Goal: Information Seeking & Learning: Check status

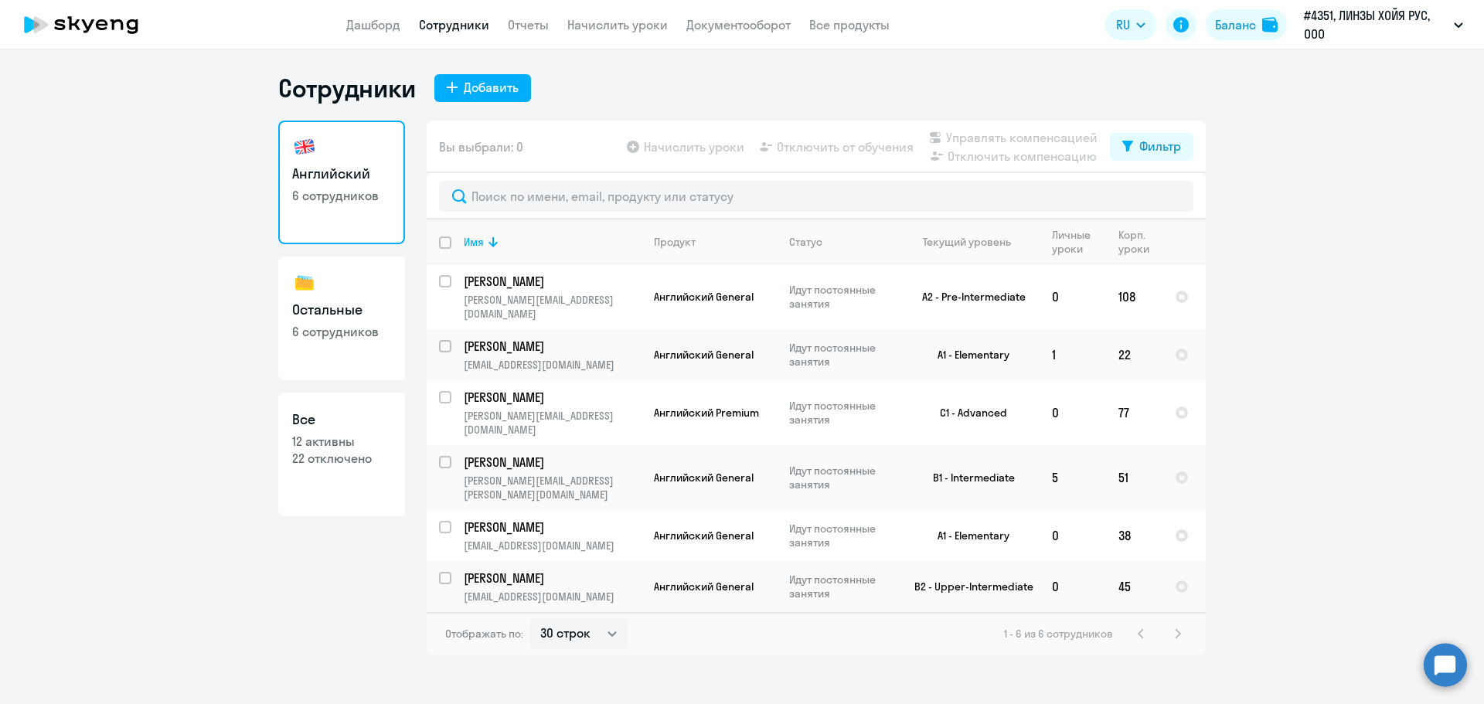
select select "30"
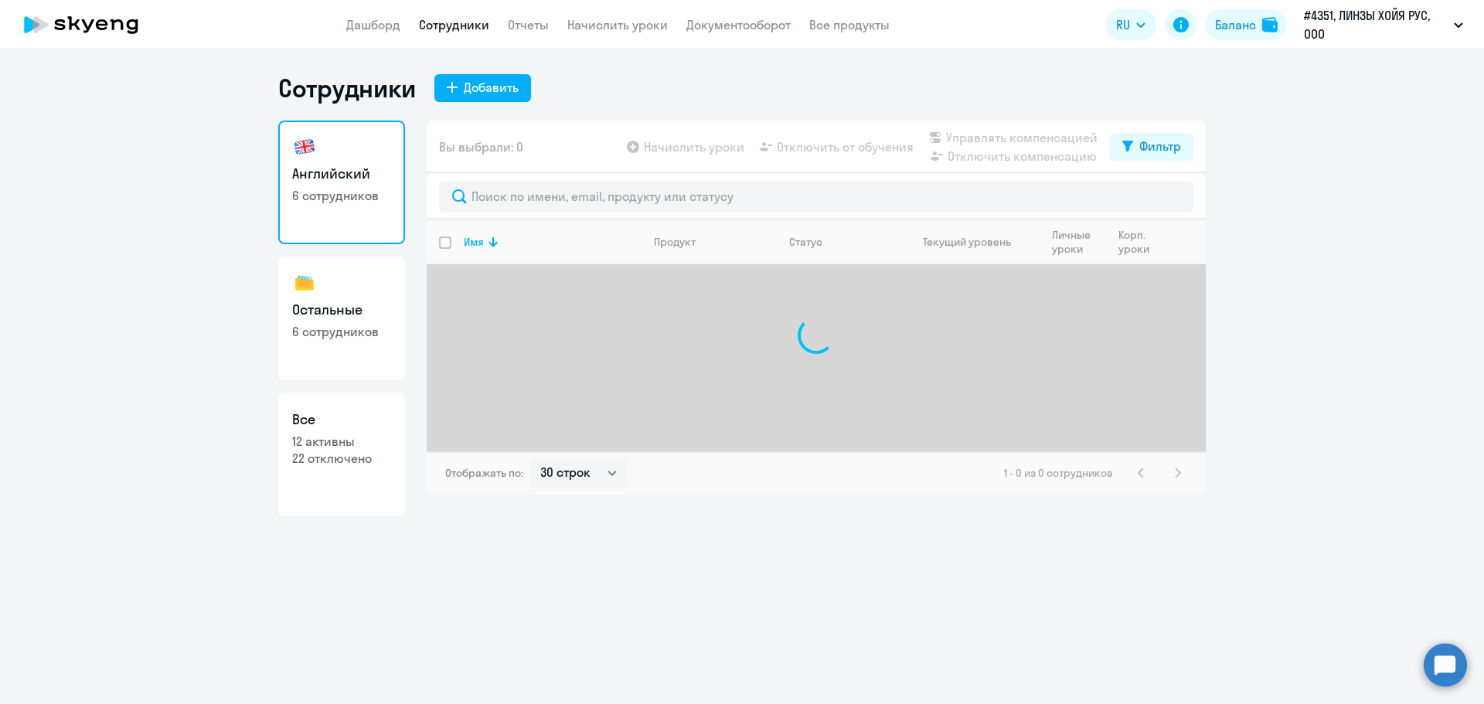
select select "30"
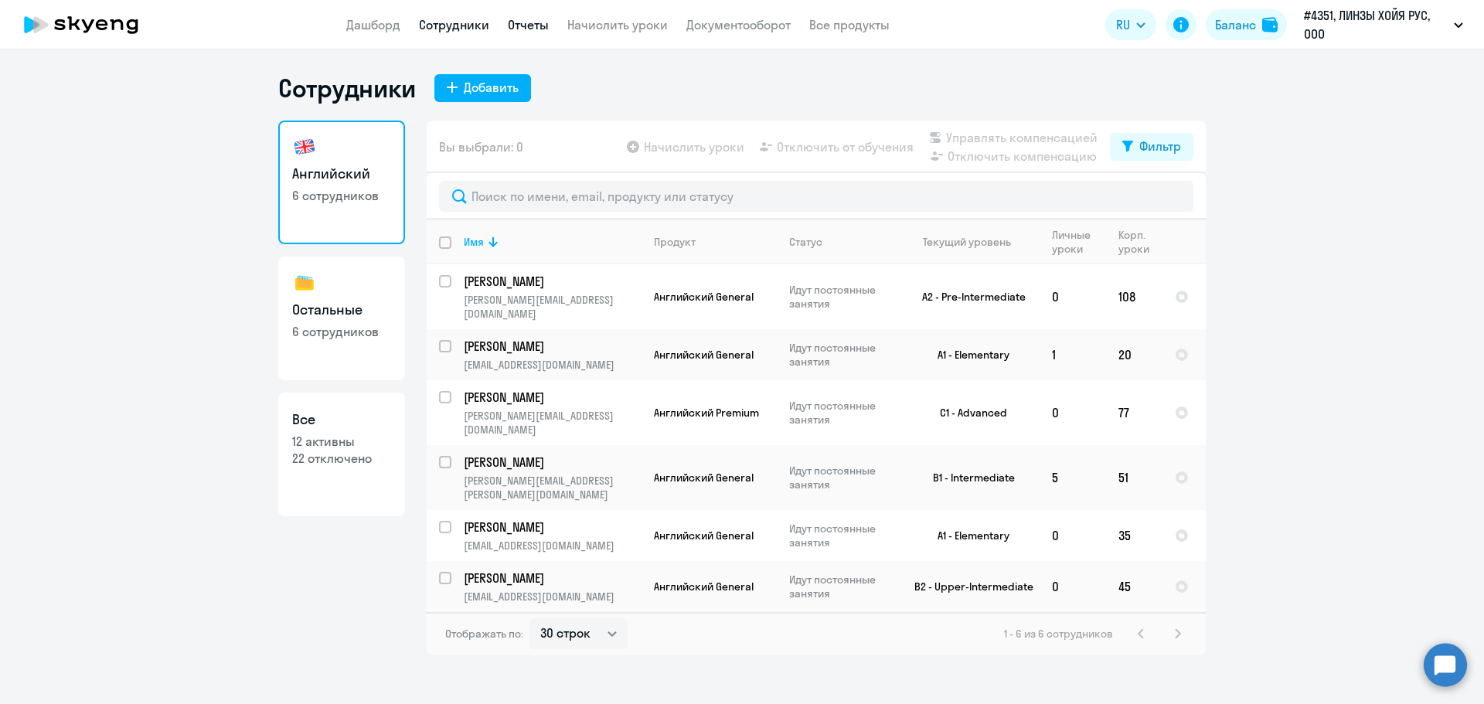
click at [519, 24] on link "Отчеты" at bounding box center [528, 24] width 41 height 15
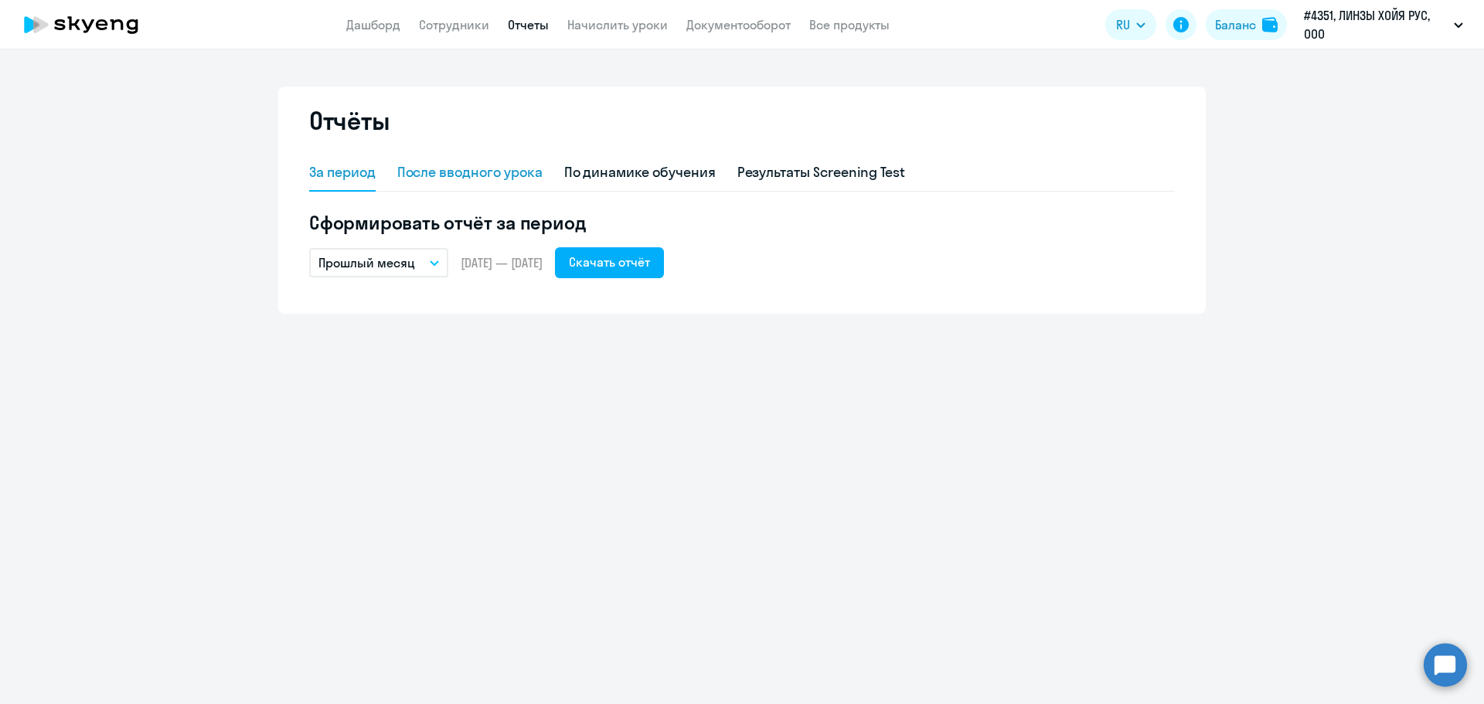
click at [507, 177] on div "После вводного урока" at bounding box center [469, 172] width 145 height 20
select select "10"
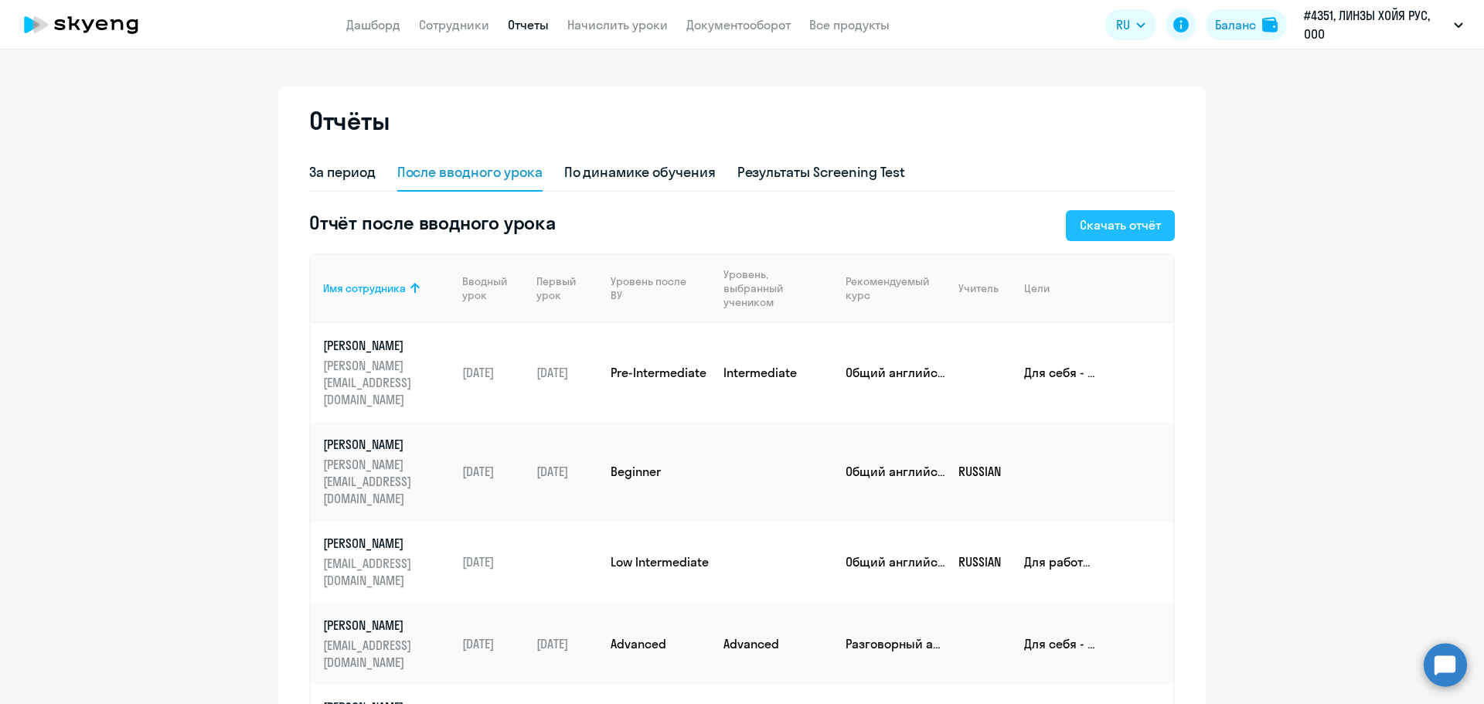
click at [1108, 236] on button "Скачать отчёт" at bounding box center [1120, 225] width 109 height 31
click at [667, 179] on div "По динамике обучения" at bounding box center [640, 172] width 152 height 20
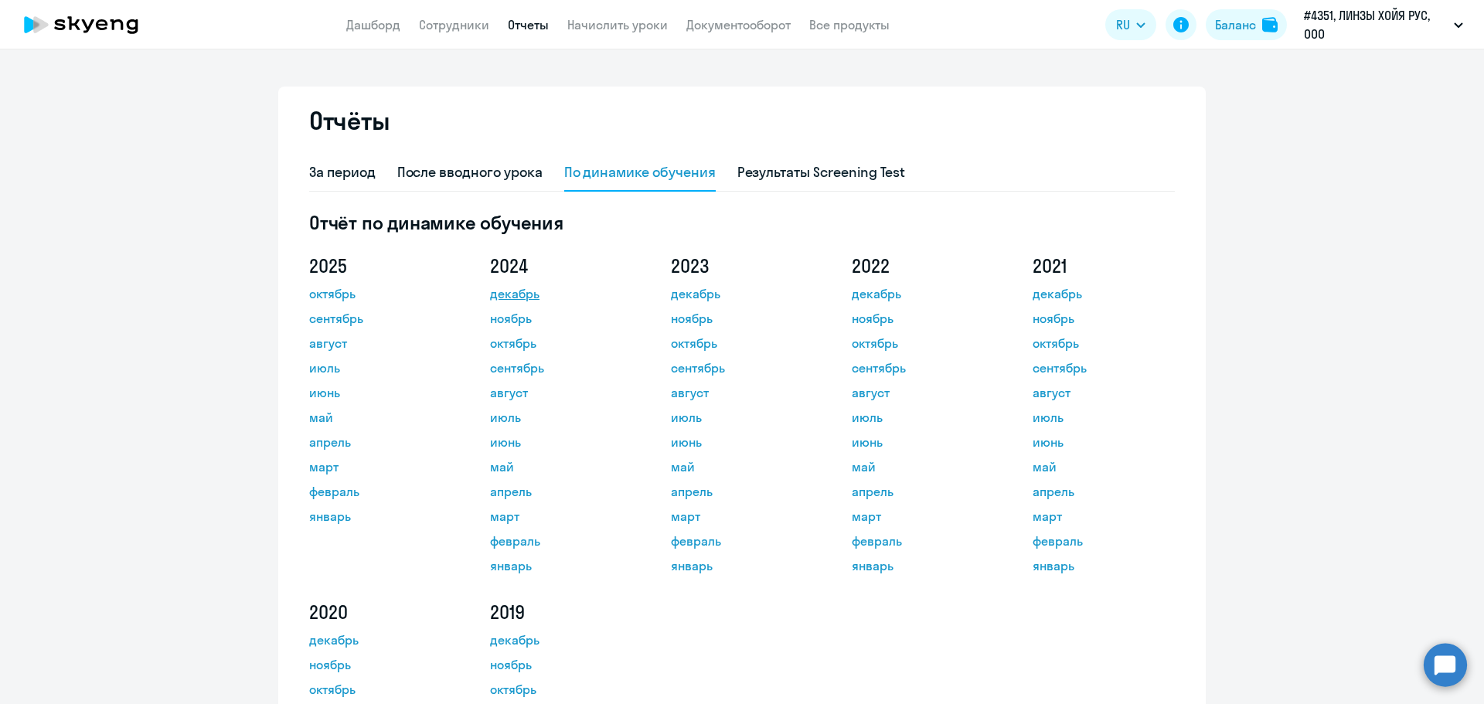
click at [503, 298] on link "декабрь" at bounding box center [559, 293] width 139 height 19
click at [335, 296] on link "октябрь" at bounding box center [378, 293] width 139 height 19
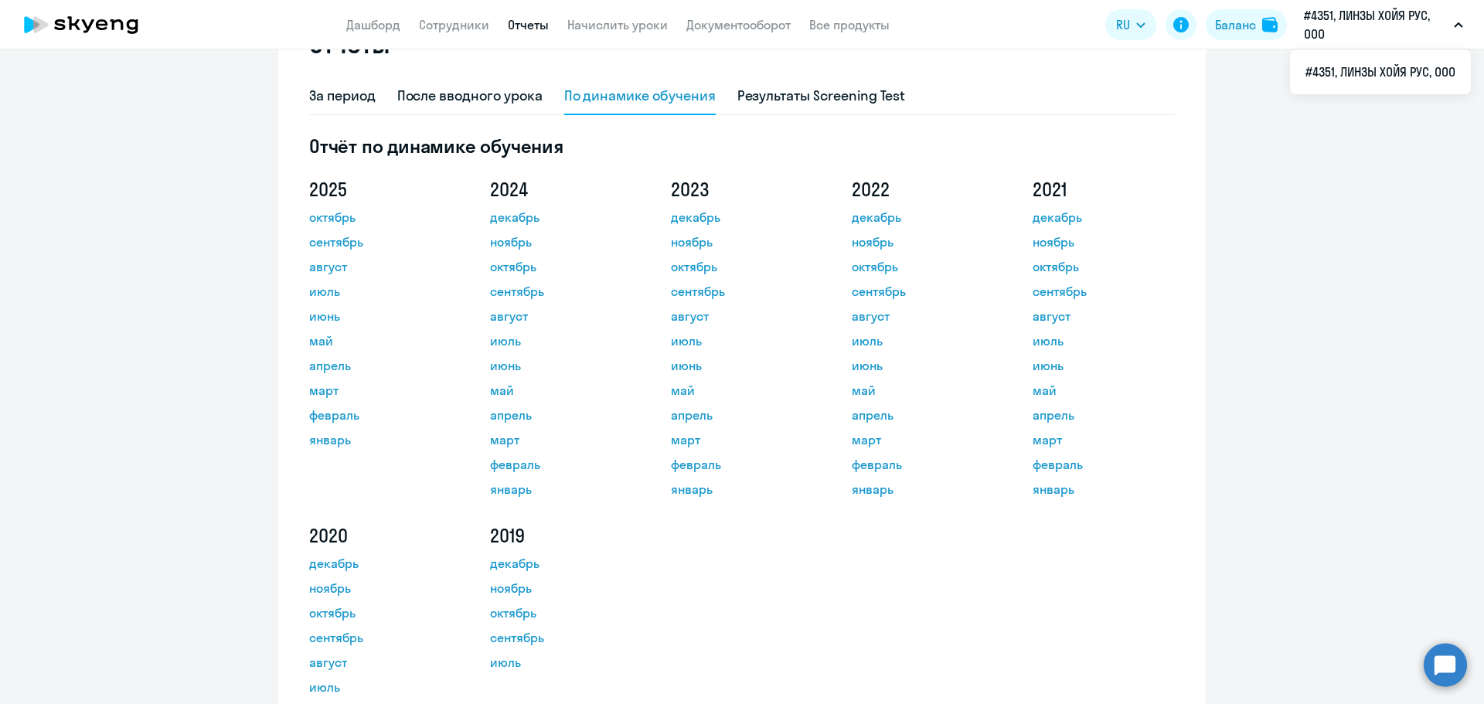
scroll to position [155, 0]
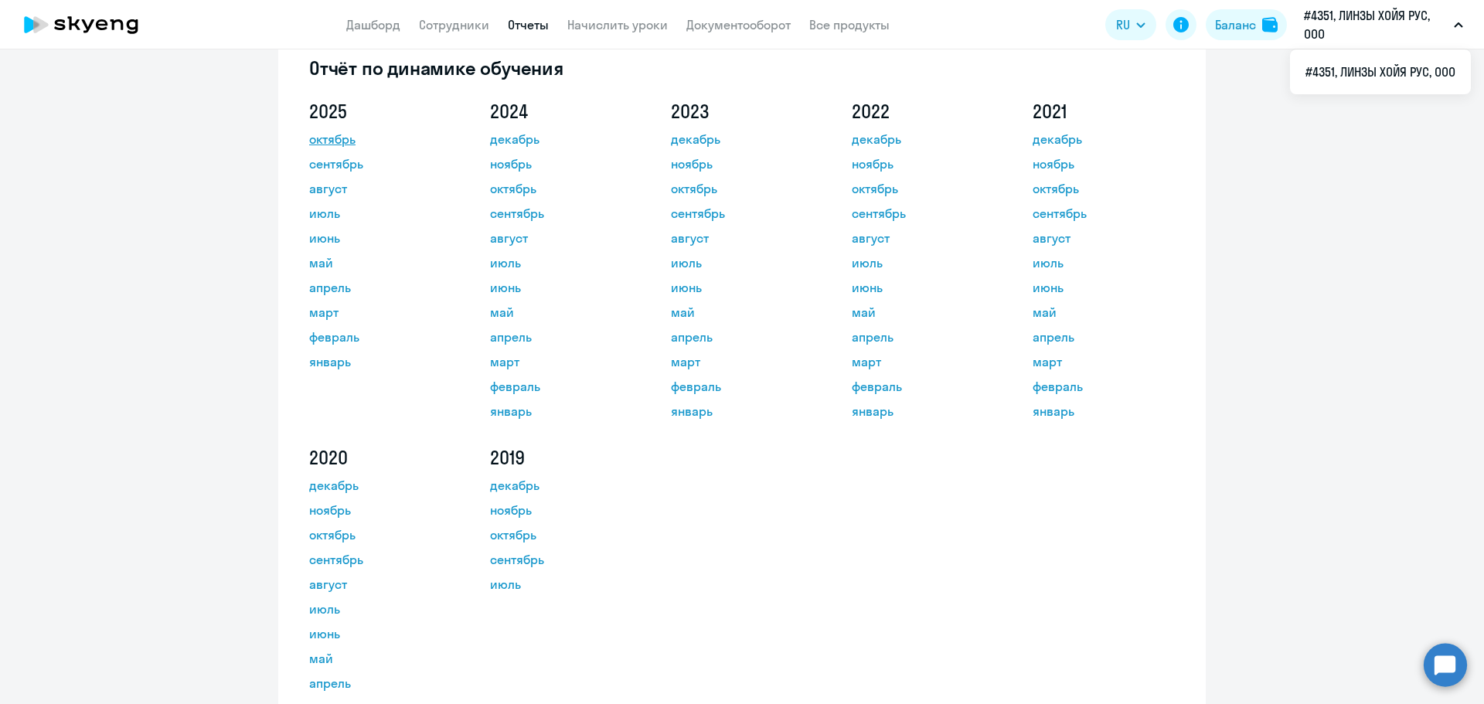
click at [340, 141] on link "октябрь" at bounding box center [378, 139] width 139 height 19
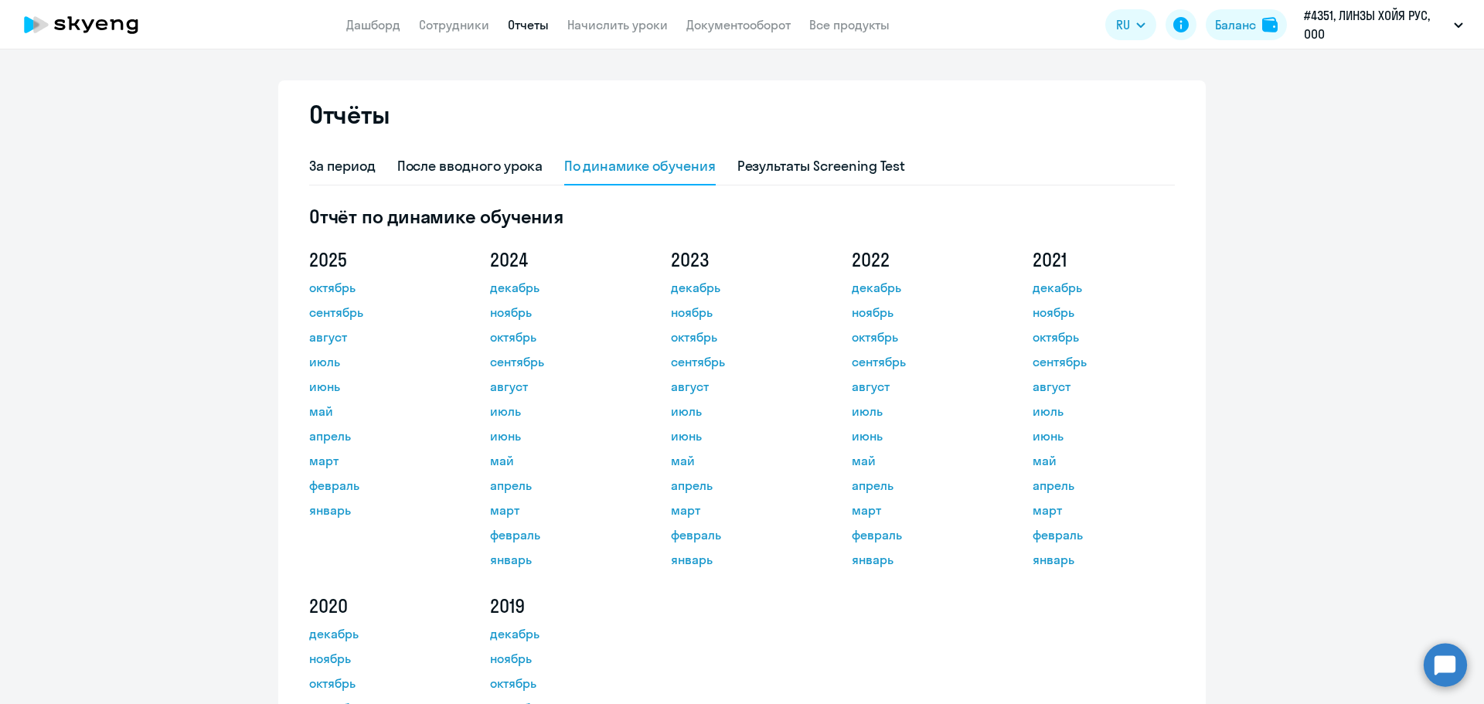
scroll to position [0, 0]
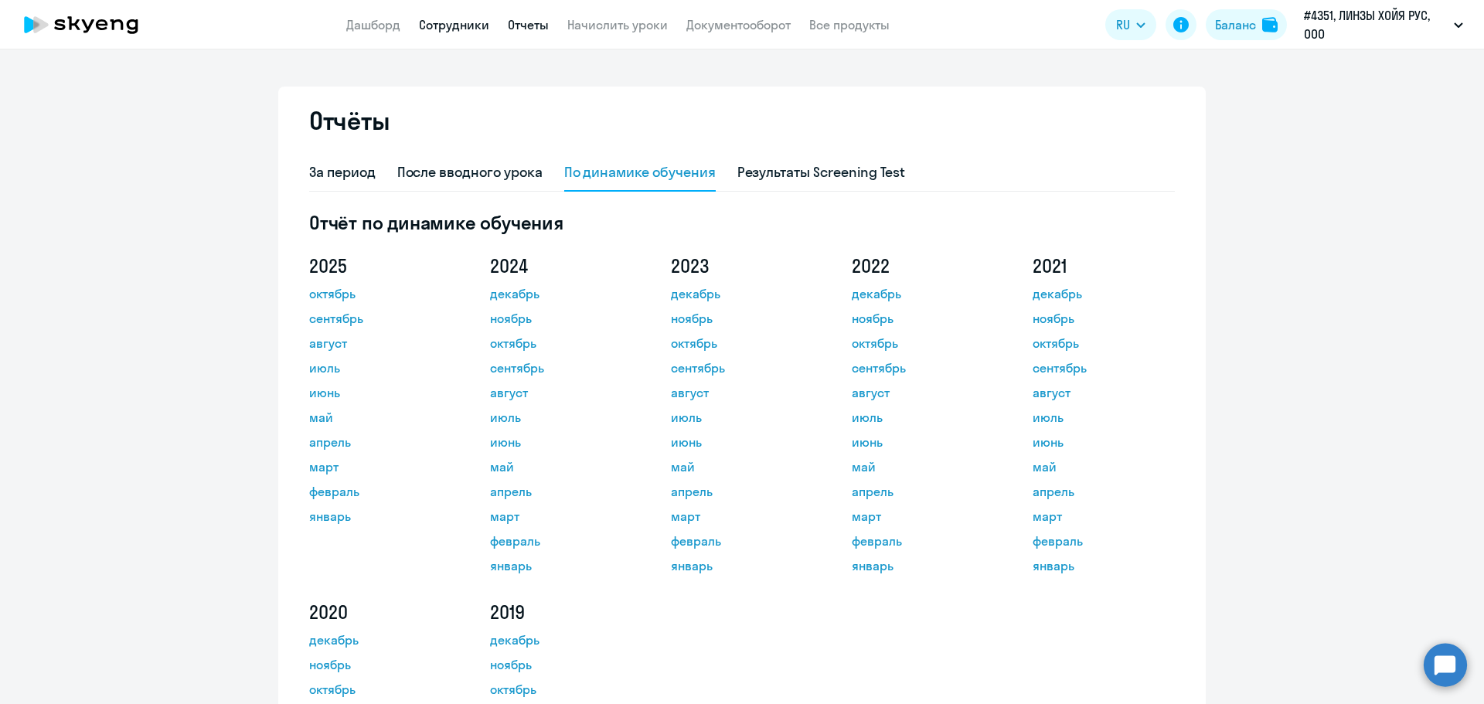
click at [455, 27] on link "Сотрудники" at bounding box center [454, 24] width 70 height 15
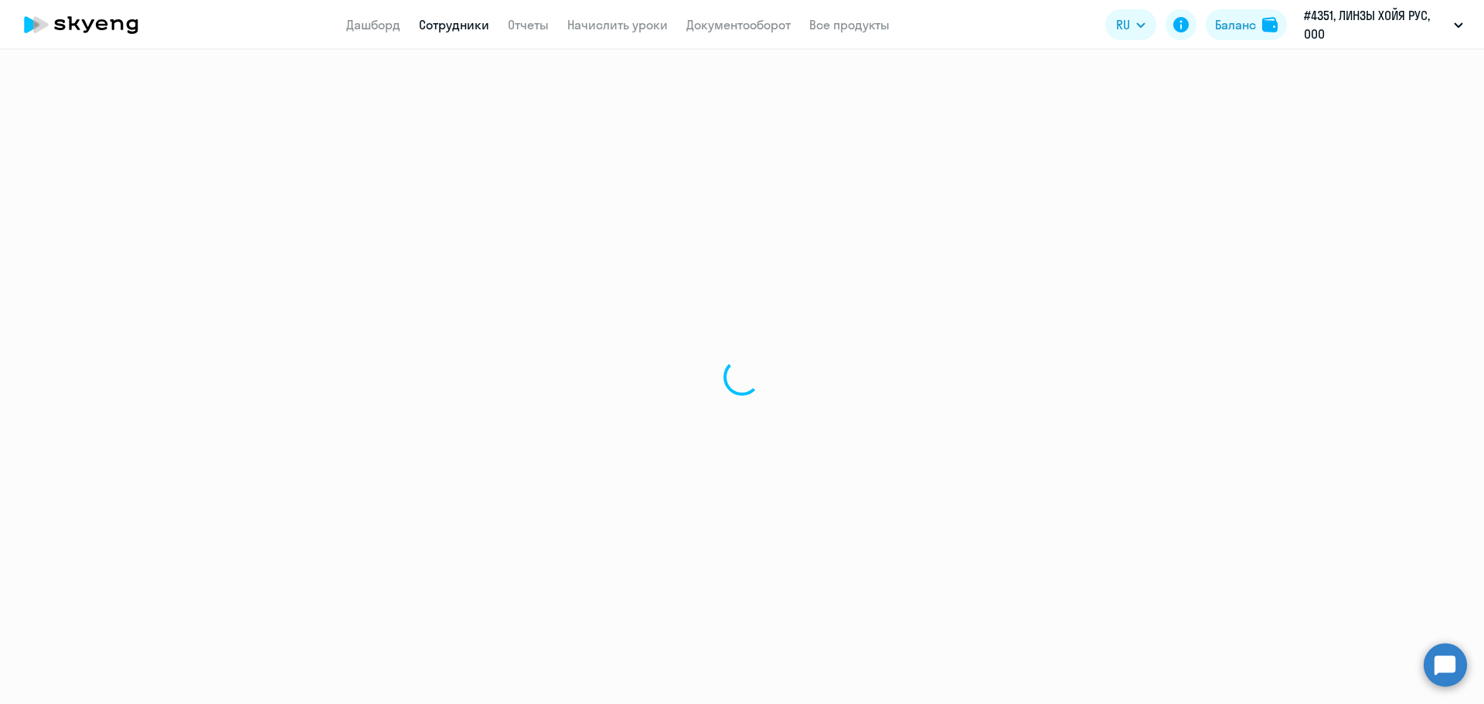
select select "30"
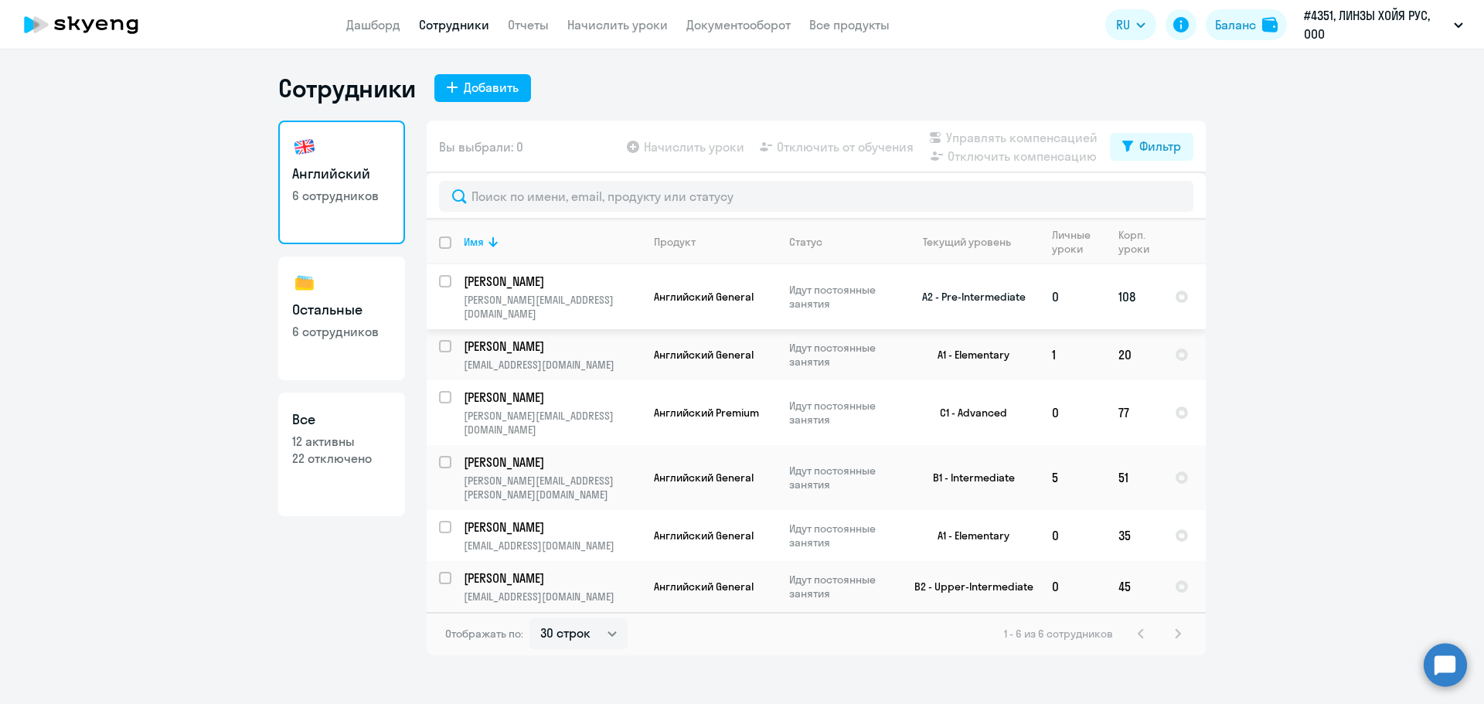
click at [453, 281] on td "[PERSON_NAME] [PERSON_NAME][EMAIL_ADDRESS][DOMAIN_NAME]" at bounding box center [546, 296] width 190 height 65
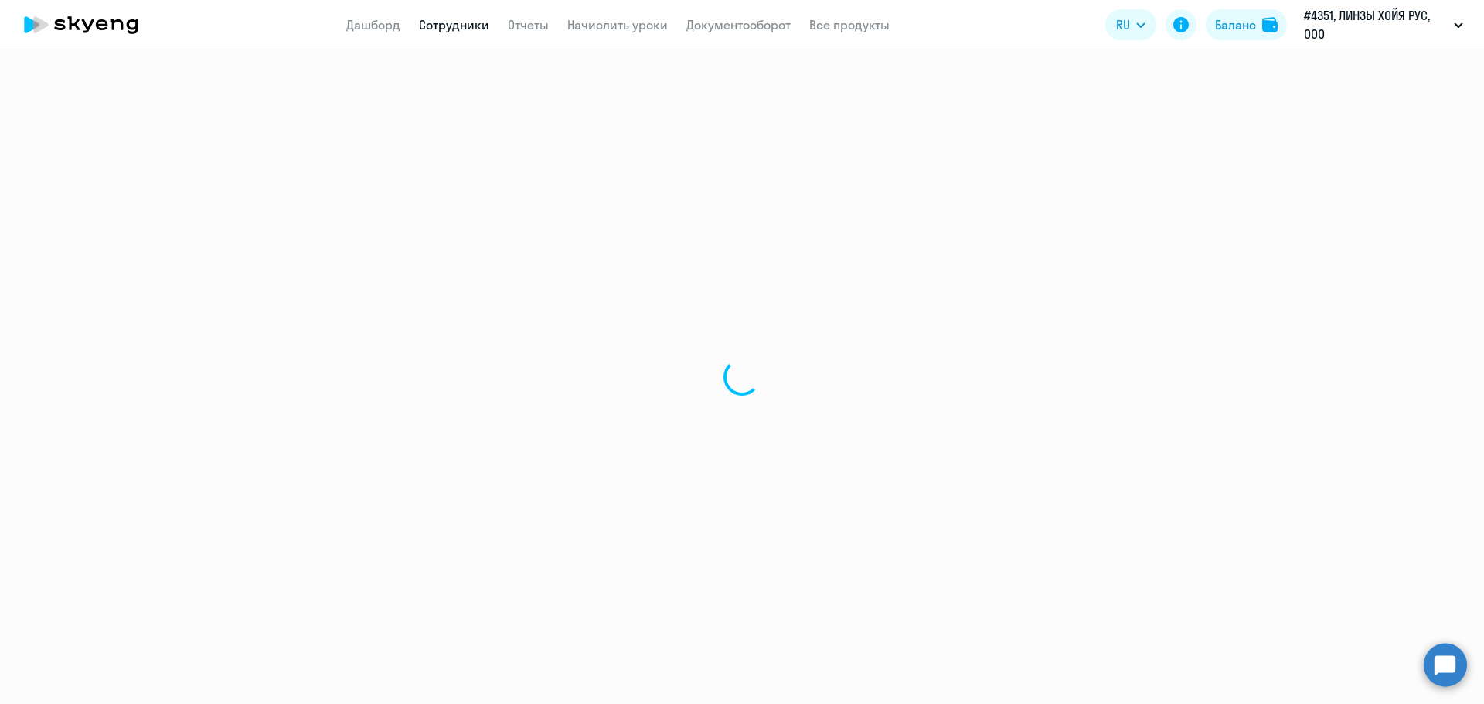
select select "english"
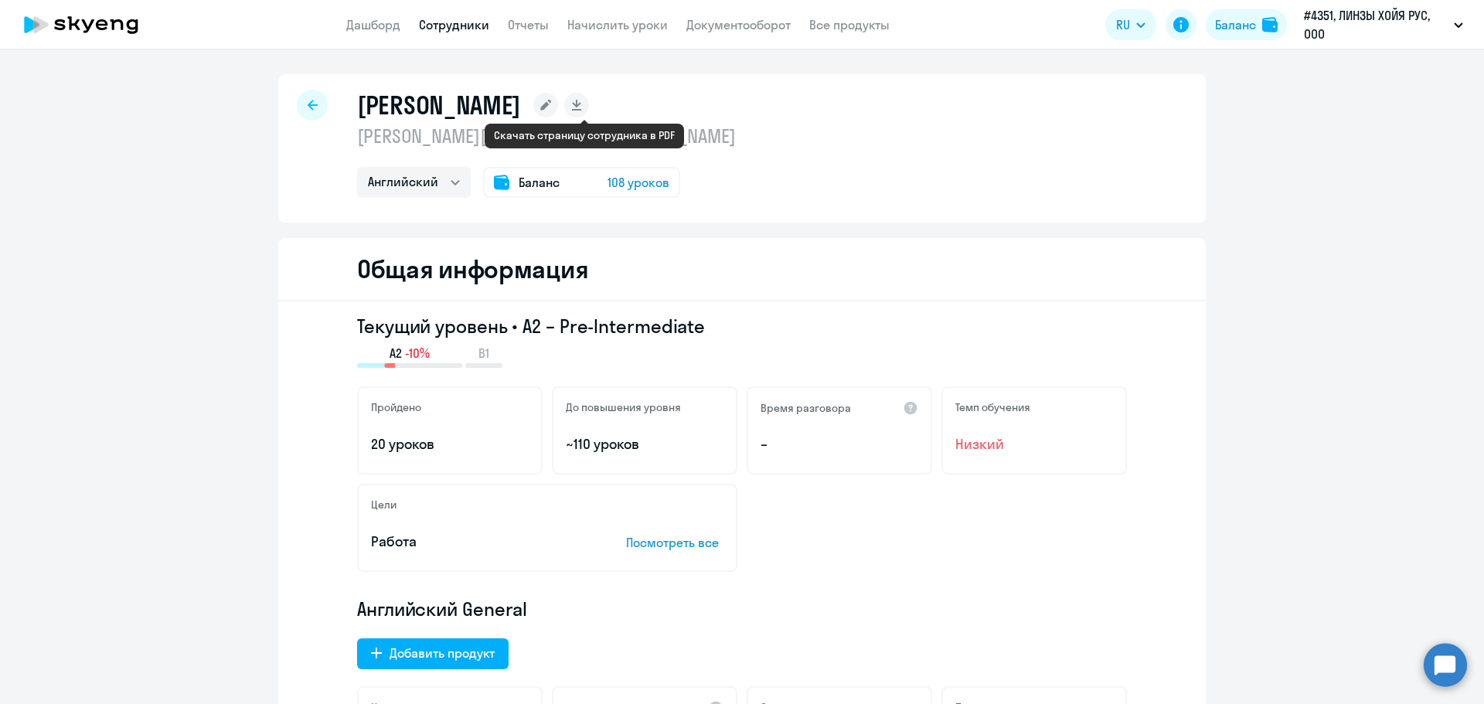
click at [581, 105] on icon at bounding box center [576, 104] width 9 height 8
select select "english"
select select "30"
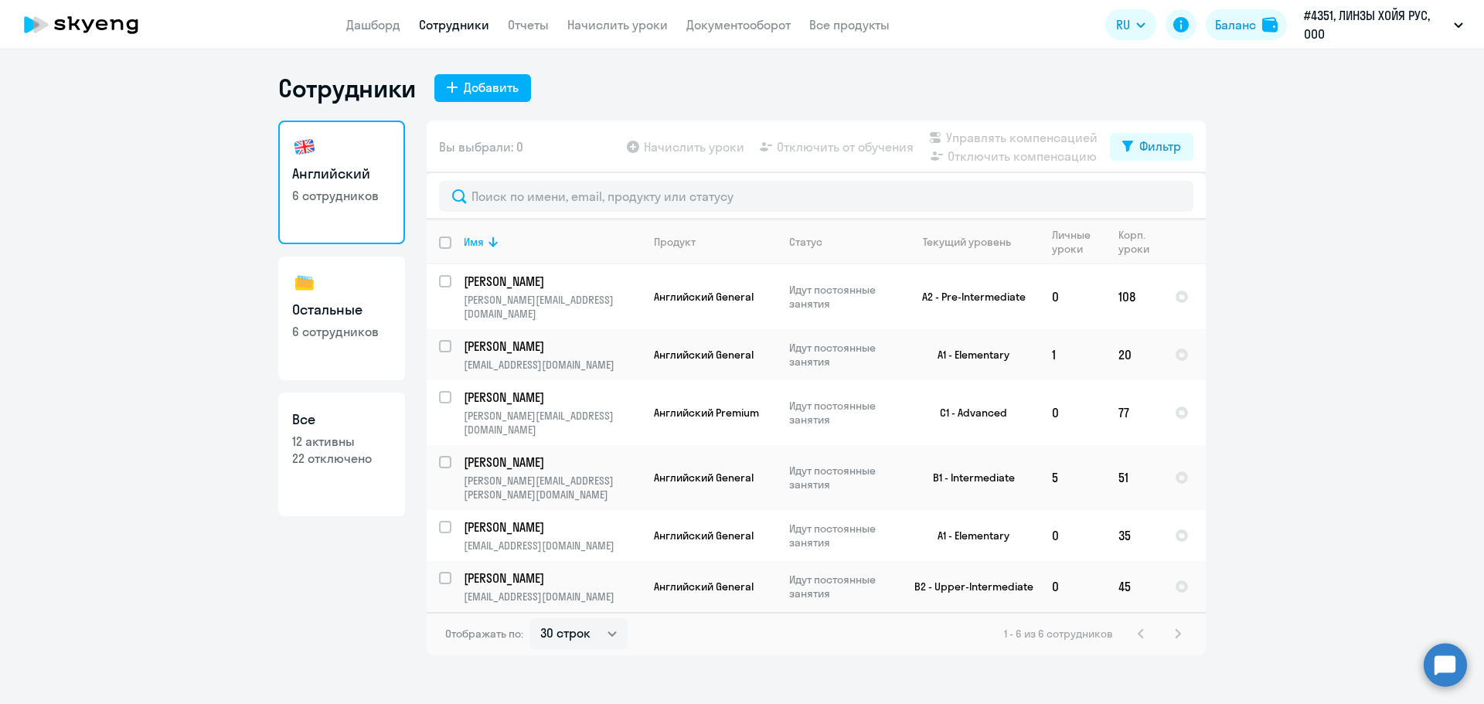
click at [1177, 625] on div "1 - 6 из 6 сотрудников" at bounding box center [1095, 634] width 183 height 19
click at [361, 342] on link "Остальные 6 сотрудников" at bounding box center [341, 319] width 127 height 124
select select "30"
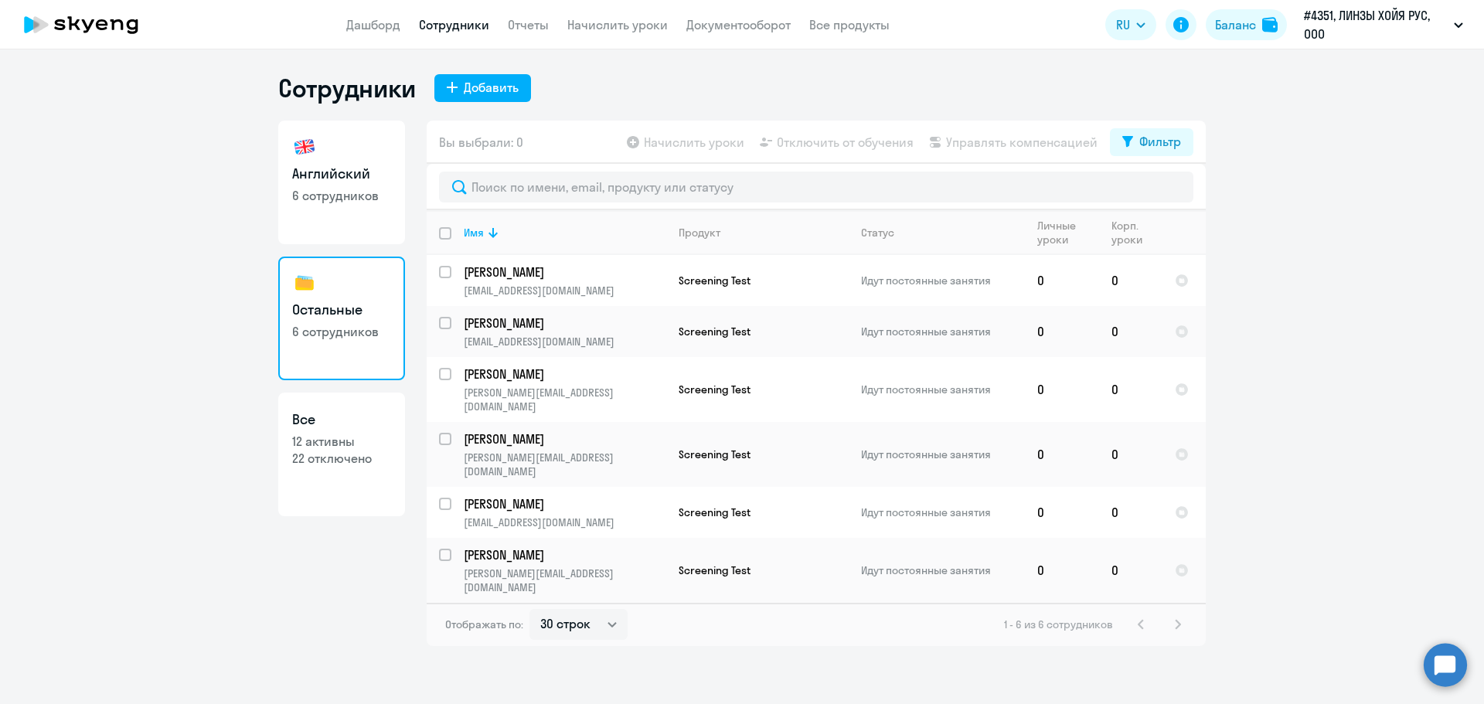
click at [325, 465] on p "22 отключено" at bounding box center [341, 458] width 99 height 17
select select "30"
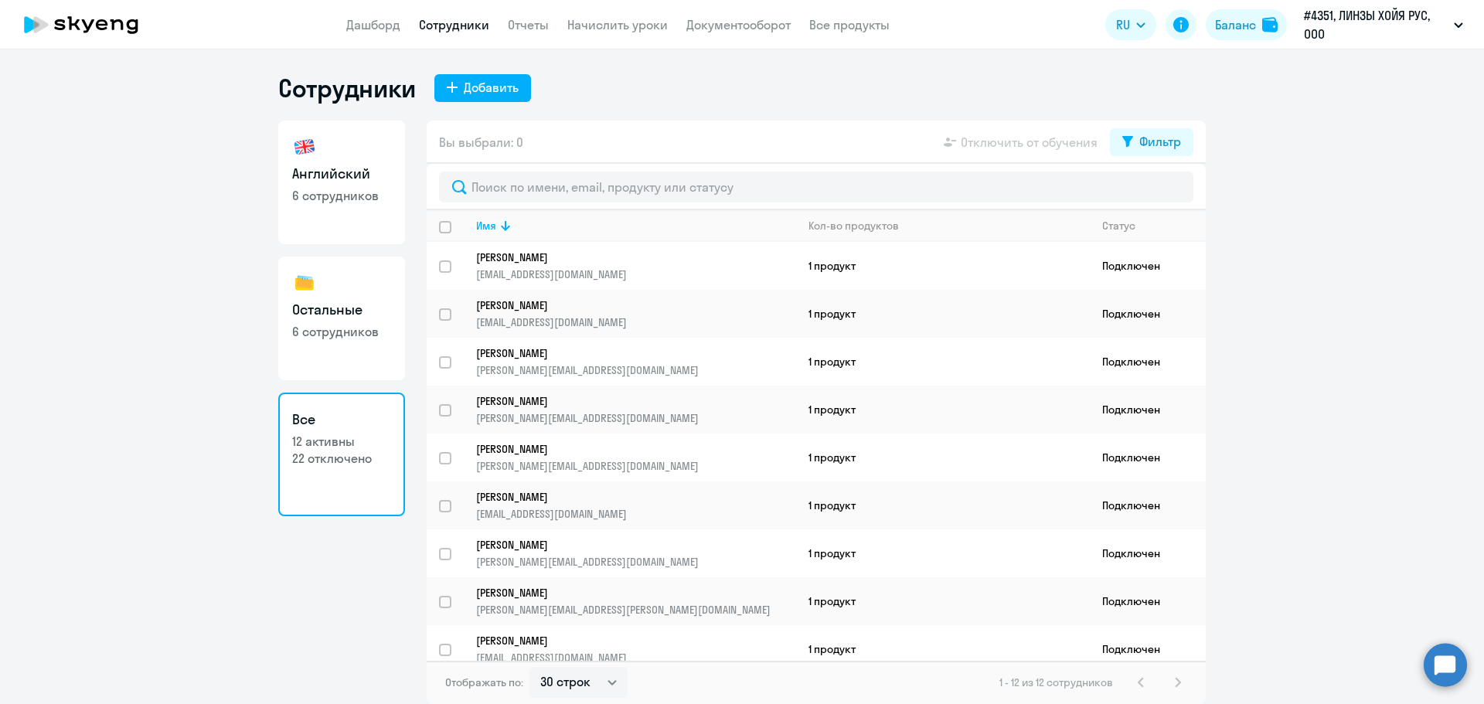
click at [444, 222] on input "deselect all" at bounding box center [454, 236] width 31 height 31
checkbox input "true"
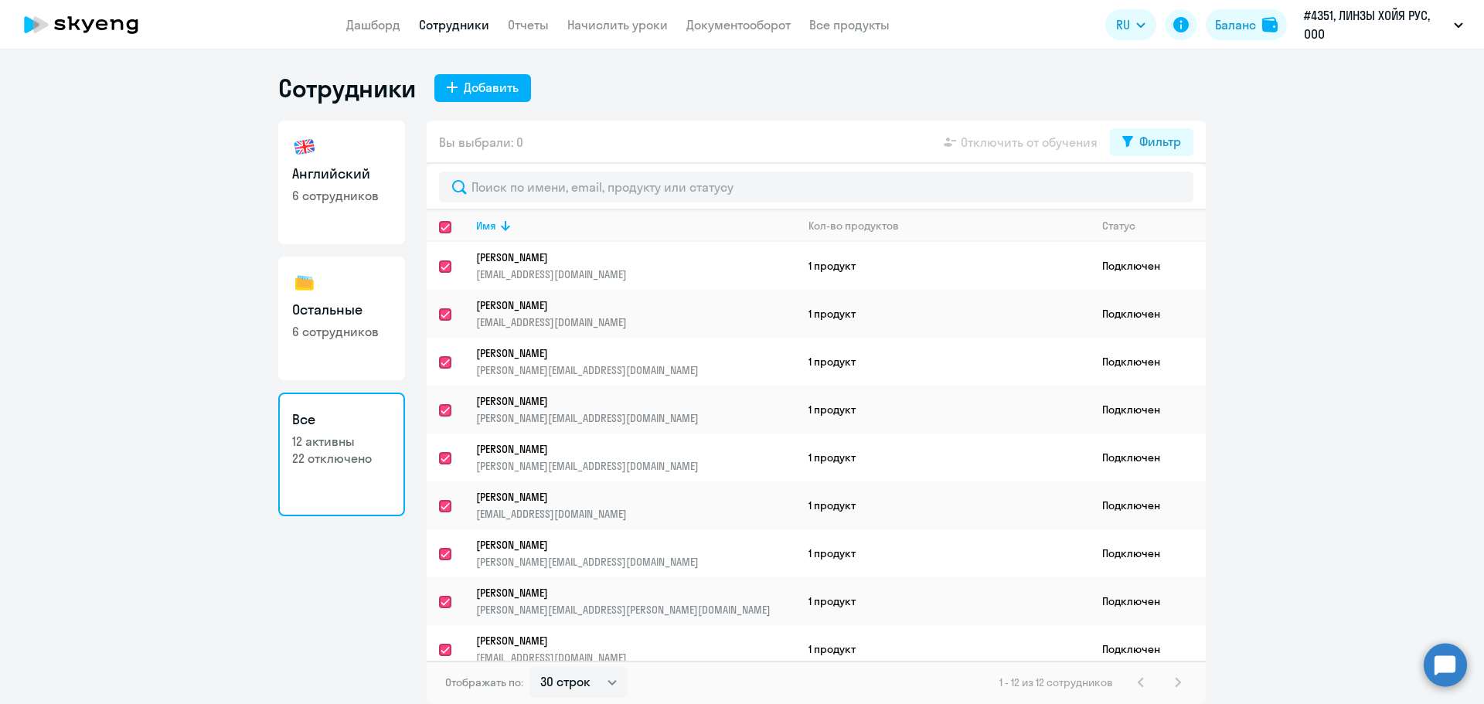
checkbox input "true"
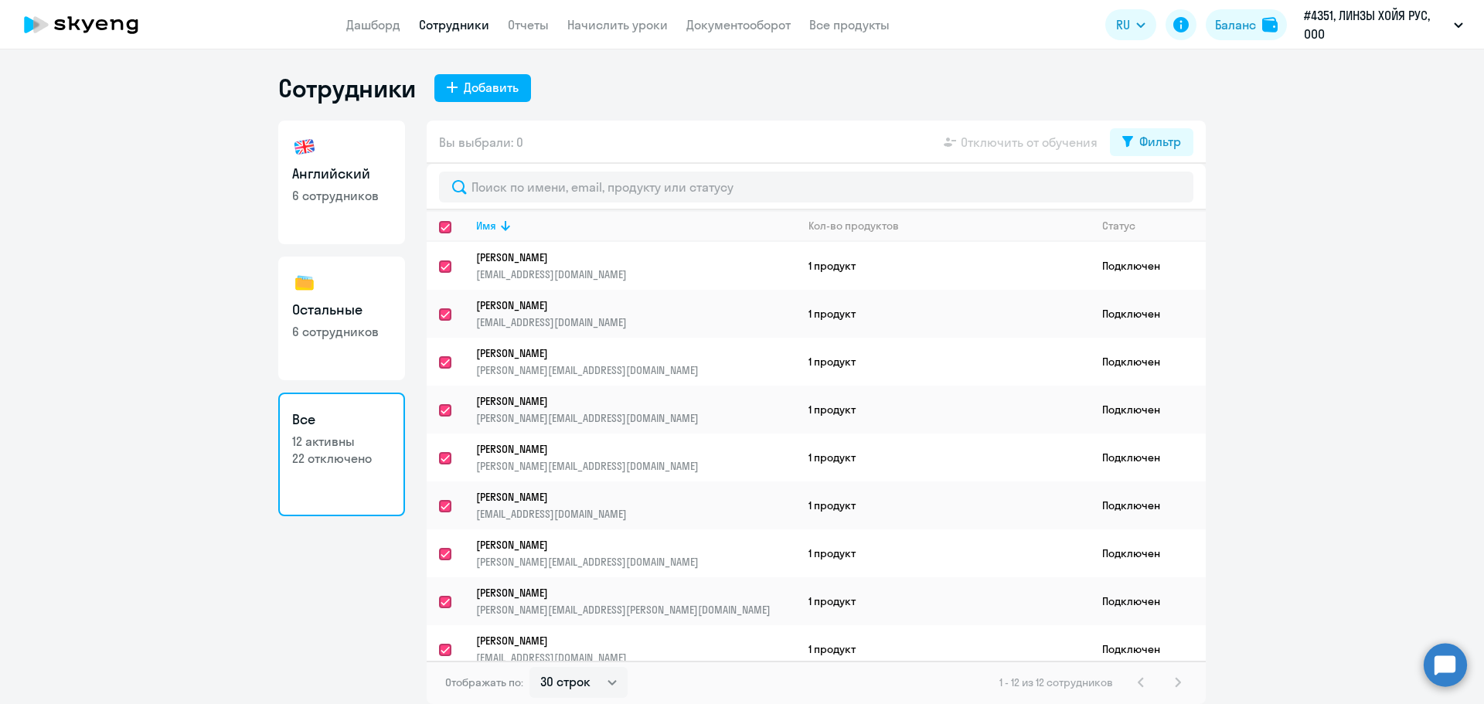
checkbox input "true"
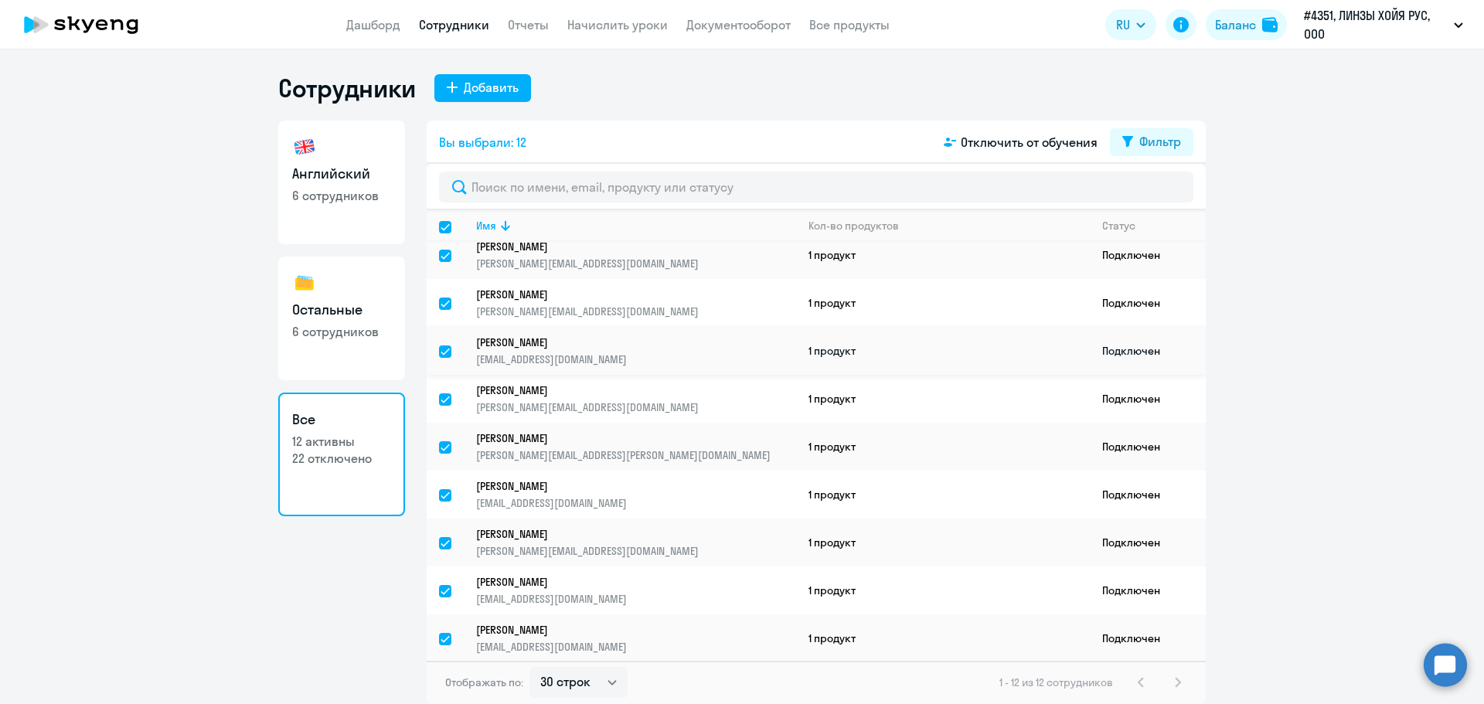
scroll to position [156, 0]
click at [328, 329] on p "6 сотрудников" at bounding box center [341, 331] width 99 height 17
select select "30"
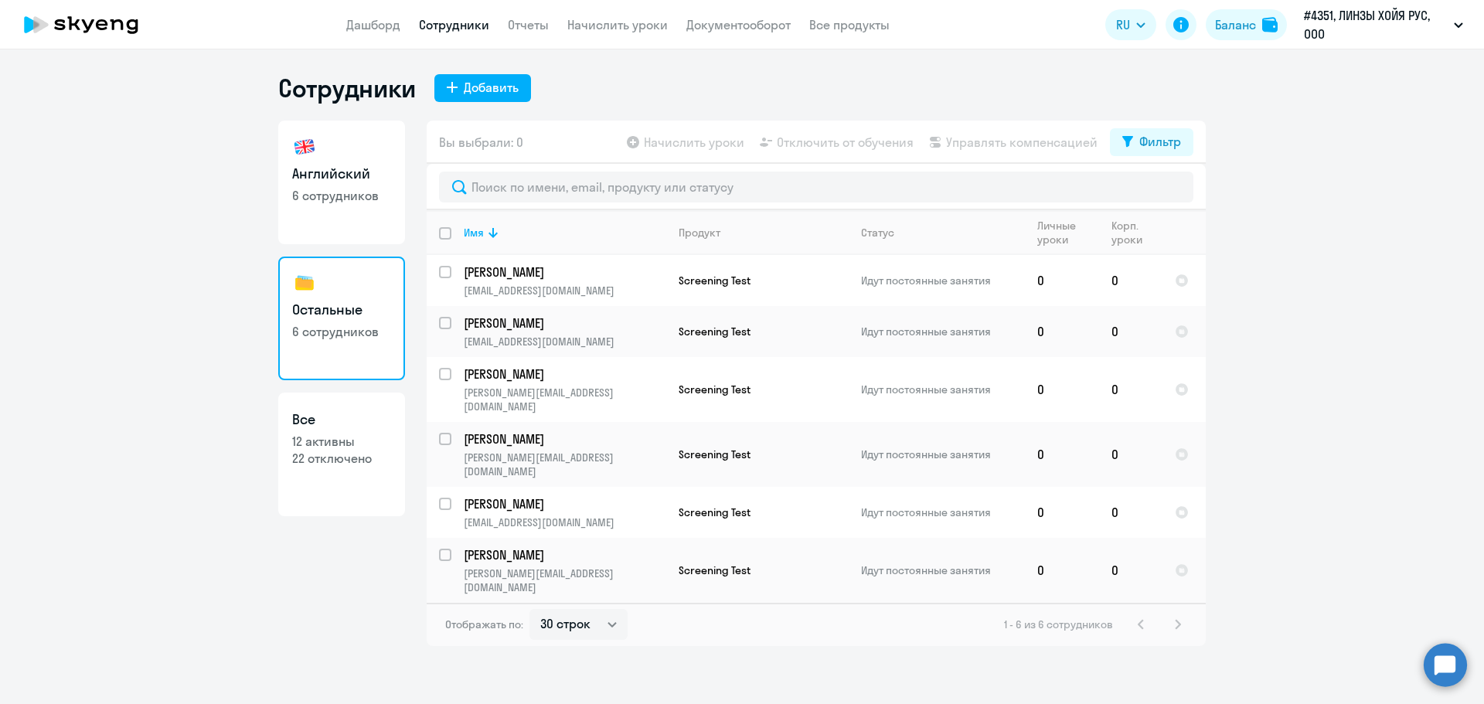
click at [305, 444] on p "12 активны" at bounding box center [341, 441] width 99 height 17
select select "30"
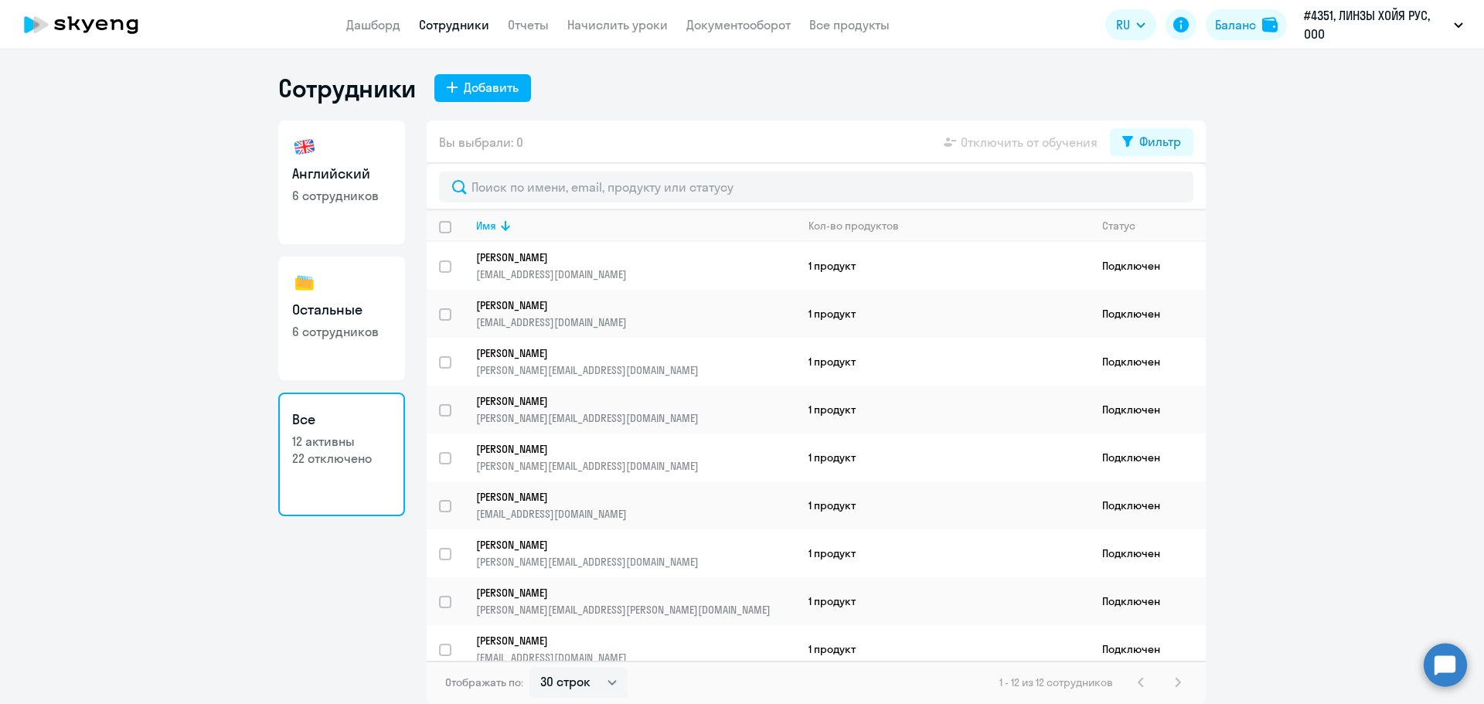
click at [327, 199] on p "6 сотрудников" at bounding box center [341, 195] width 99 height 17
select select "30"
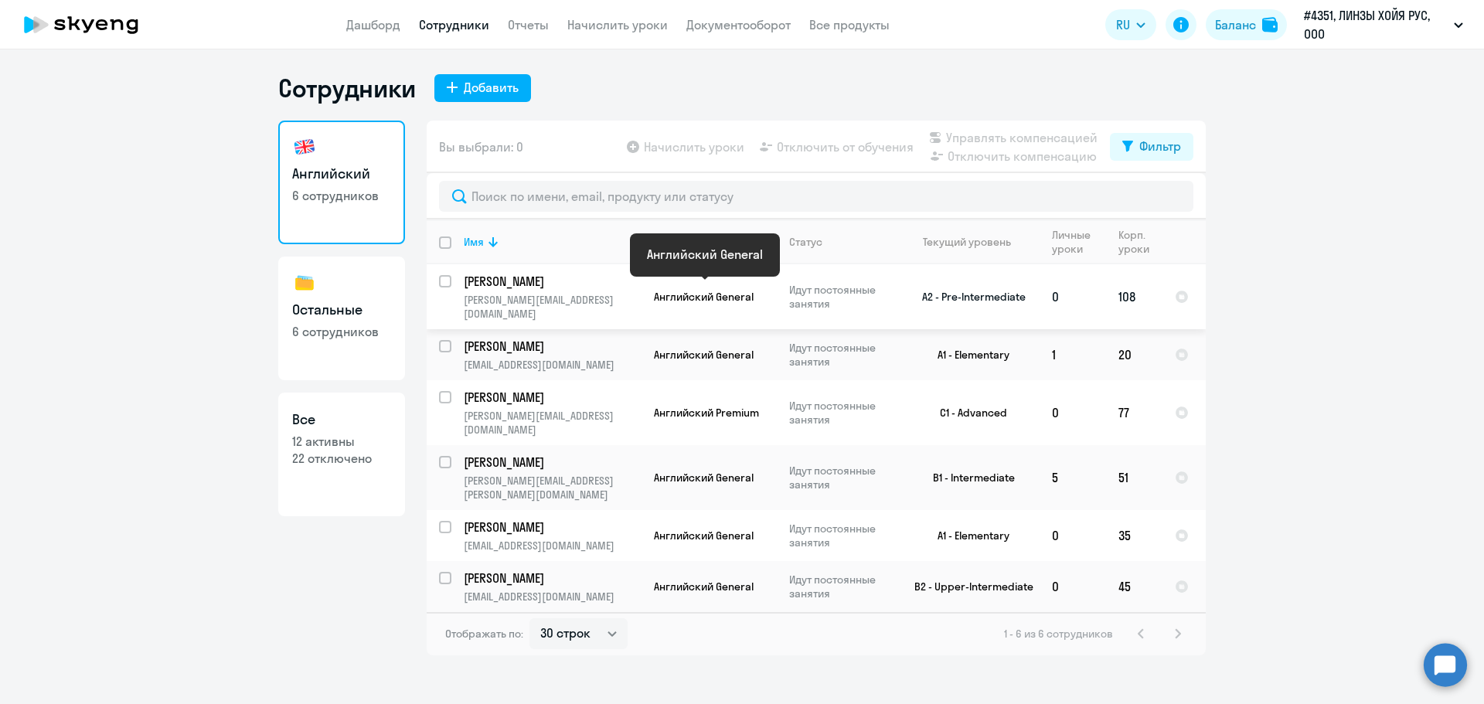
click at [714, 292] on span "Английский General" at bounding box center [704, 297] width 100 height 14
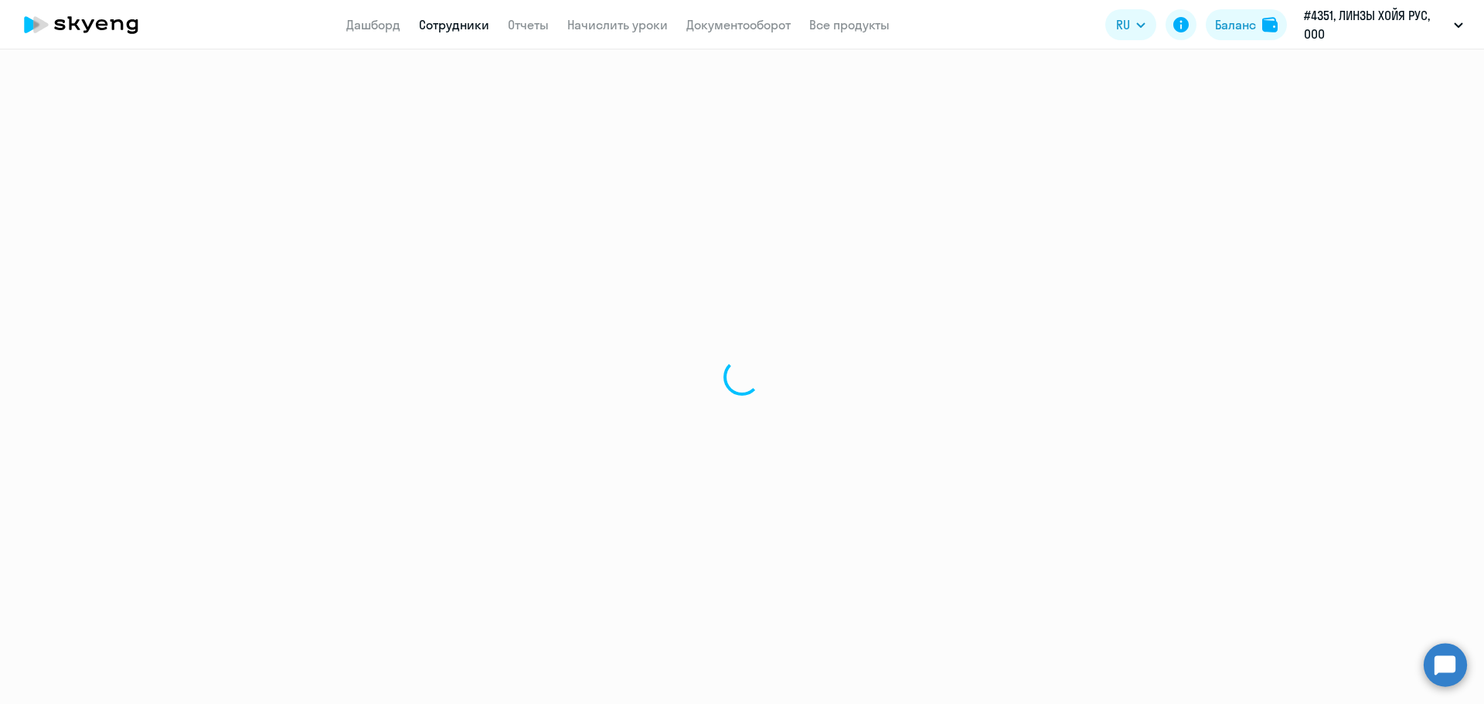
select select "english"
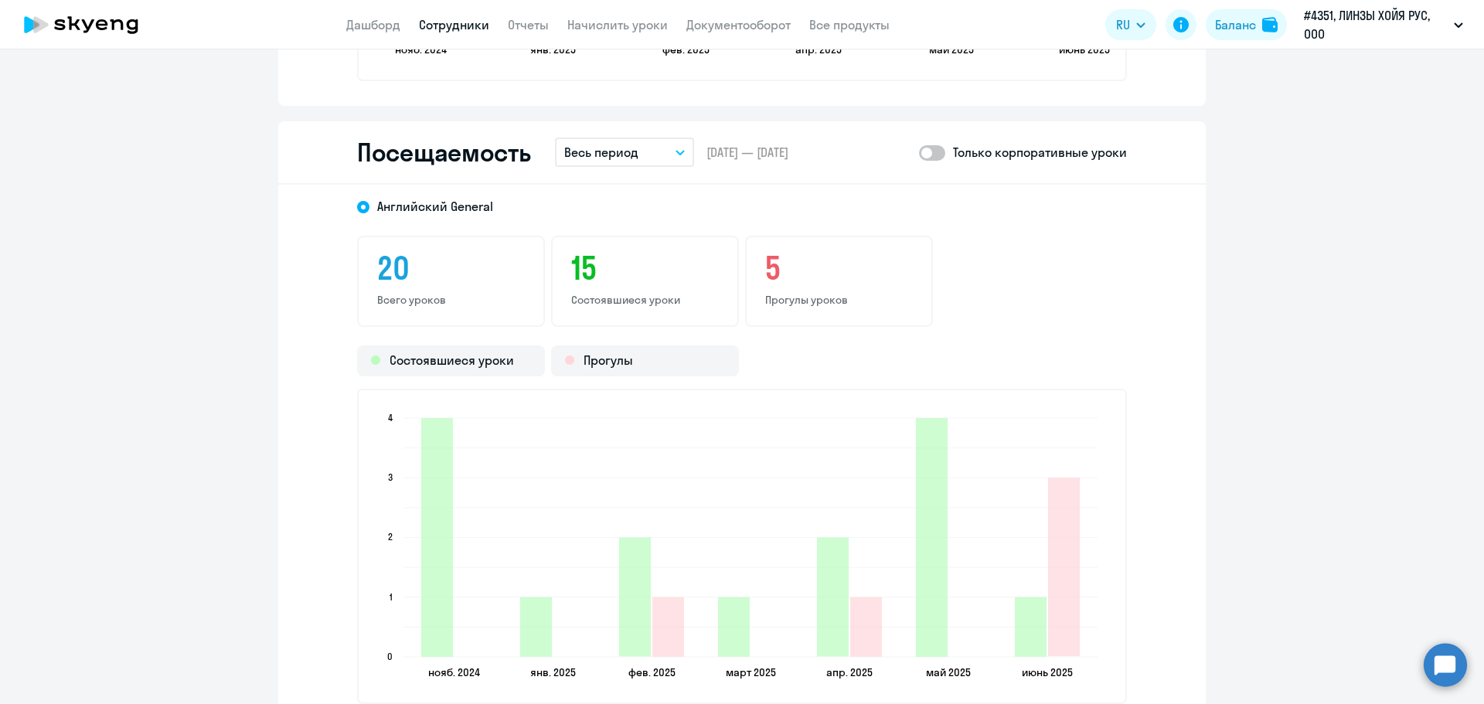
scroll to position [1868, 0]
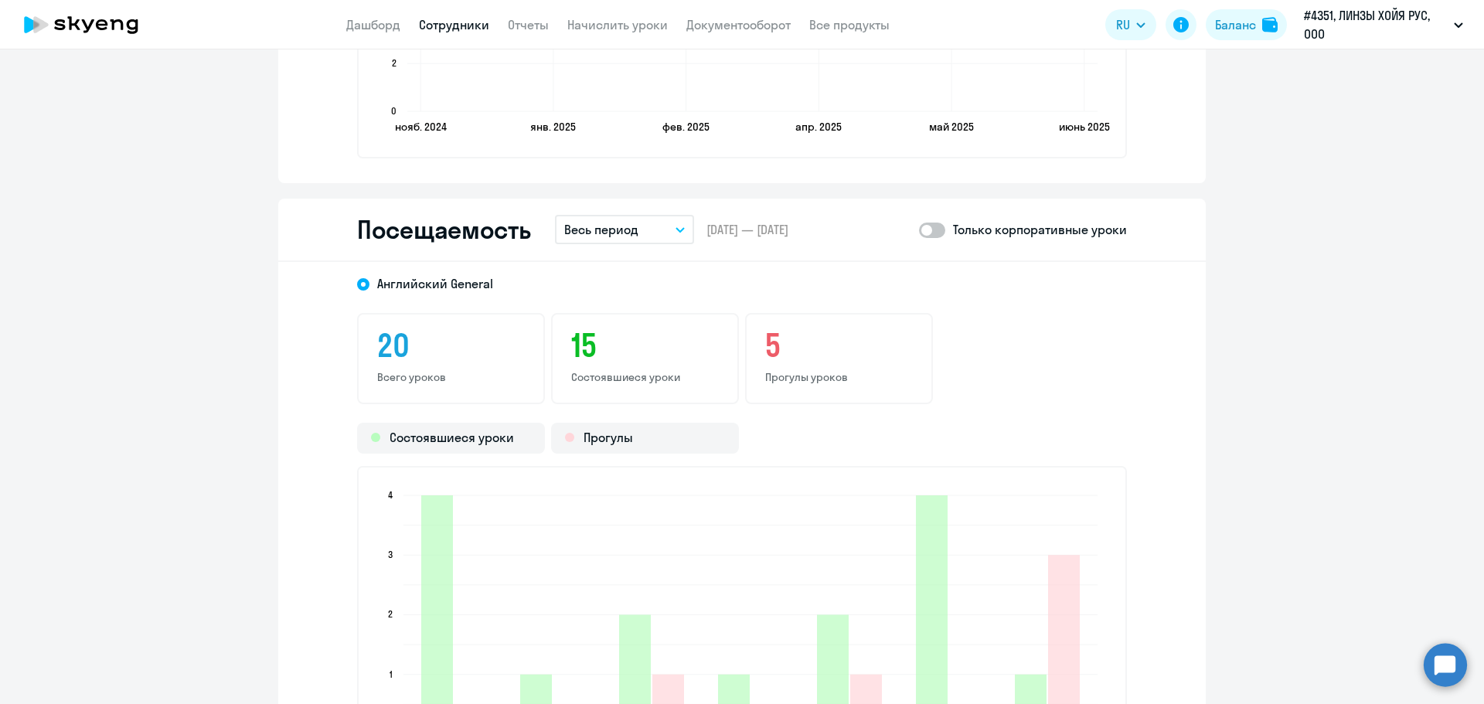
click at [682, 212] on div "Посещаемость Весь период – [DATE] — [DATE] Только корпоративные уроки" at bounding box center [742, 230] width 928 height 63
click at [676, 227] on icon "button" at bounding box center [680, 229] width 9 height 5
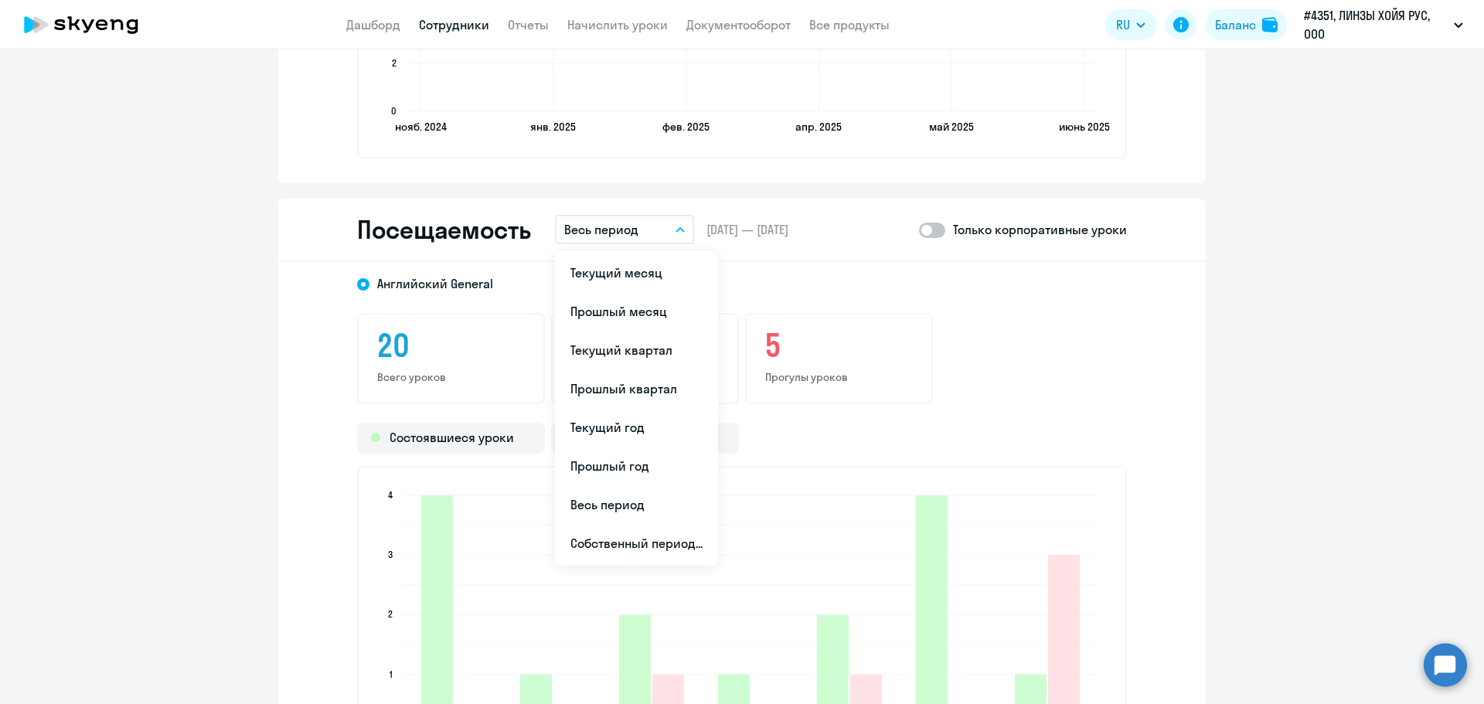
click at [778, 267] on div "Английский General" at bounding box center [728, 279] width 798 height 28
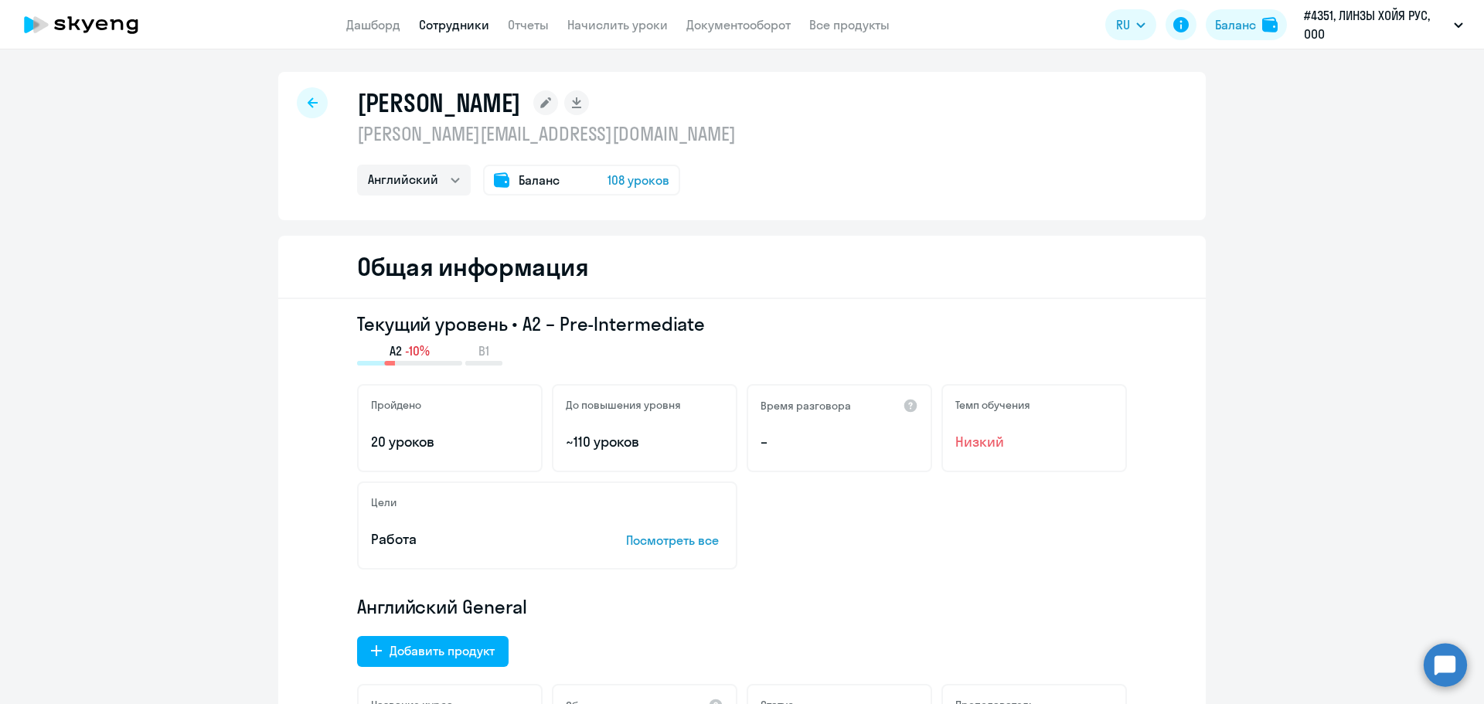
scroll to position [0, 0]
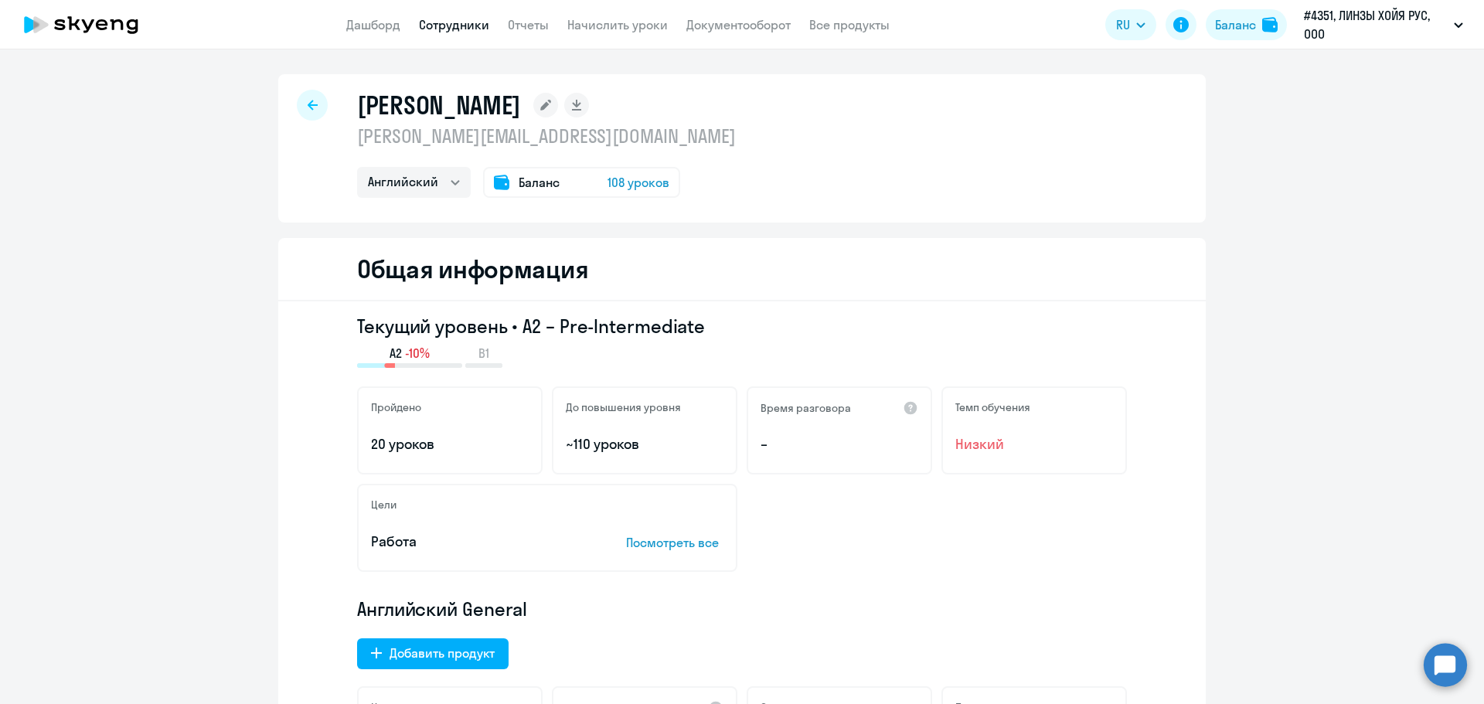
click at [308, 103] on icon at bounding box center [313, 105] width 10 height 11
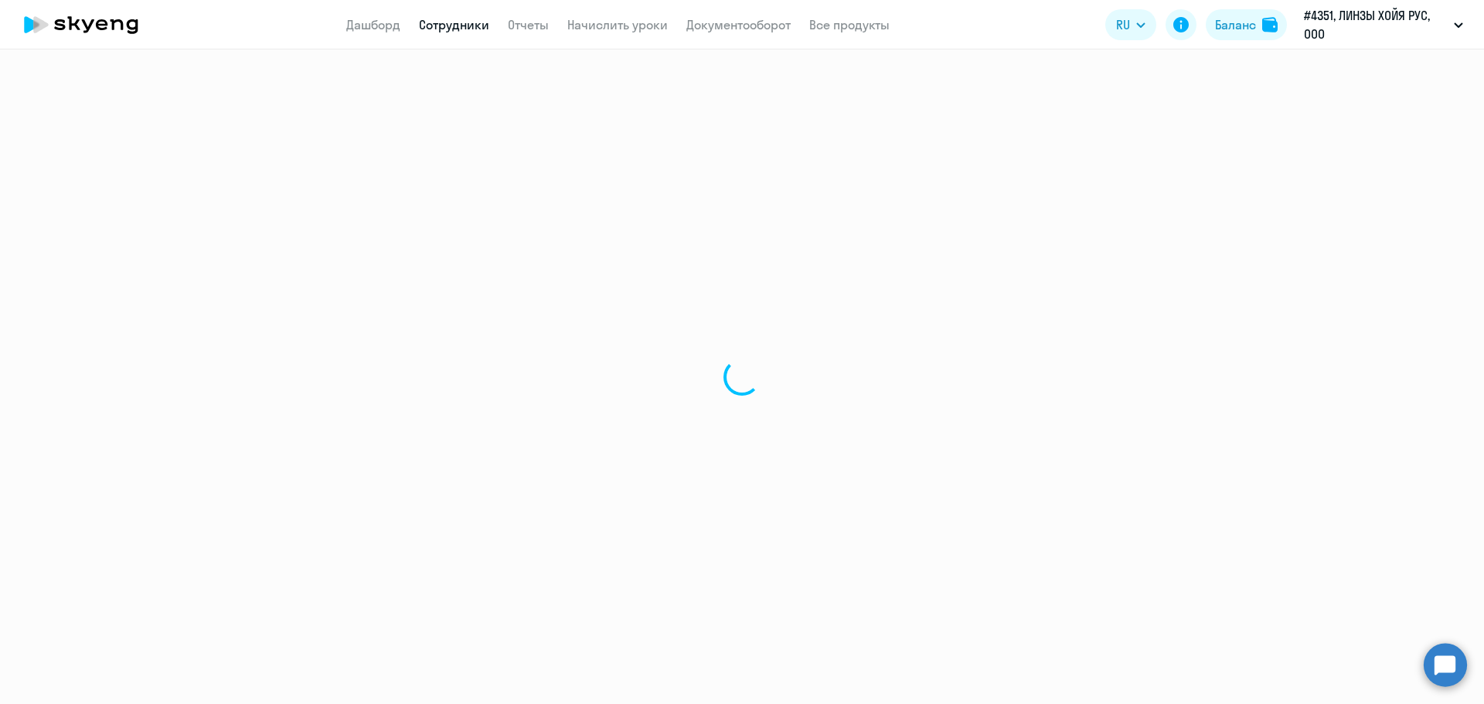
select select "30"
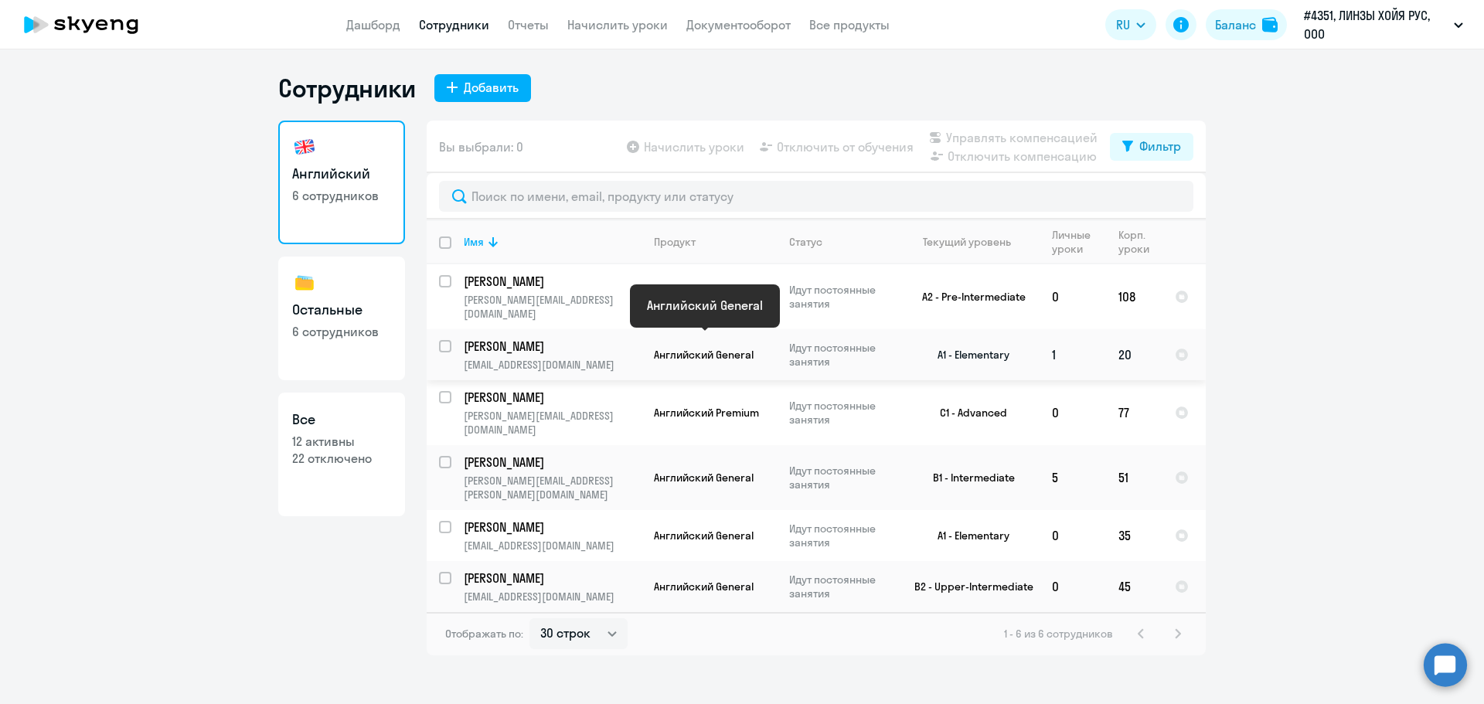
click at [734, 348] on span "Английский General" at bounding box center [704, 355] width 100 height 14
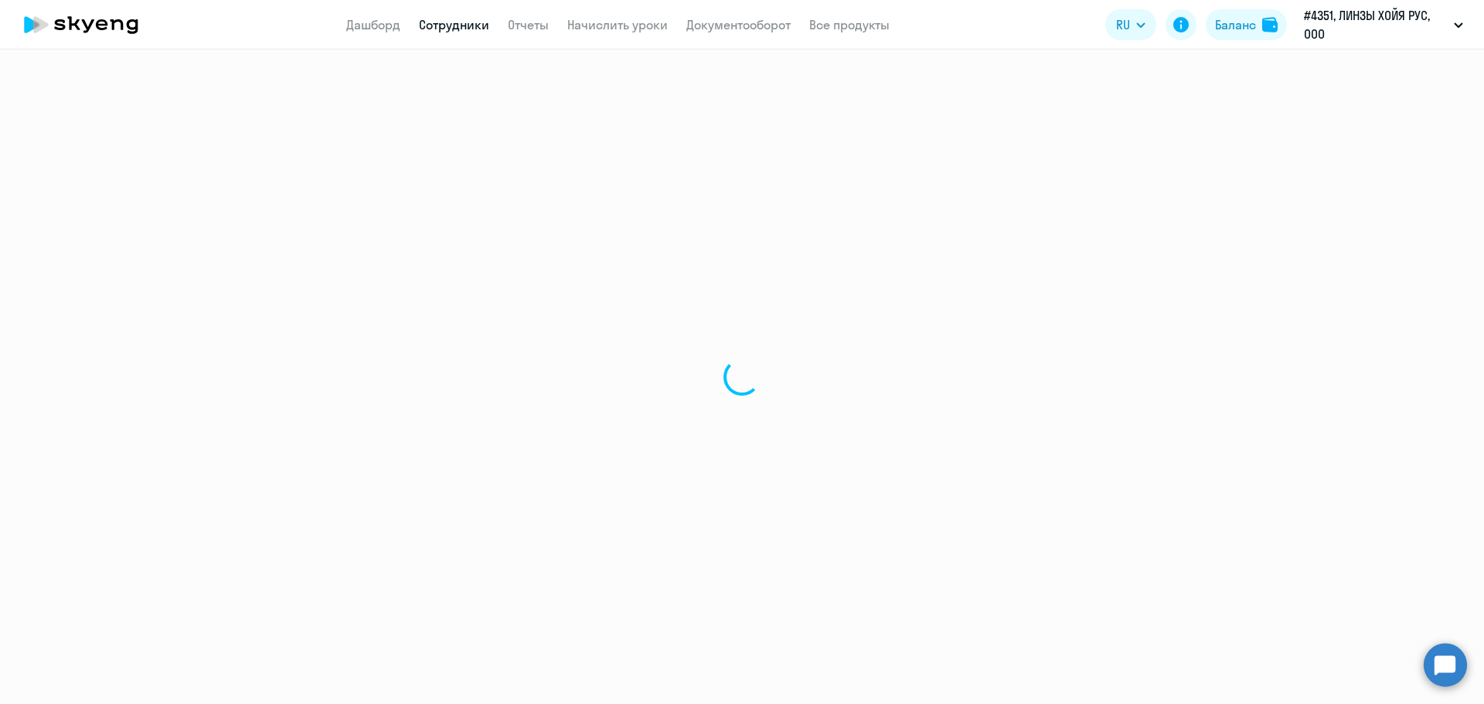
select select "english"
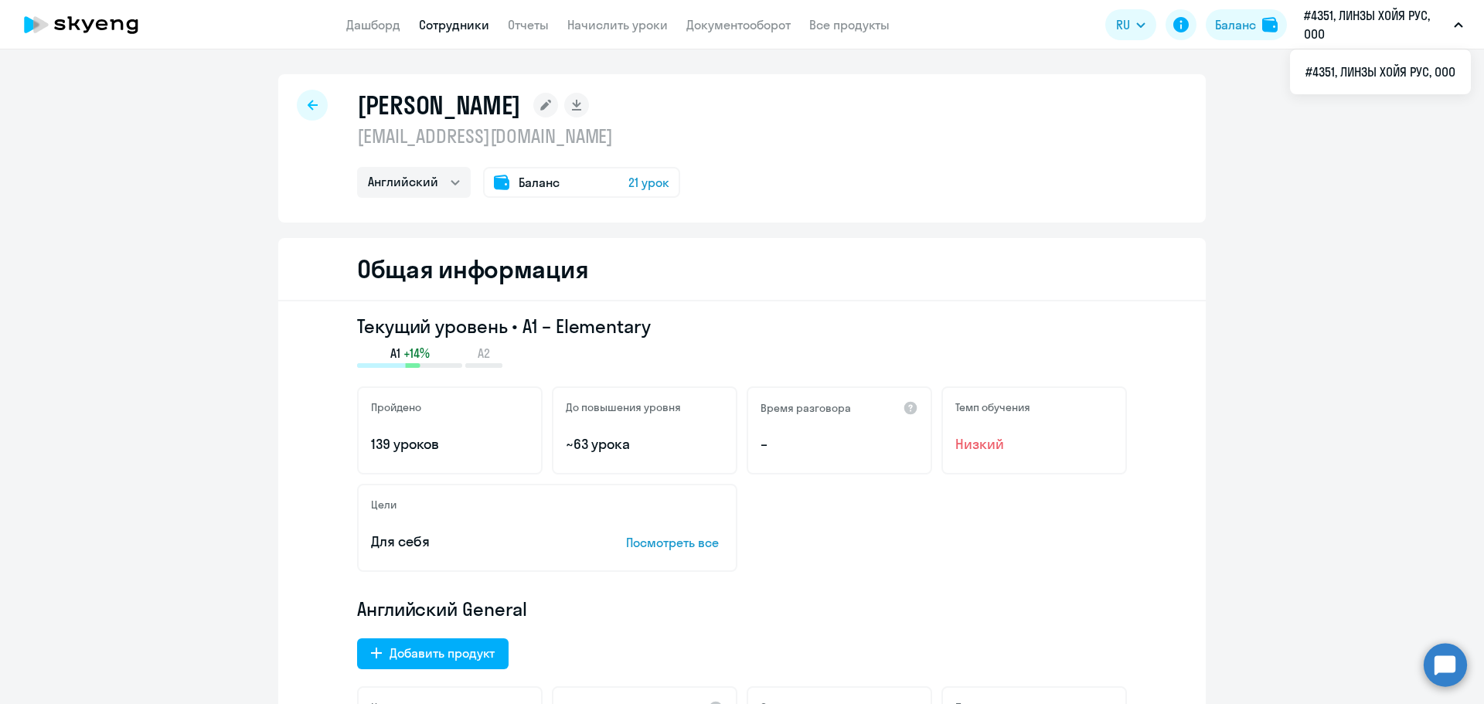
click at [560, 186] on div "Баланс 21 урок" at bounding box center [581, 182] width 197 height 31
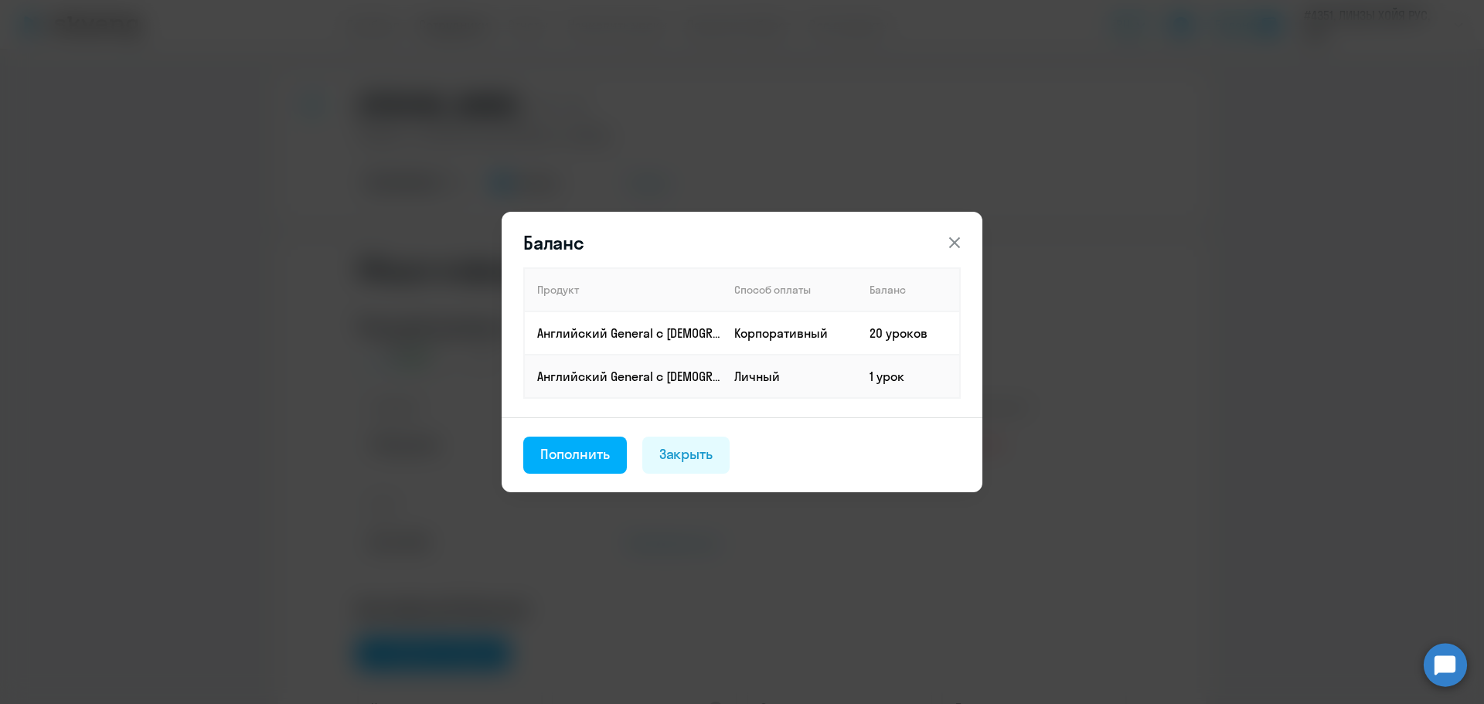
click at [953, 232] on button at bounding box center [954, 242] width 31 height 31
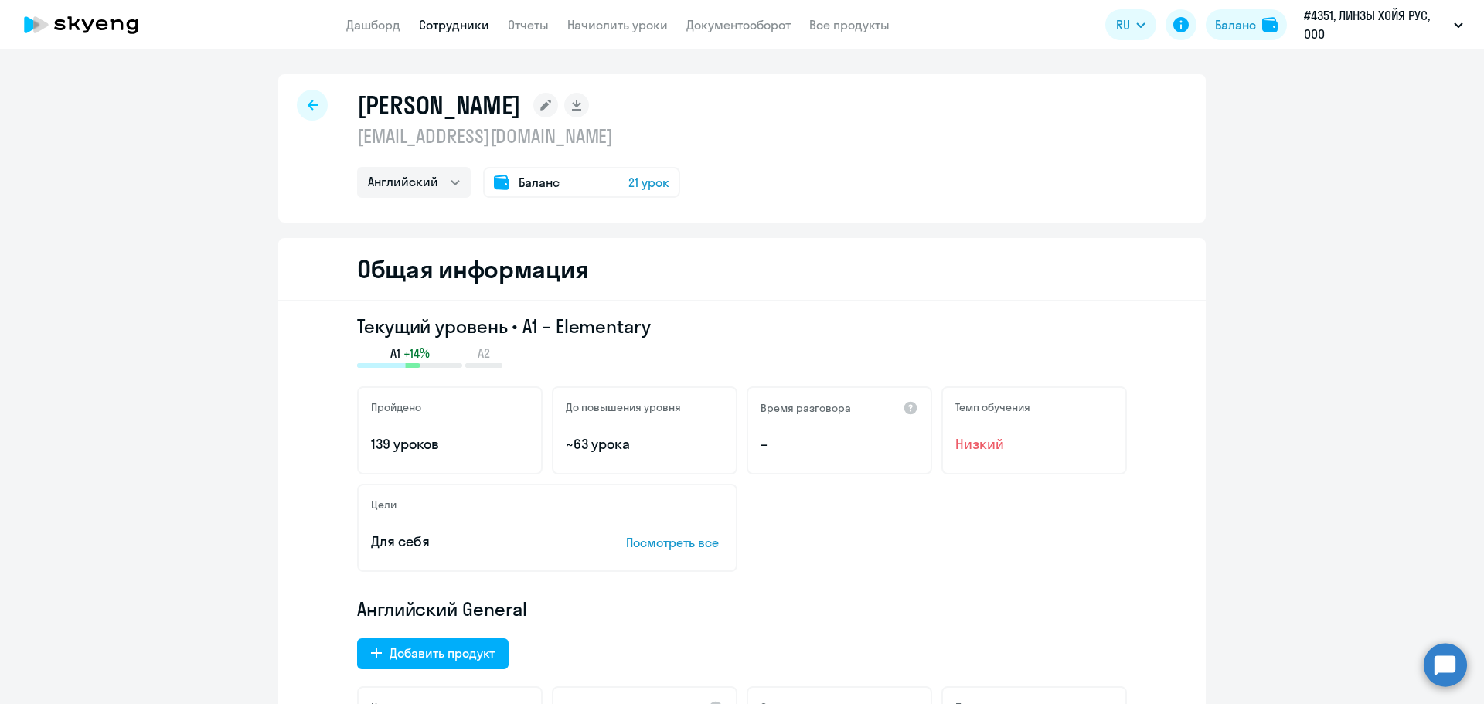
click at [313, 107] on div at bounding box center [312, 105] width 31 height 31
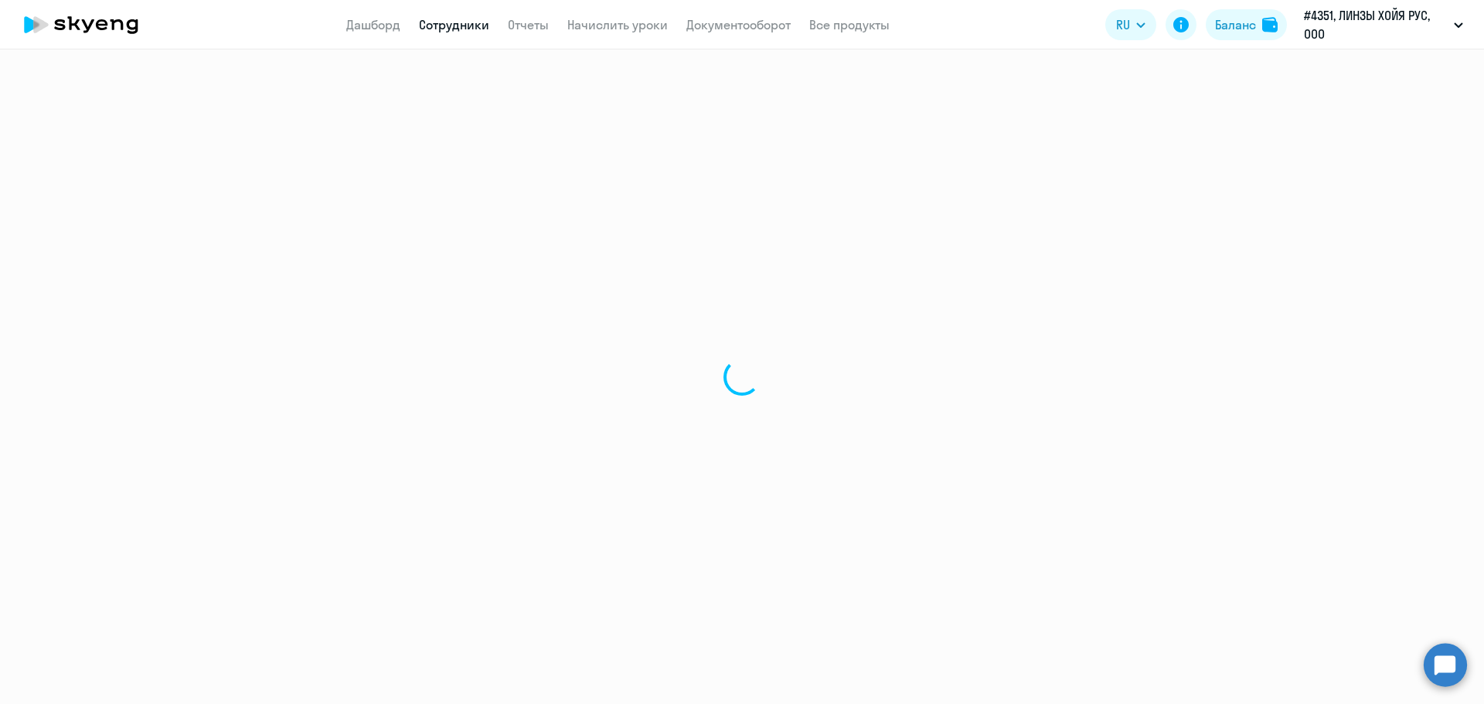
select select "30"
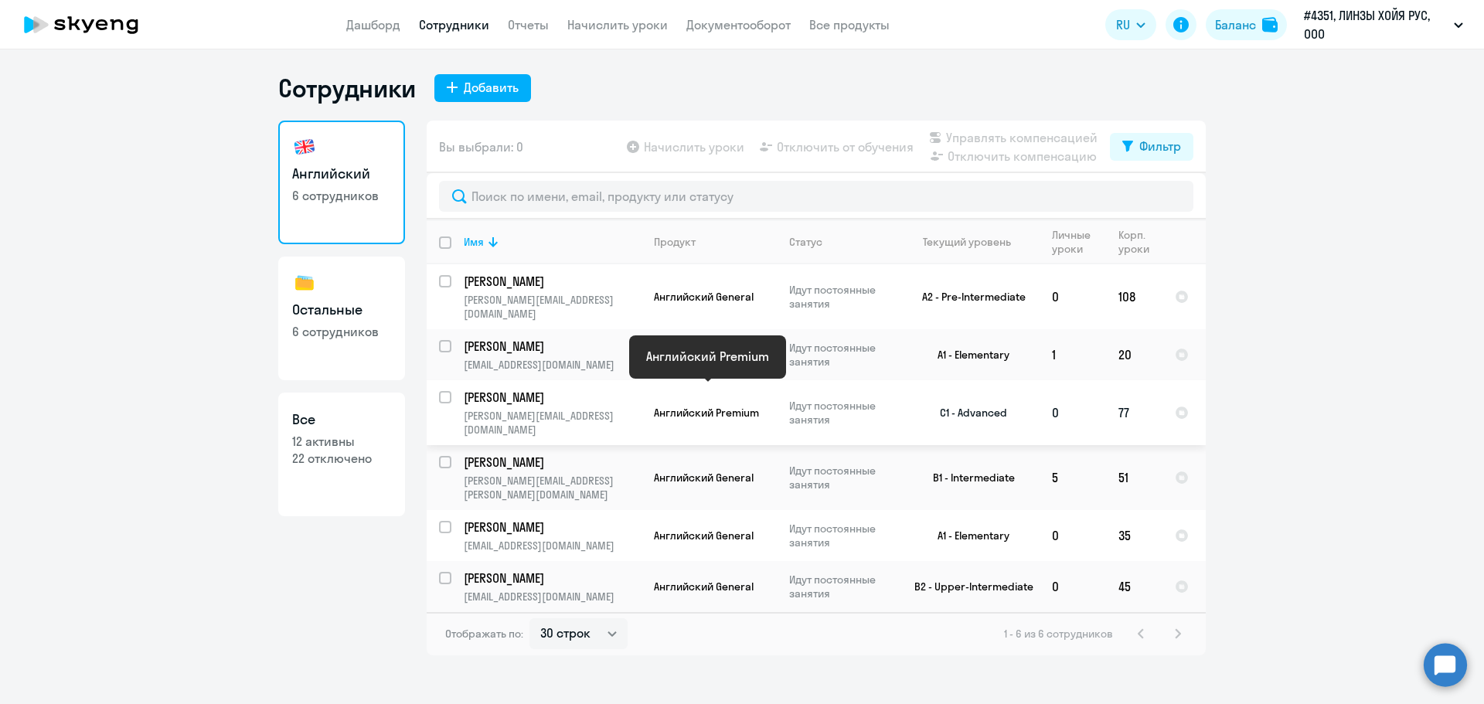
click at [750, 406] on span "Английский Premium" at bounding box center [706, 413] width 105 height 14
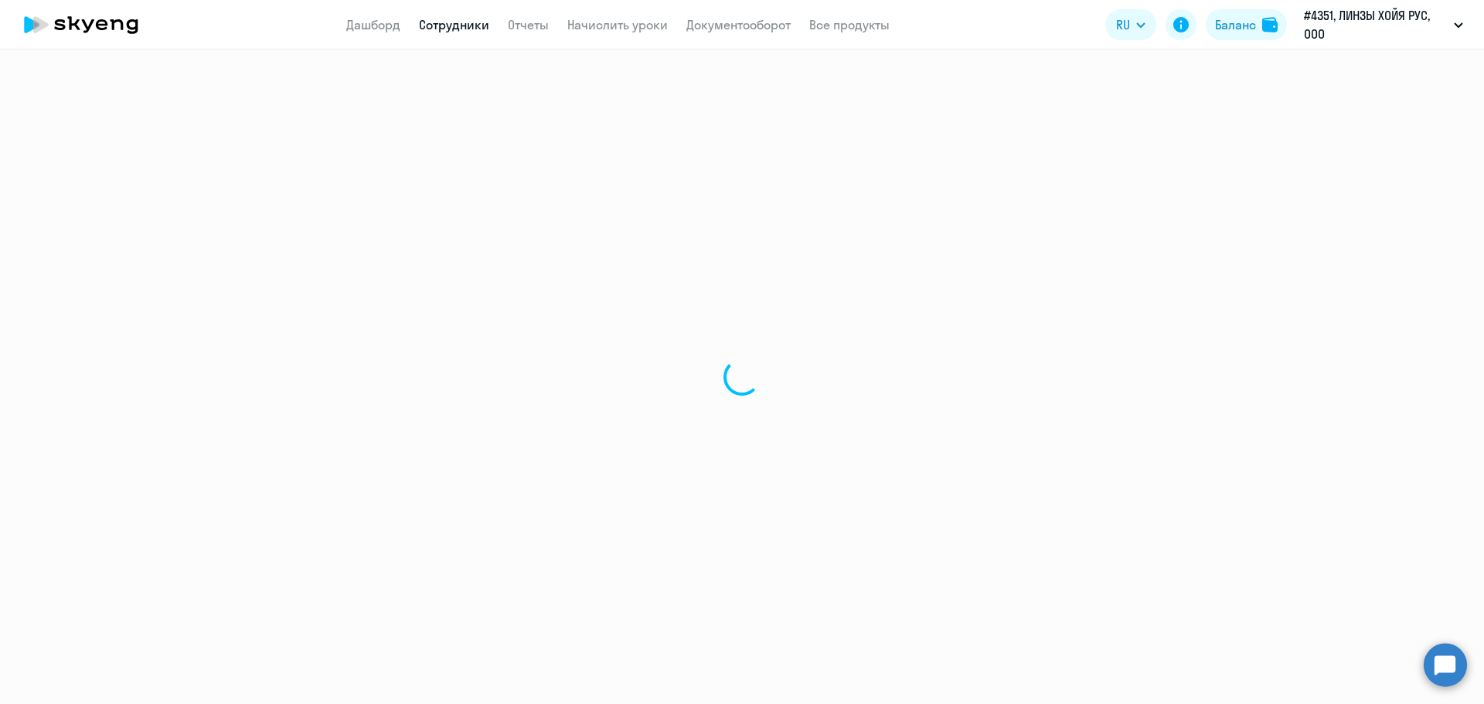
select select "english"
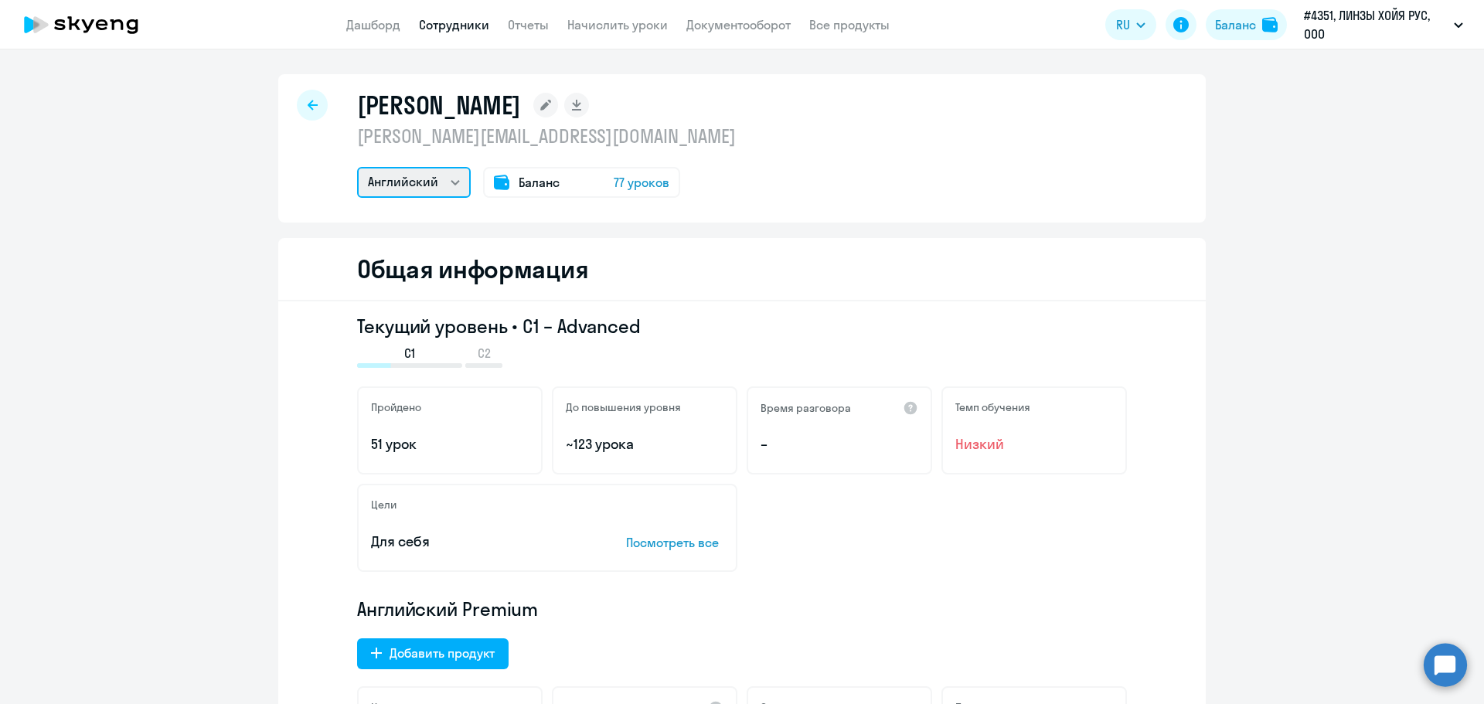
click at [444, 184] on select "Английский" at bounding box center [414, 182] width 114 height 31
click at [583, 192] on div "Баланс 77 уроков" at bounding box center [581, 182] width 197 height 31
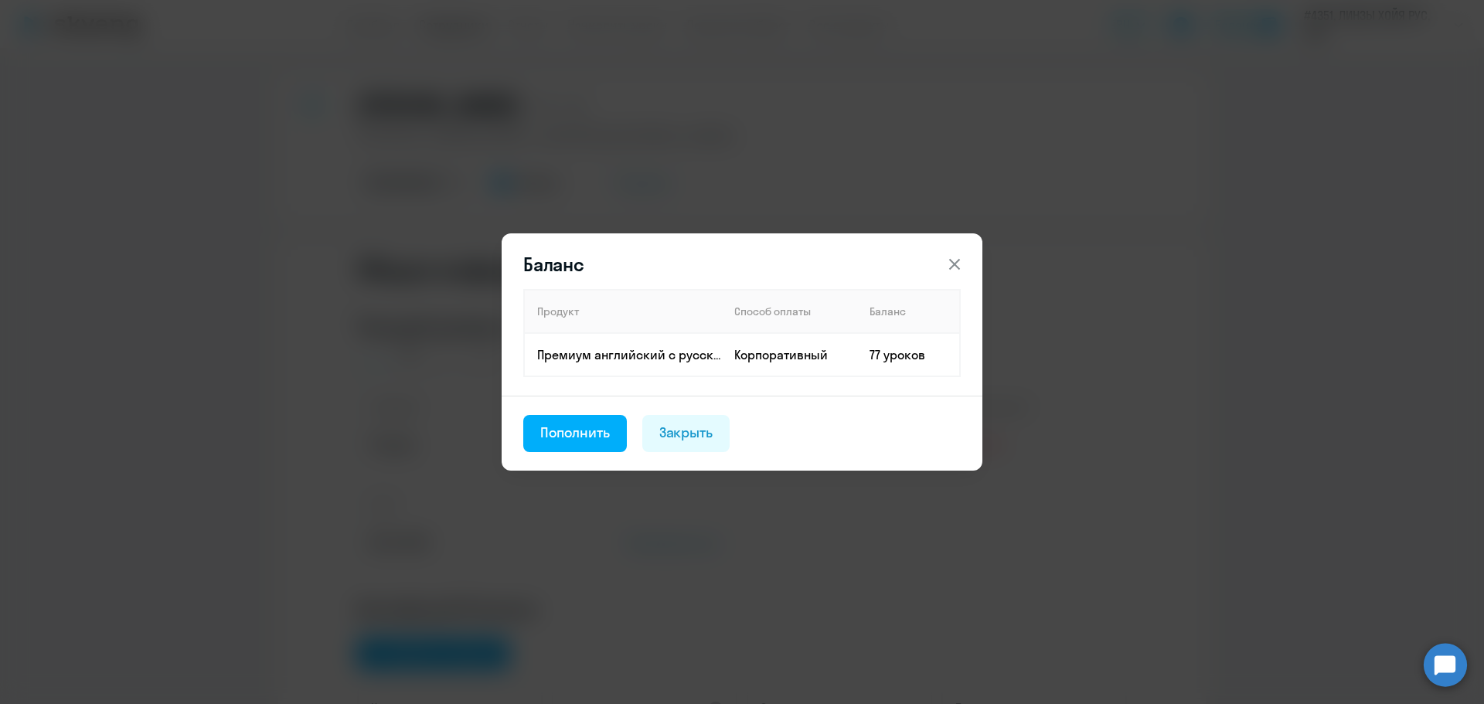
click at [956, 265] on icon at bounding box center [954, 264] width 11 height 11
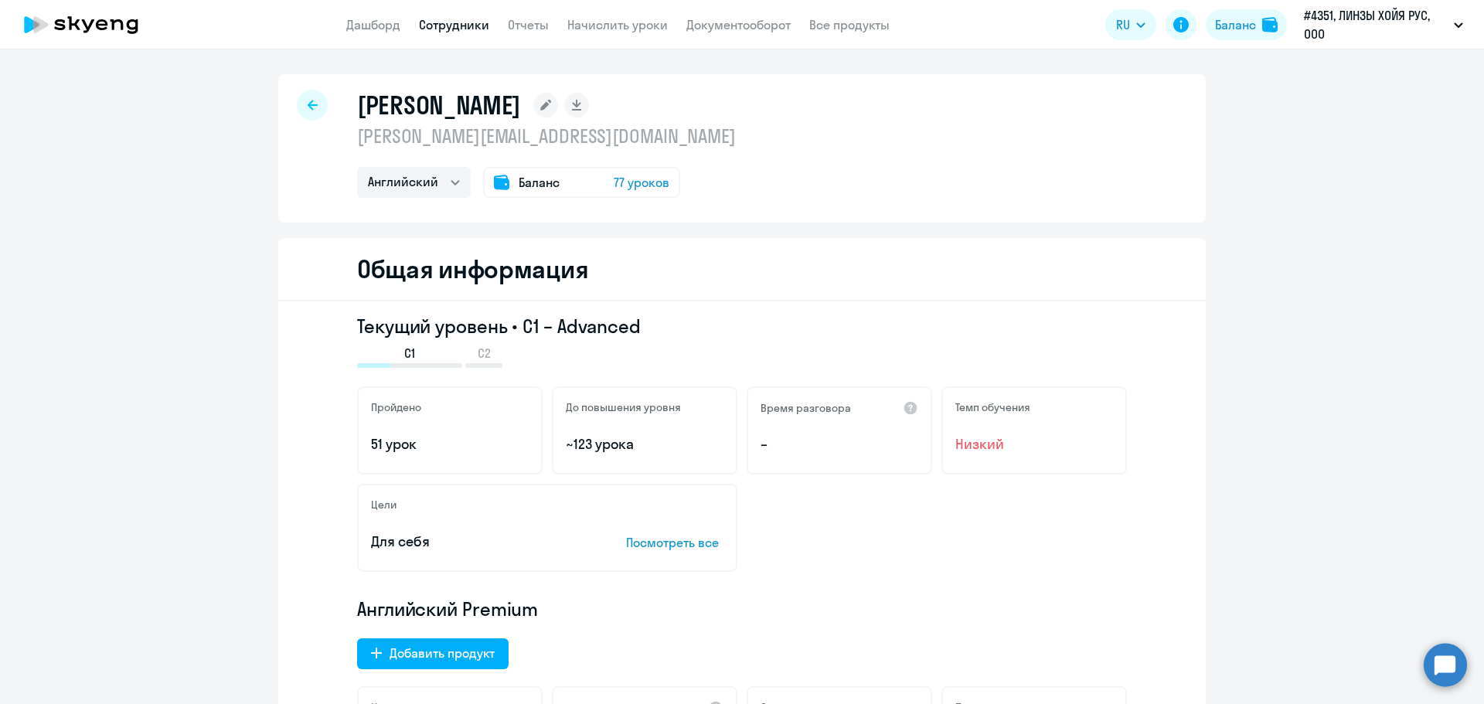
click at [597, 422] on div "До повышения уровня ~123 урока" at bounding box center [645, 431] width 186 height 88
click at [457, 431] on div "Пройдено 51 урок" at bounding box center [450, 431] width 186 height 88
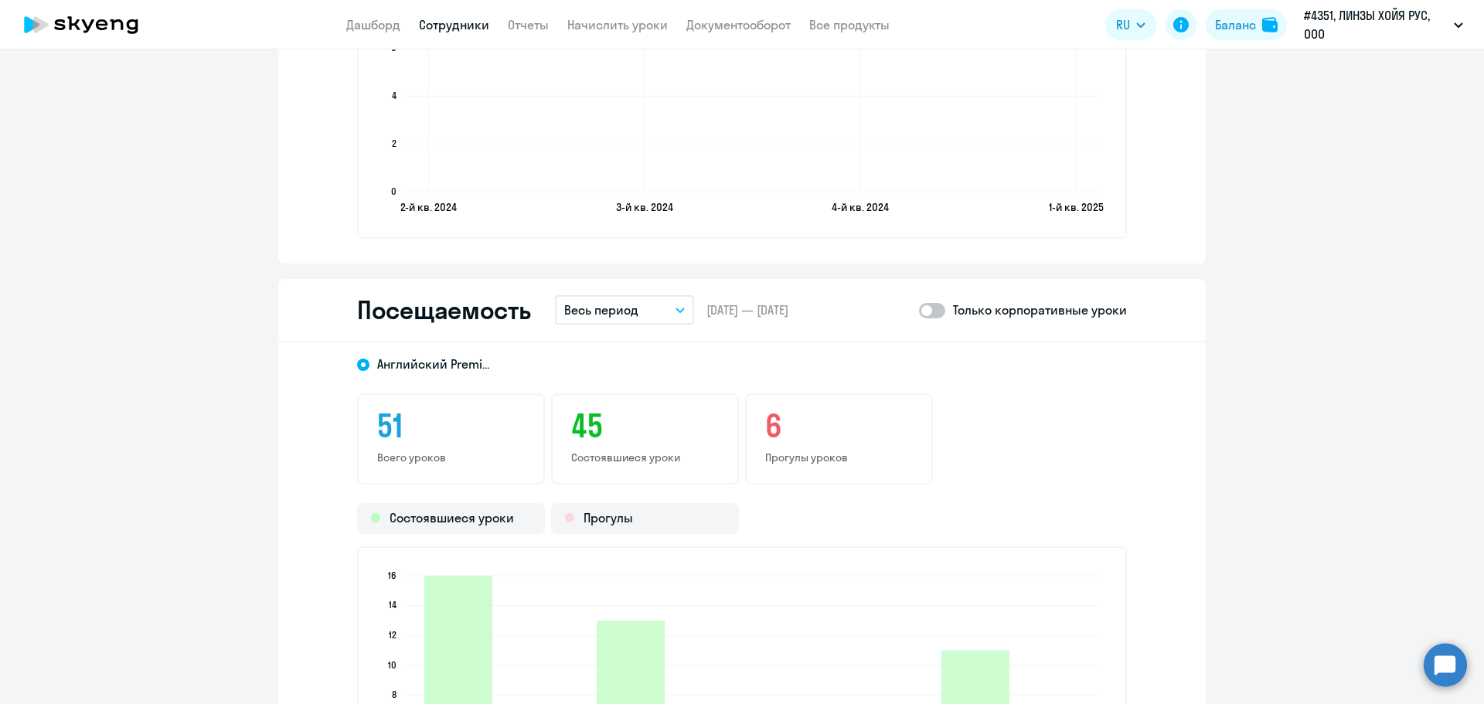
scroll to position [1559, 0]
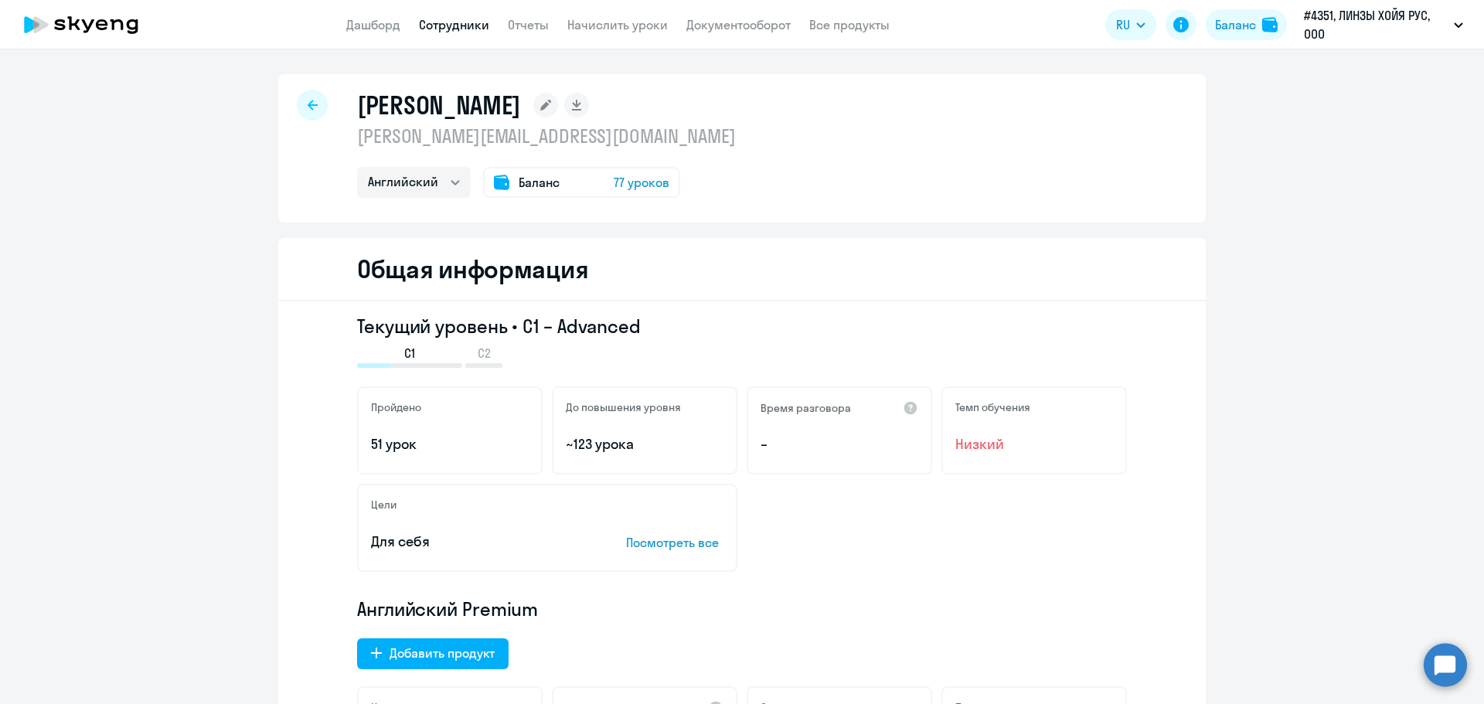
select select "30"
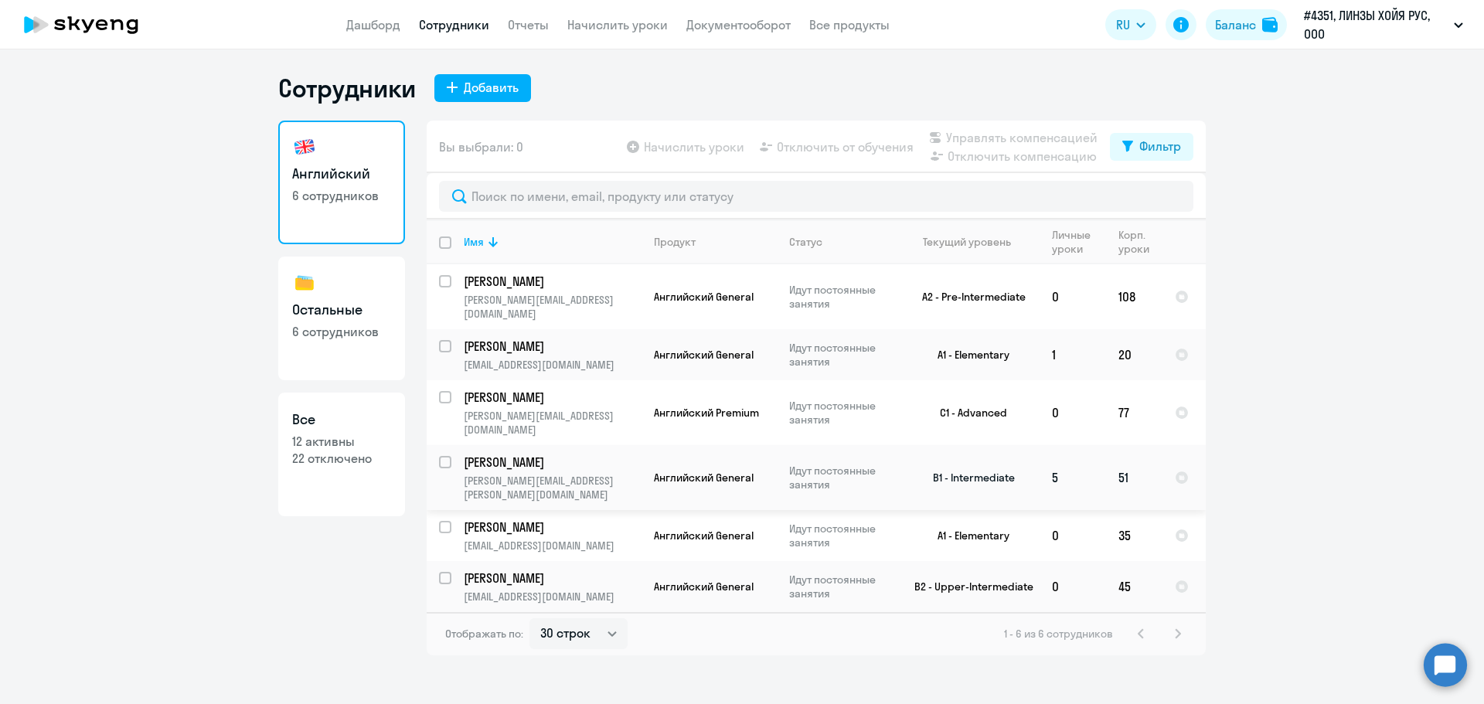
click at [583, 454] on p "[PERSON_NAME]" at bounding box center [551, 462] width 175 height 17
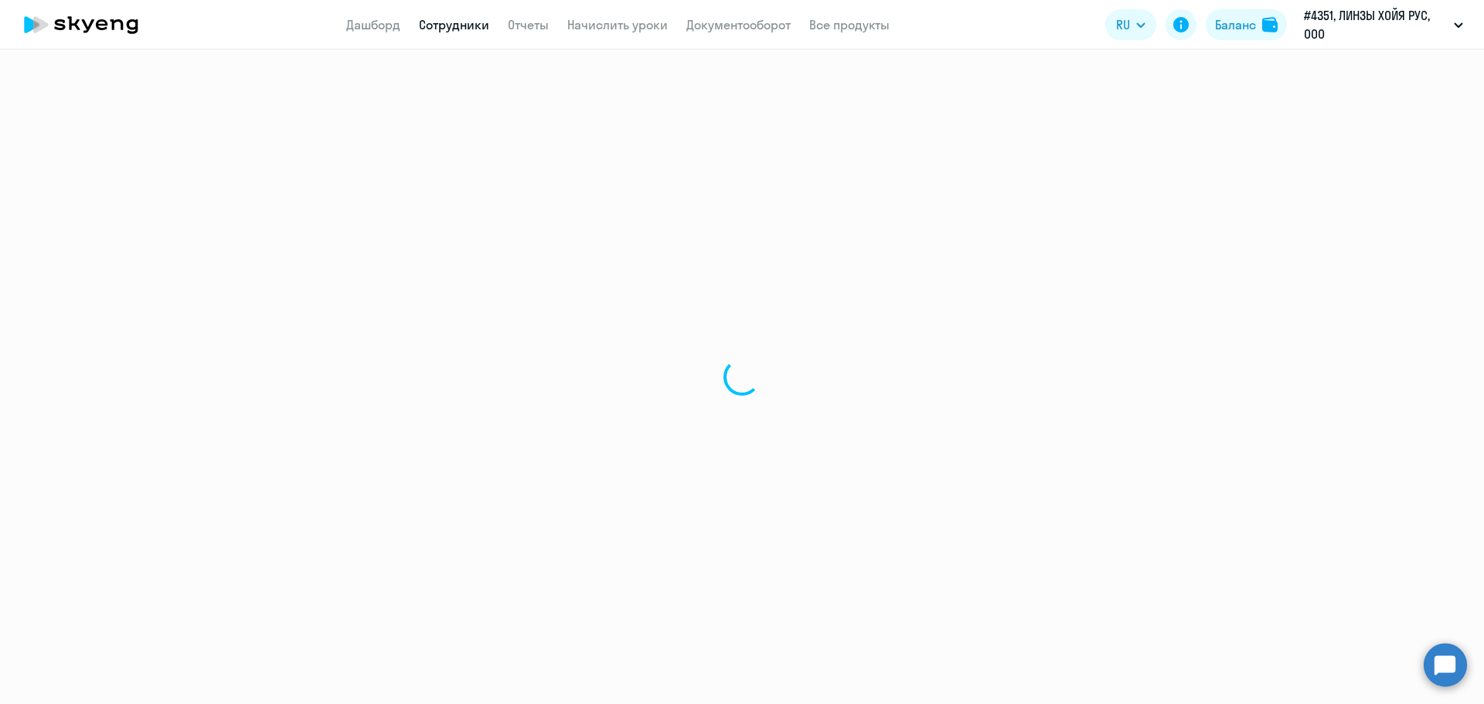
select select "english"
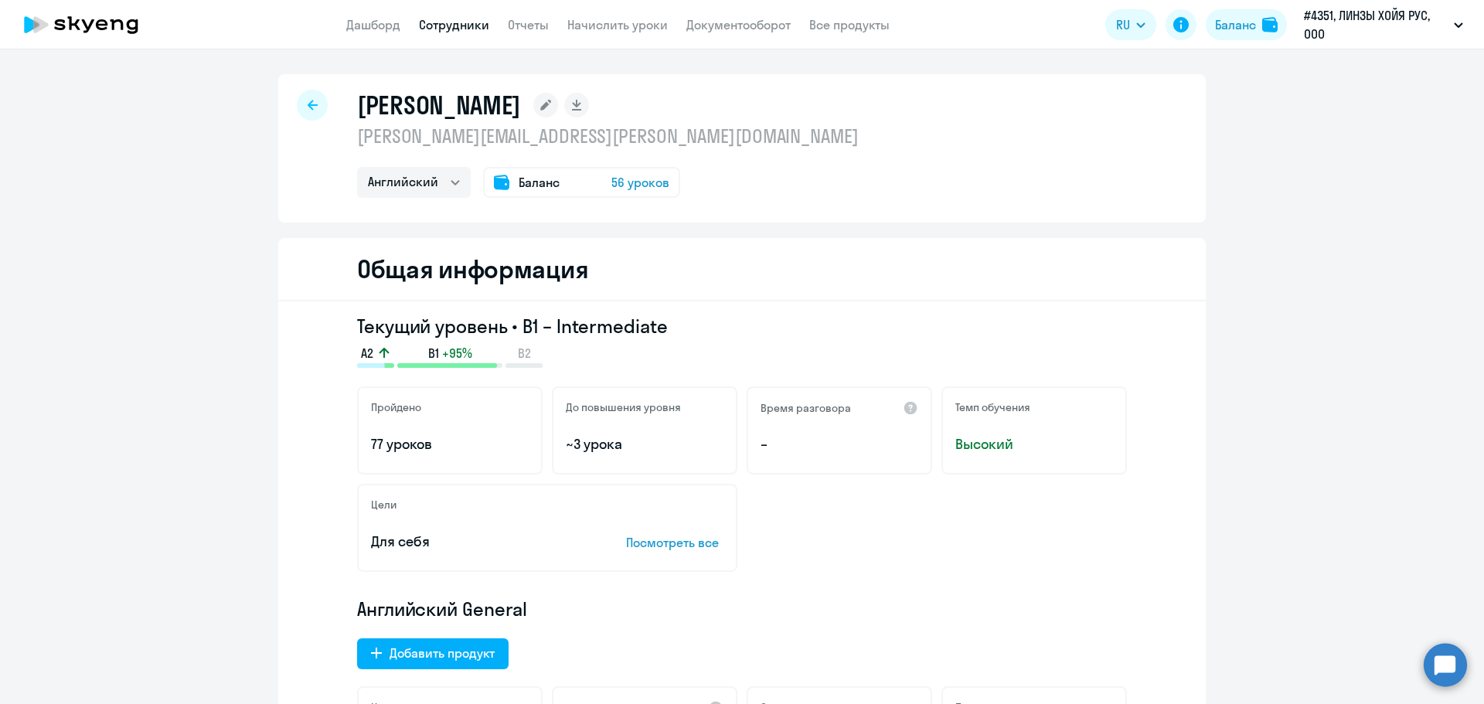
click at [300, 107] on div at bounding box center [312, 105] width 31 height 31
select select "30"
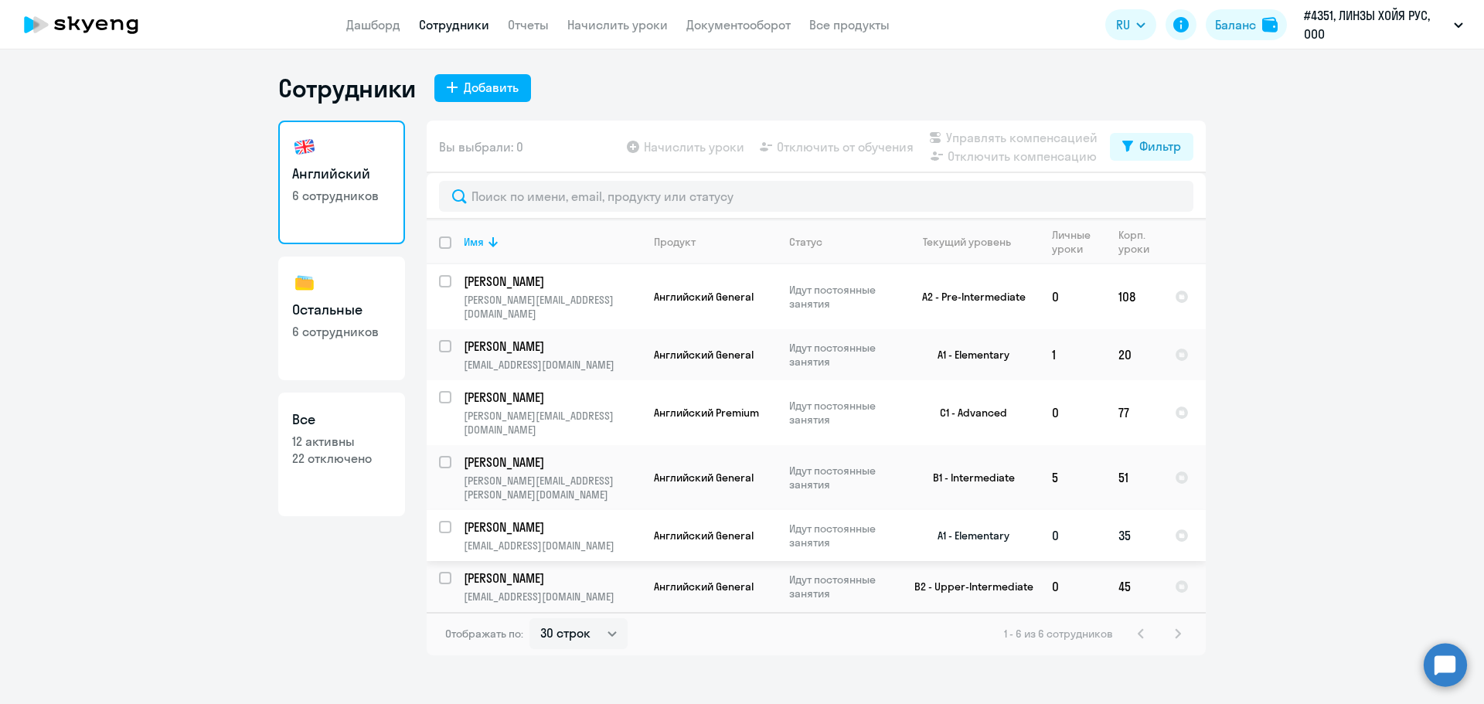
click at [552, 519] on p "[PERSON_NAME]" at bounding box center [551, 527] width 175 height 17
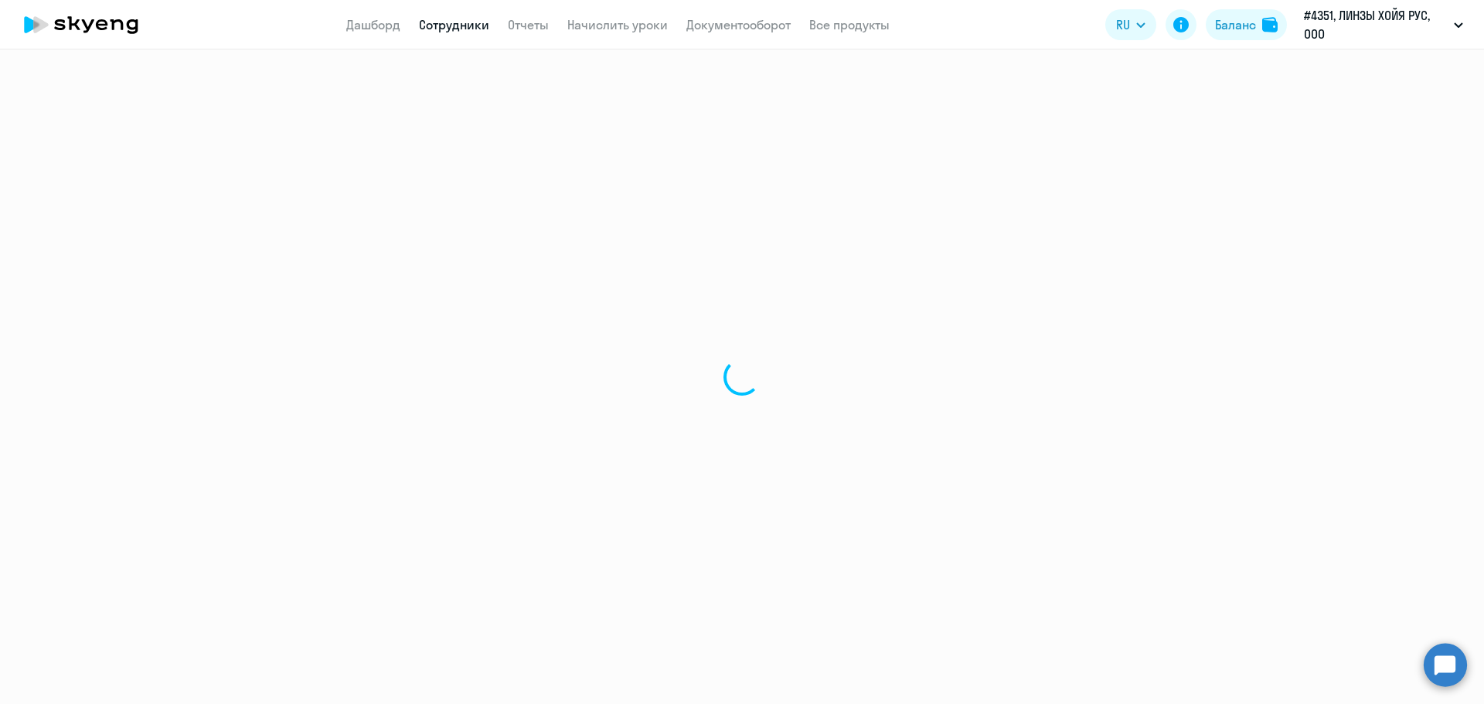
select select "english"
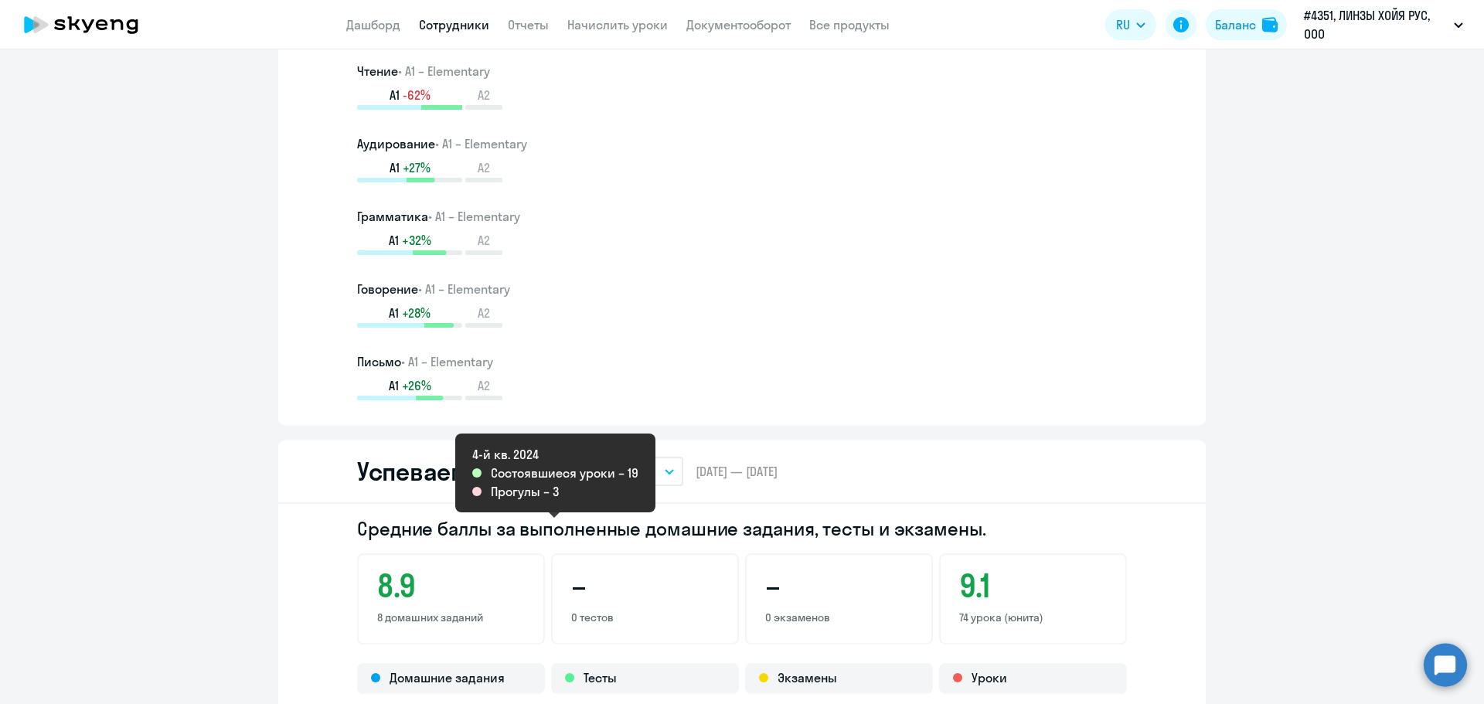
scroll to position [541, 0]
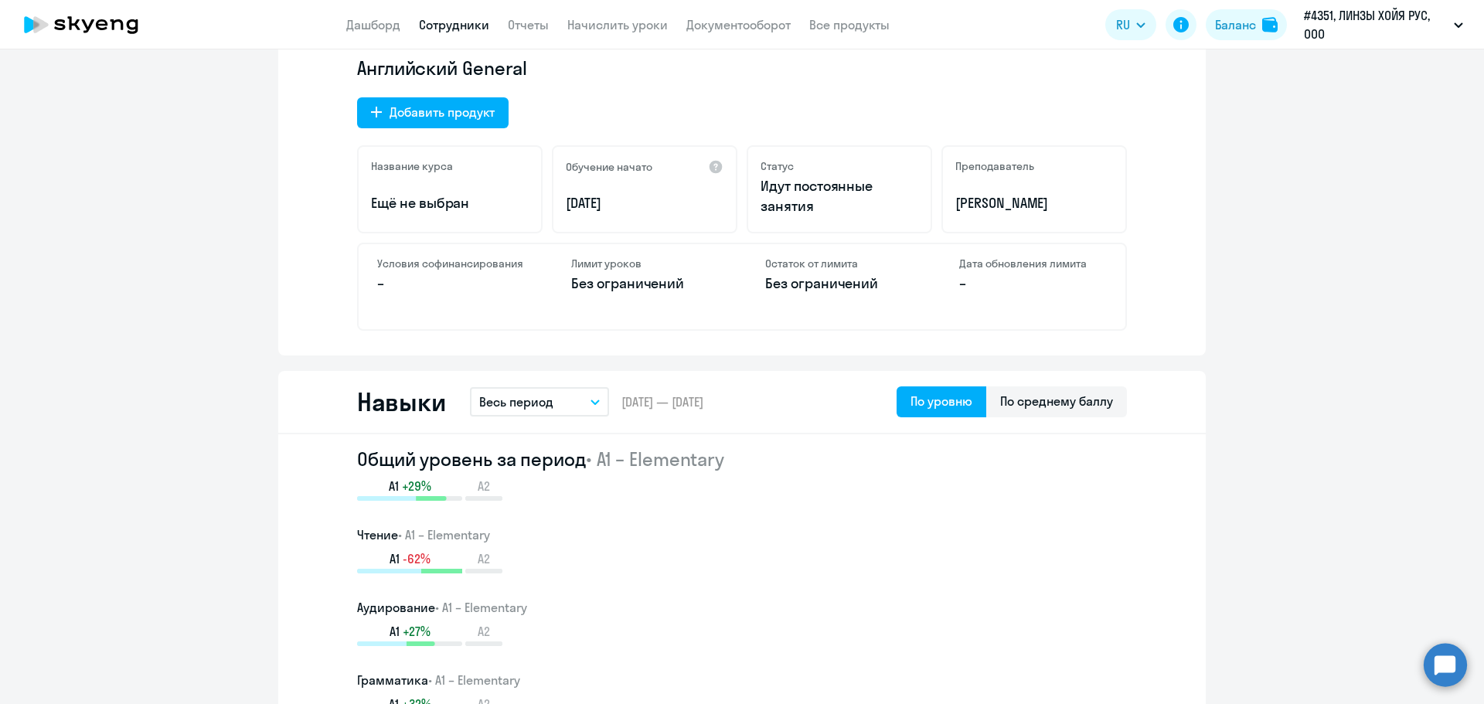
select select "30"
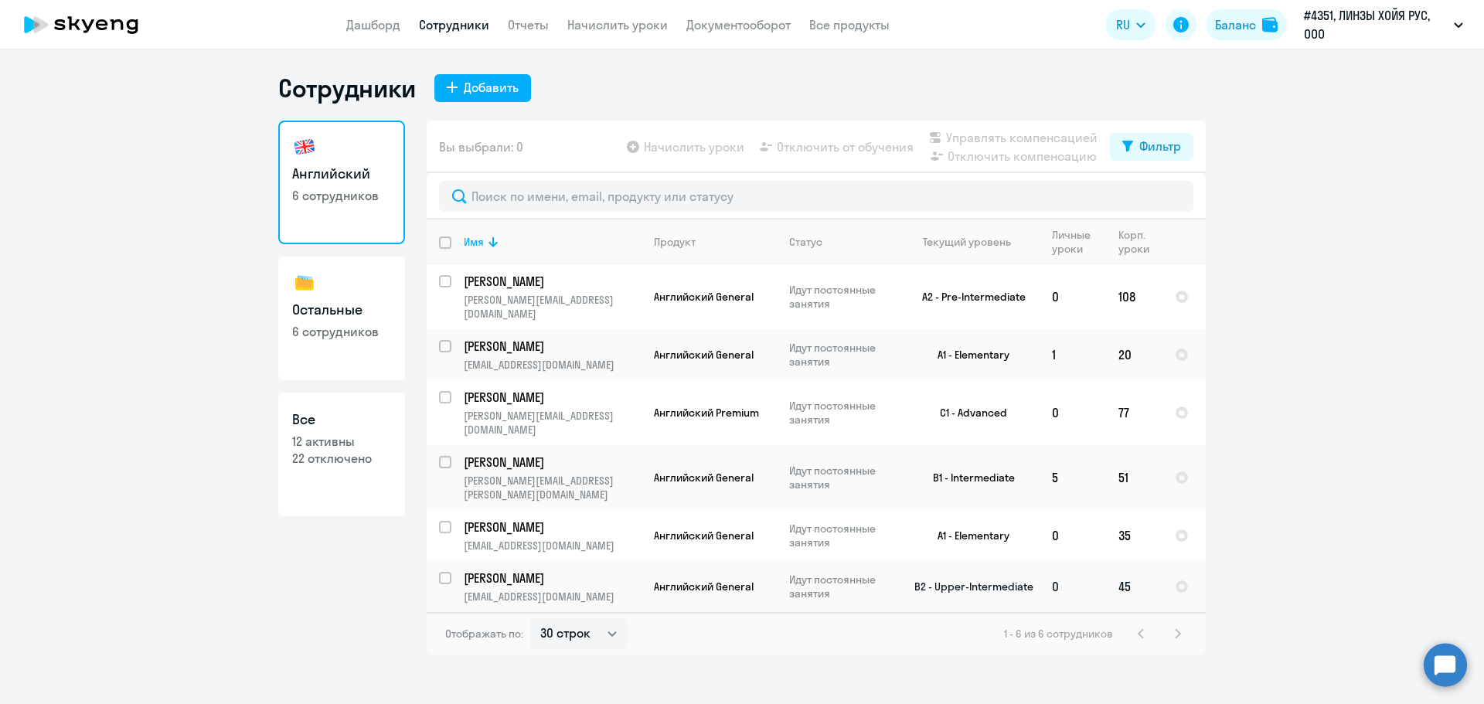
click at [579, 570] on p "[PERSON_NAME]" at bounding box center [551, 578] width 175 height 17
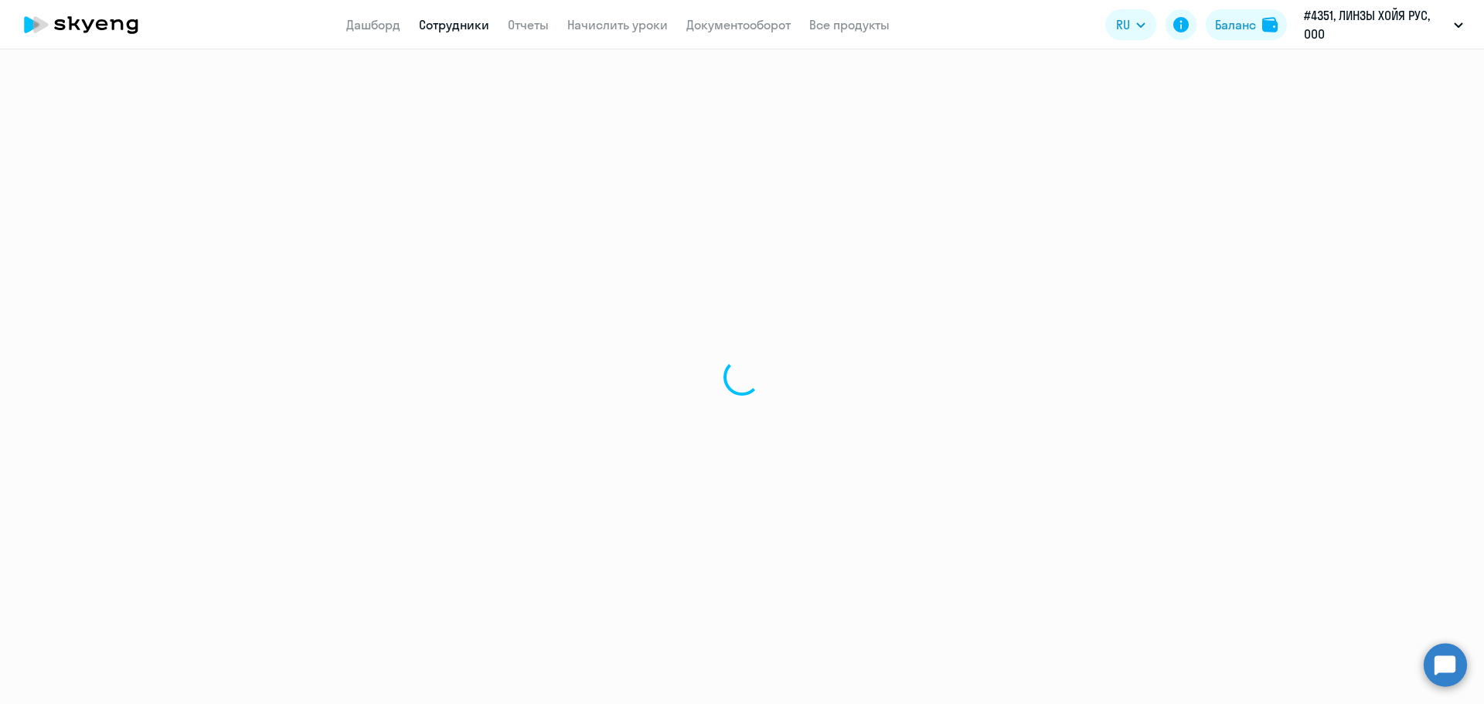
select select "english"
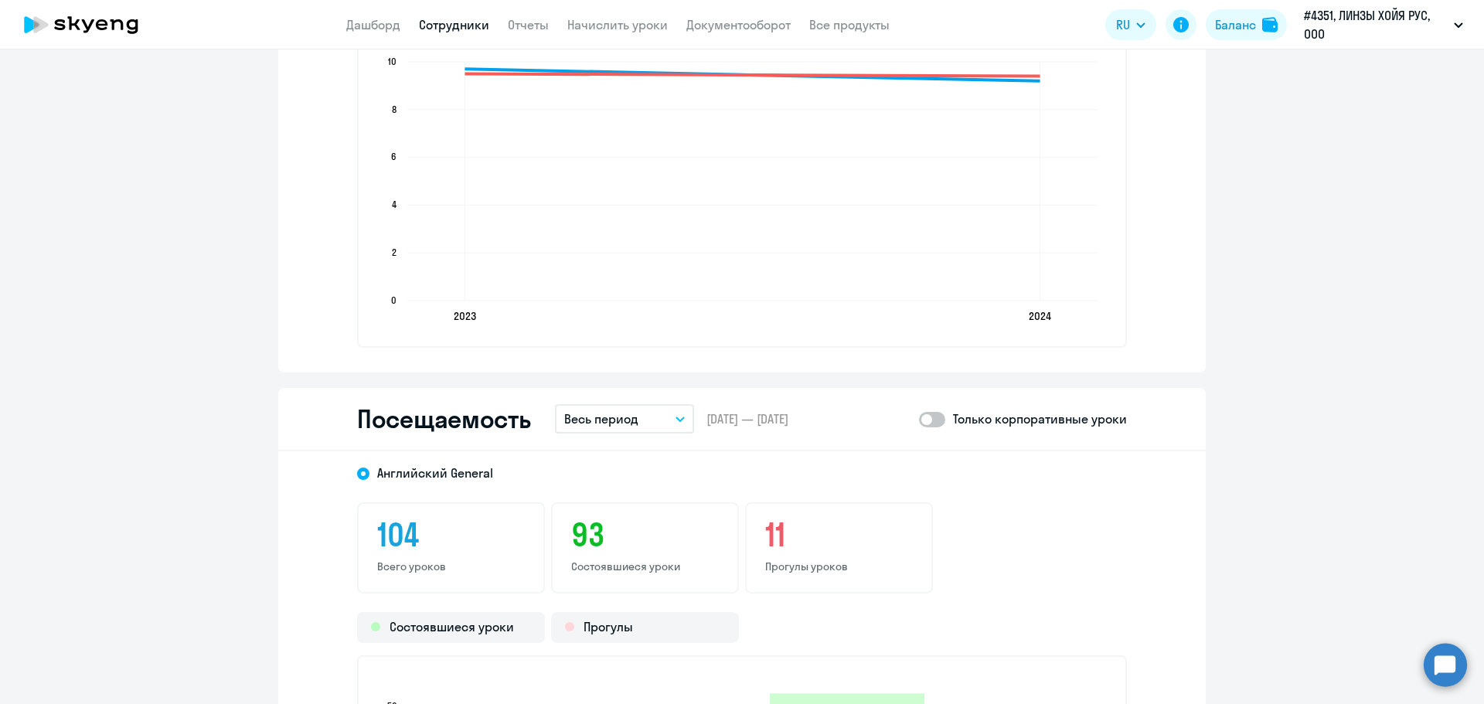
scroll to position [1855, 0]
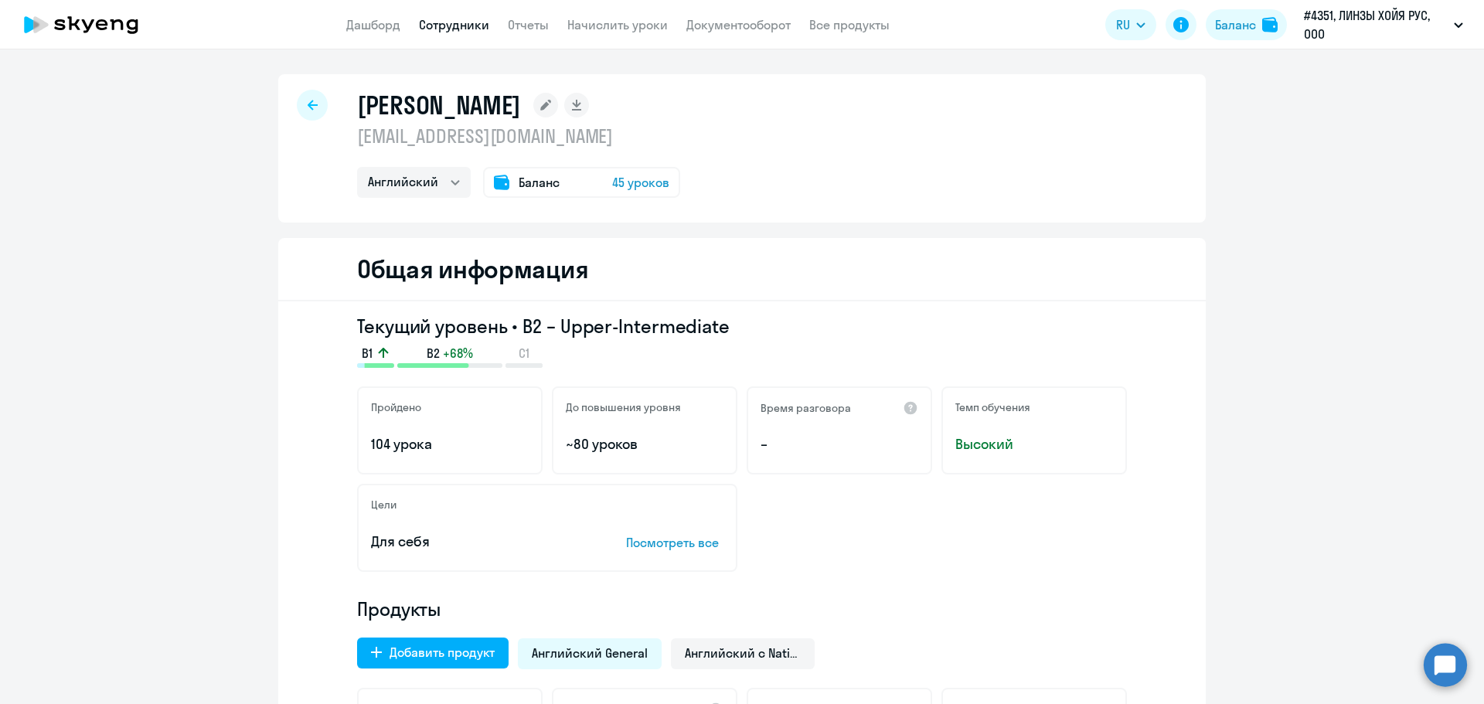
select select "30"
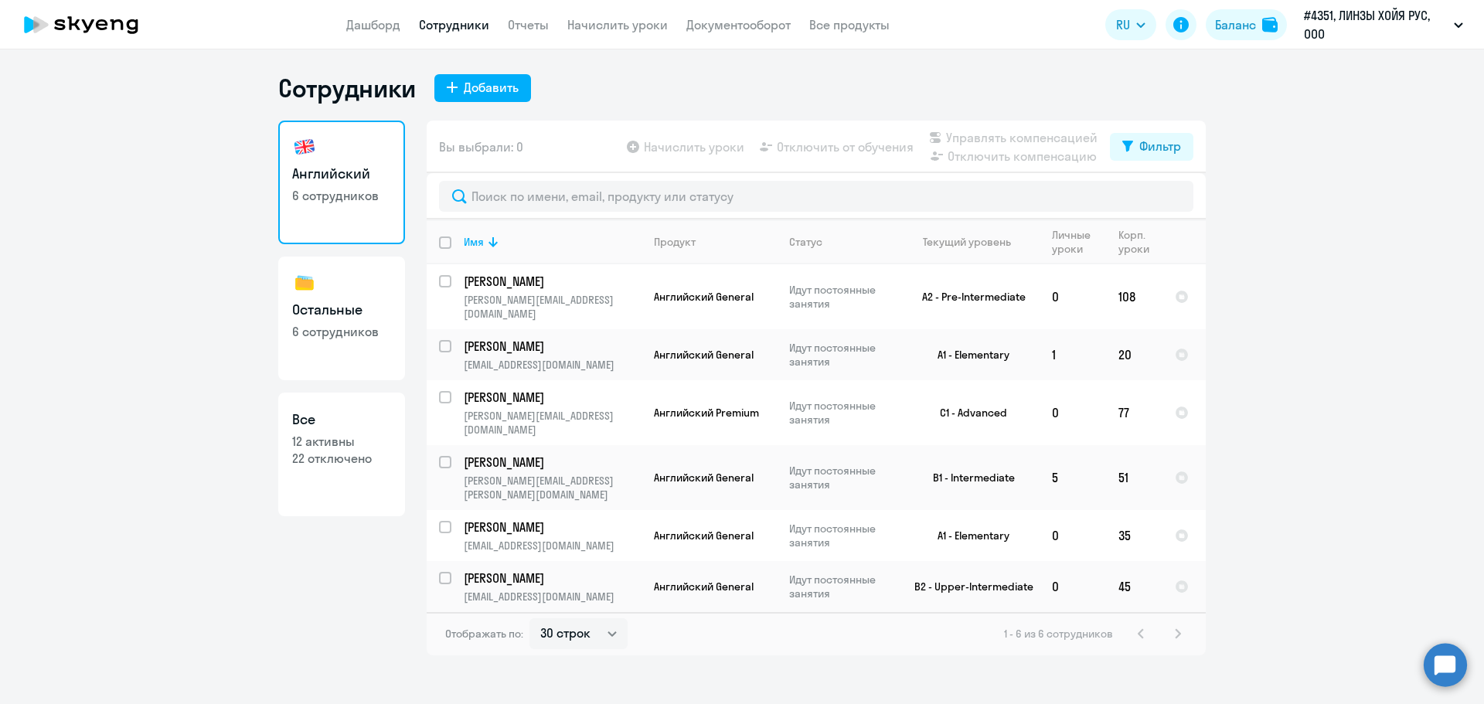
click at [327, 322] on link "Остальные 6 сотрудников" at bounding box center [341, 319] width 127 height 124
select select "30"
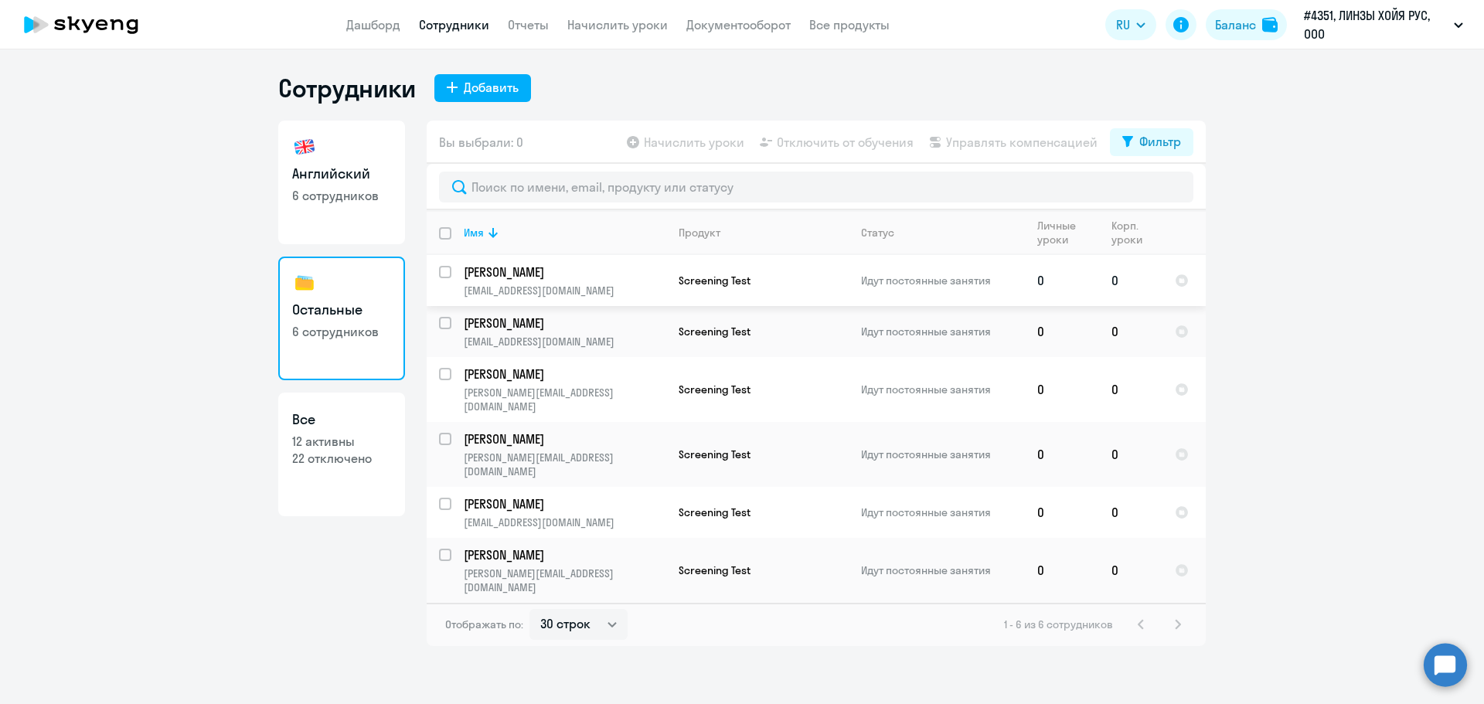
click at [621, 275] on p "[PERSON_NAME]" at bounding box center [565, 272] width 202 height 17
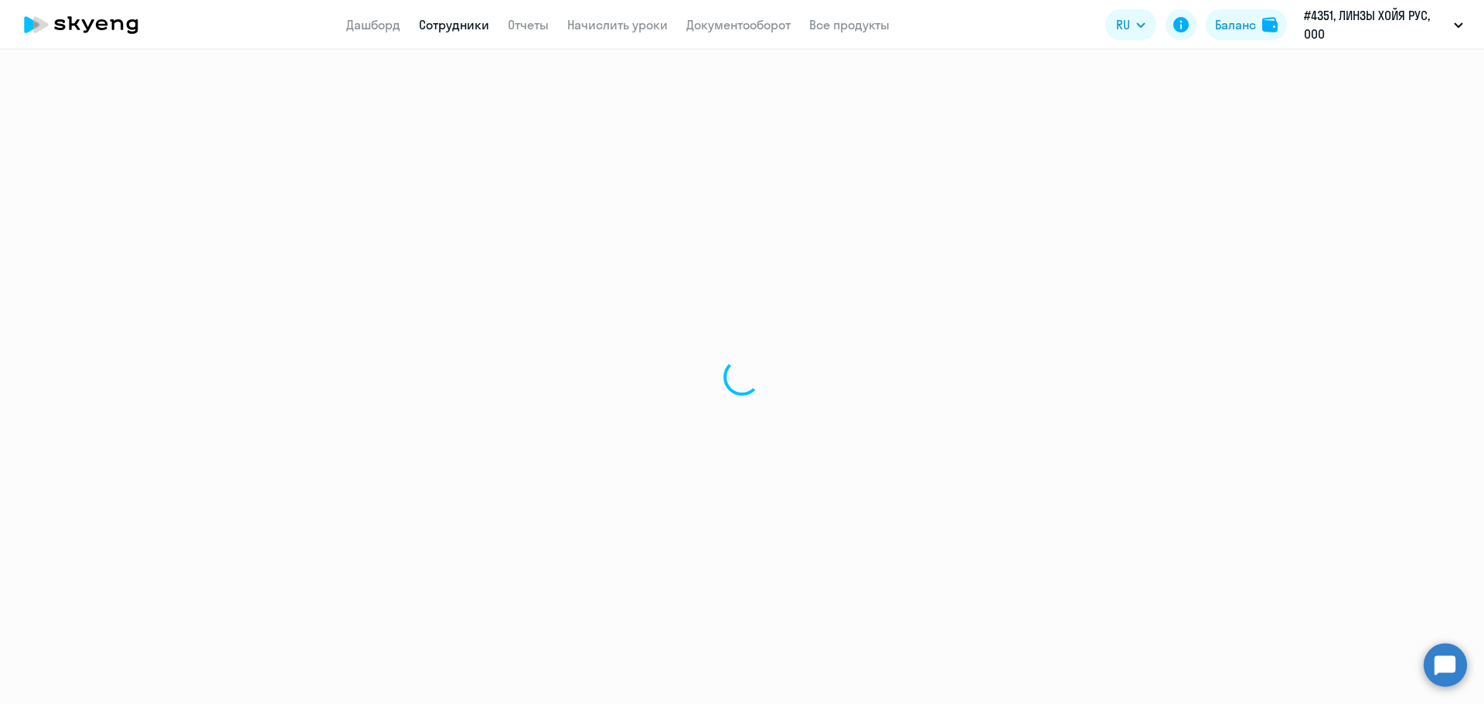
select select "english"
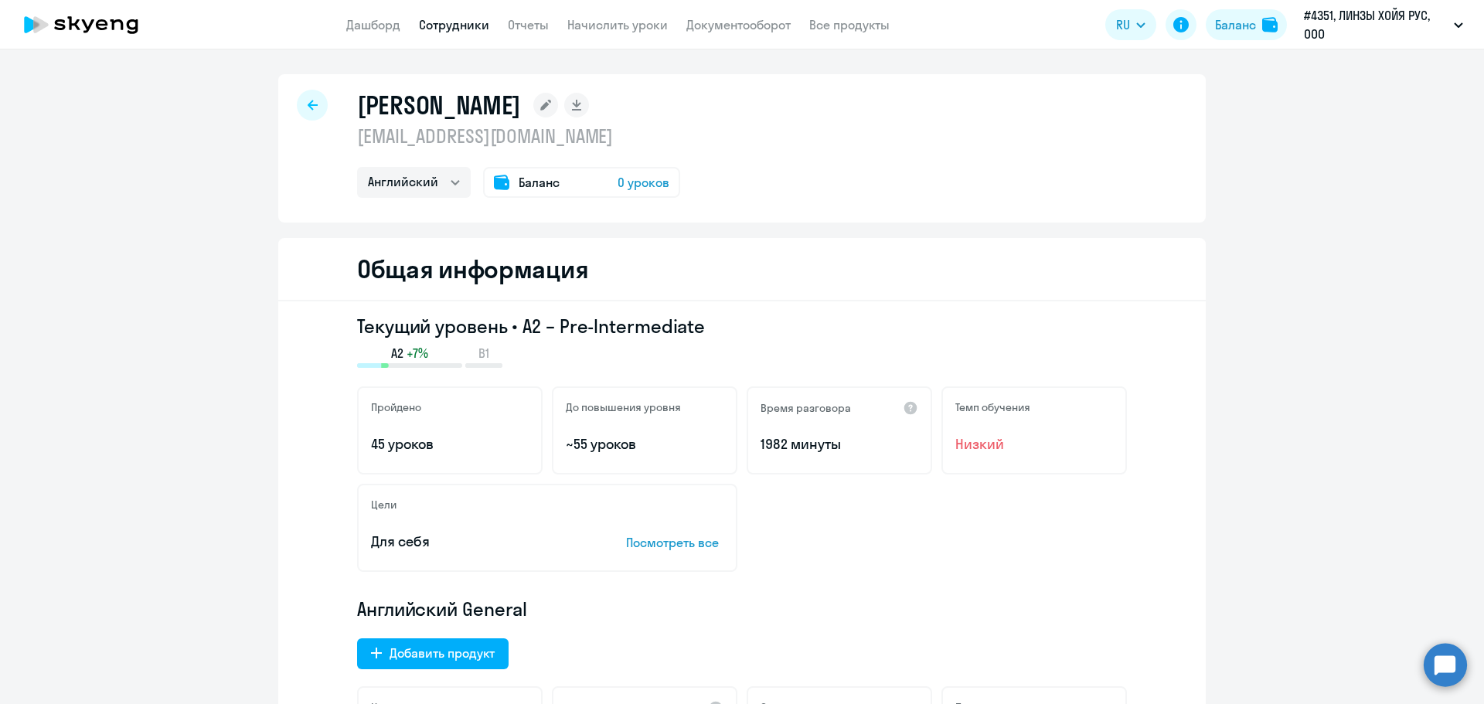
select select "30"
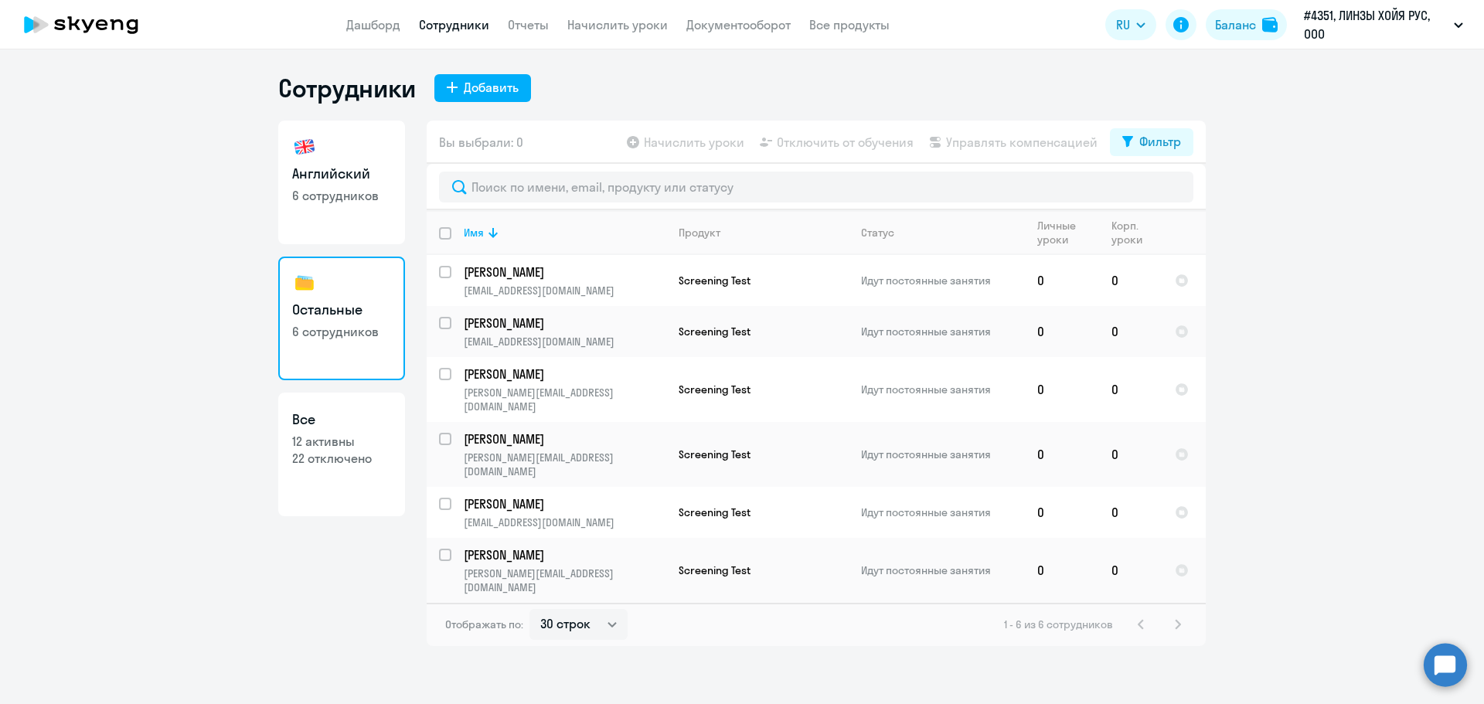
click at [364, 468] on link "Все 12 активны 22 отключено" at bounding box center [341, 455] width 127 height 124
select select "30"
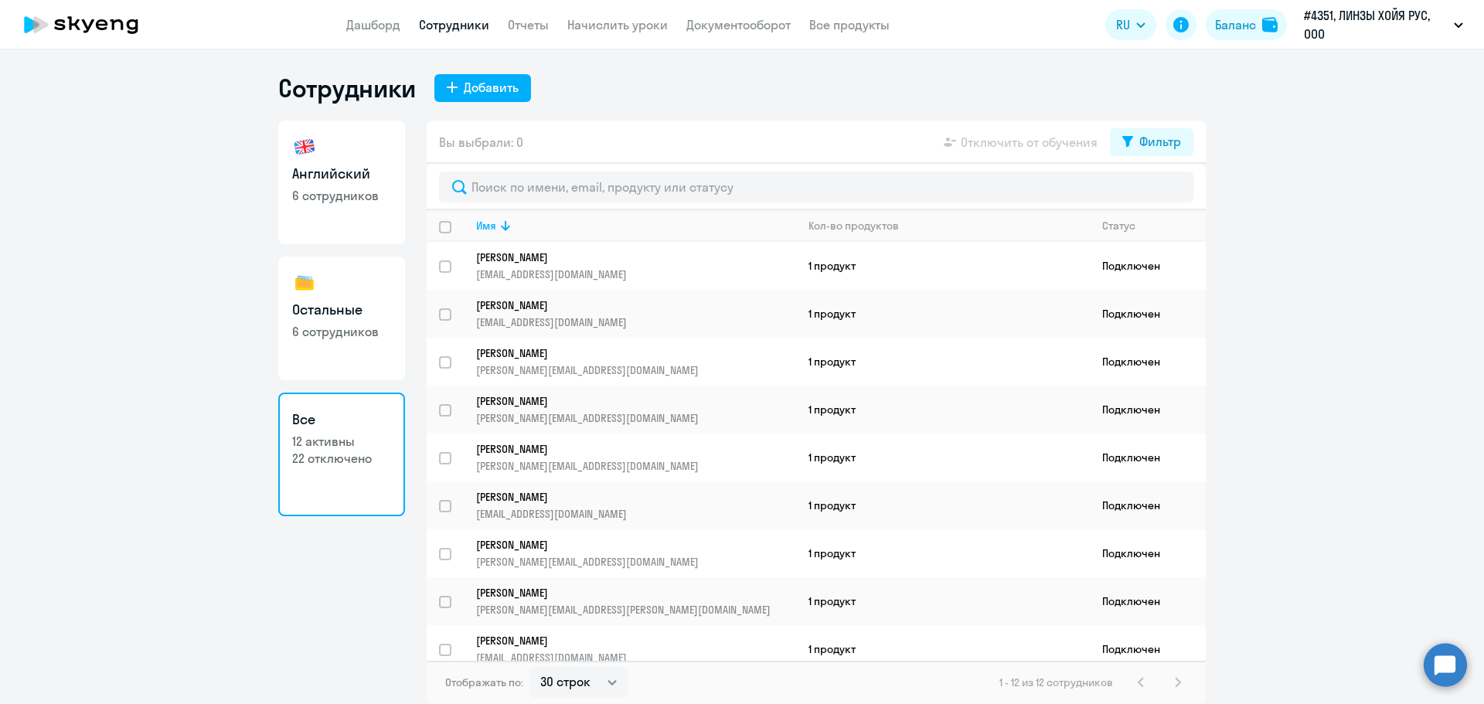
click at [348, 331] on p "6 сотрудников" at bounding box center [341, 331] width 99 height 17
select select "30"
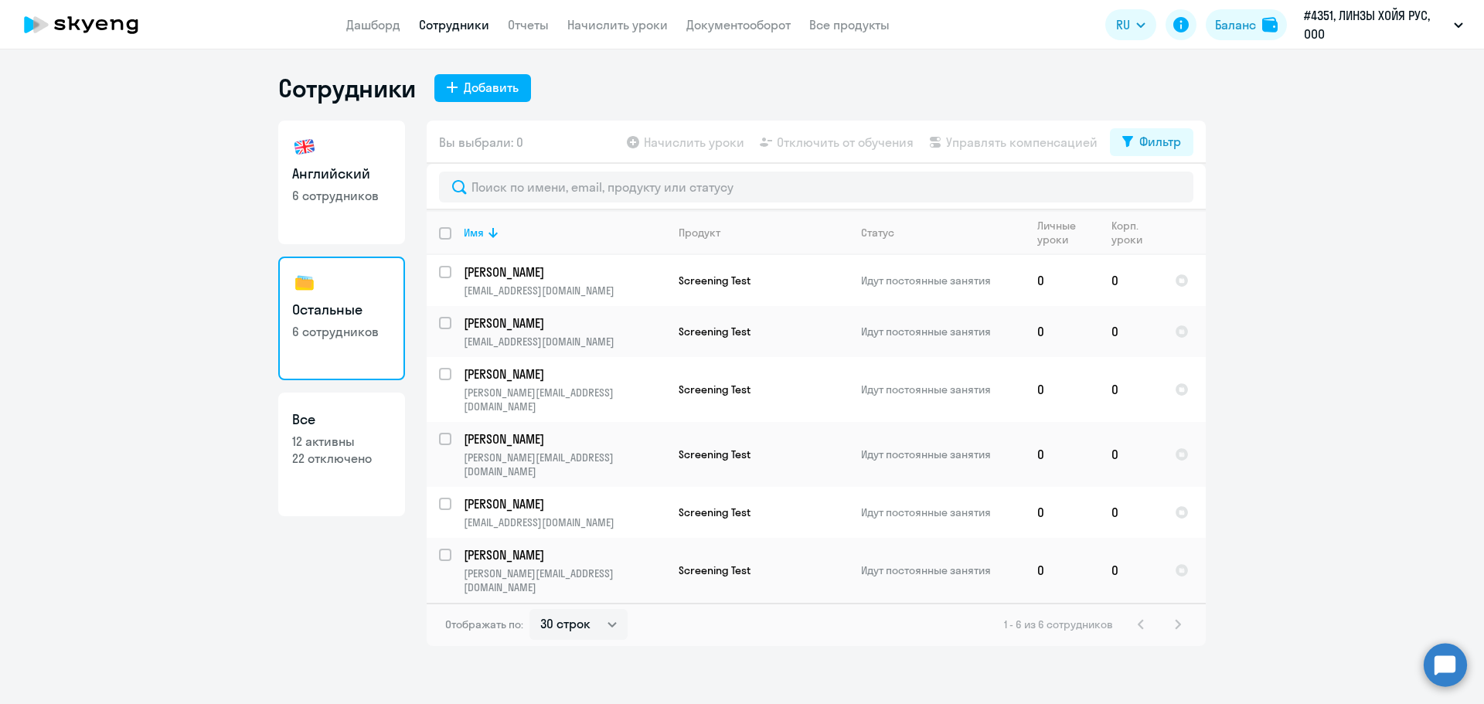
click at [325, 211] on link "Английский 6 сотрудников" at bounding box center [341, 183] width 127 height 124
select select "30"
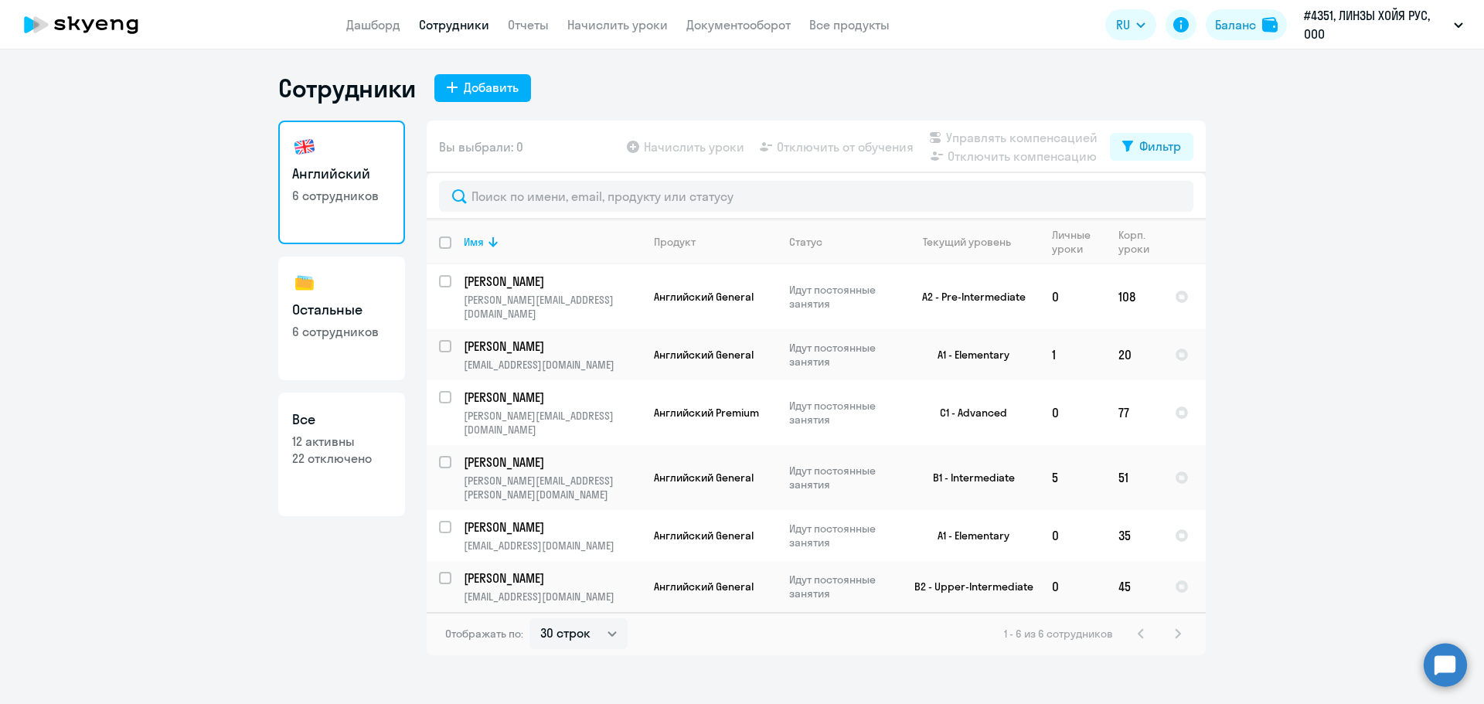
click at [1176, 625] on div "1 - 6 из 6 сотрудников" at bounding box center [1095, 634] width 183 height 19
click at [1177, 625] on div "1 - 6 из 6 сотрудников" at bounding box center [1095, 634] width 183 height 19
click at [329, 308] on h3 "Остальные" at bounding box center [341, 310] width 99 height 20
select select "30"
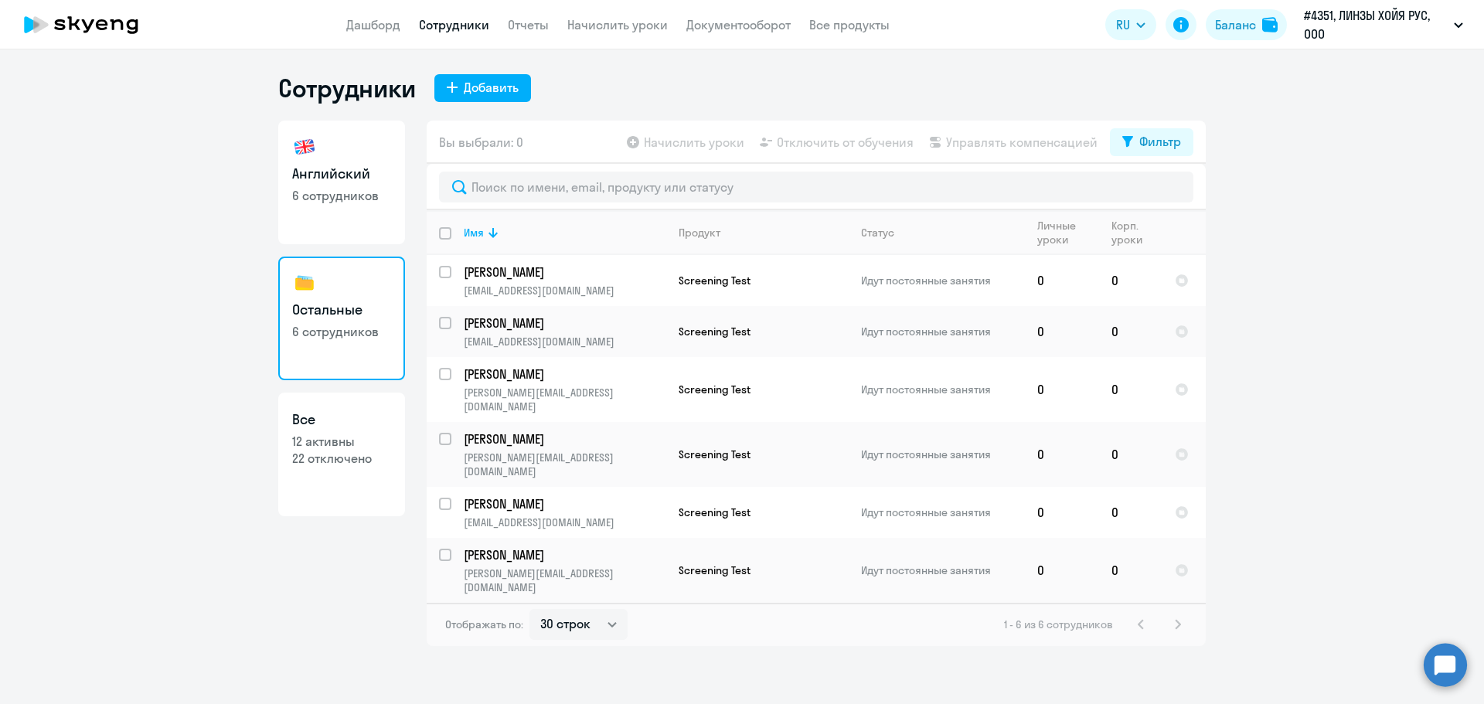
click at [356, 455] on p "22 отключено" at bounding box center [341, 458] width 99 height 17
select select "30"
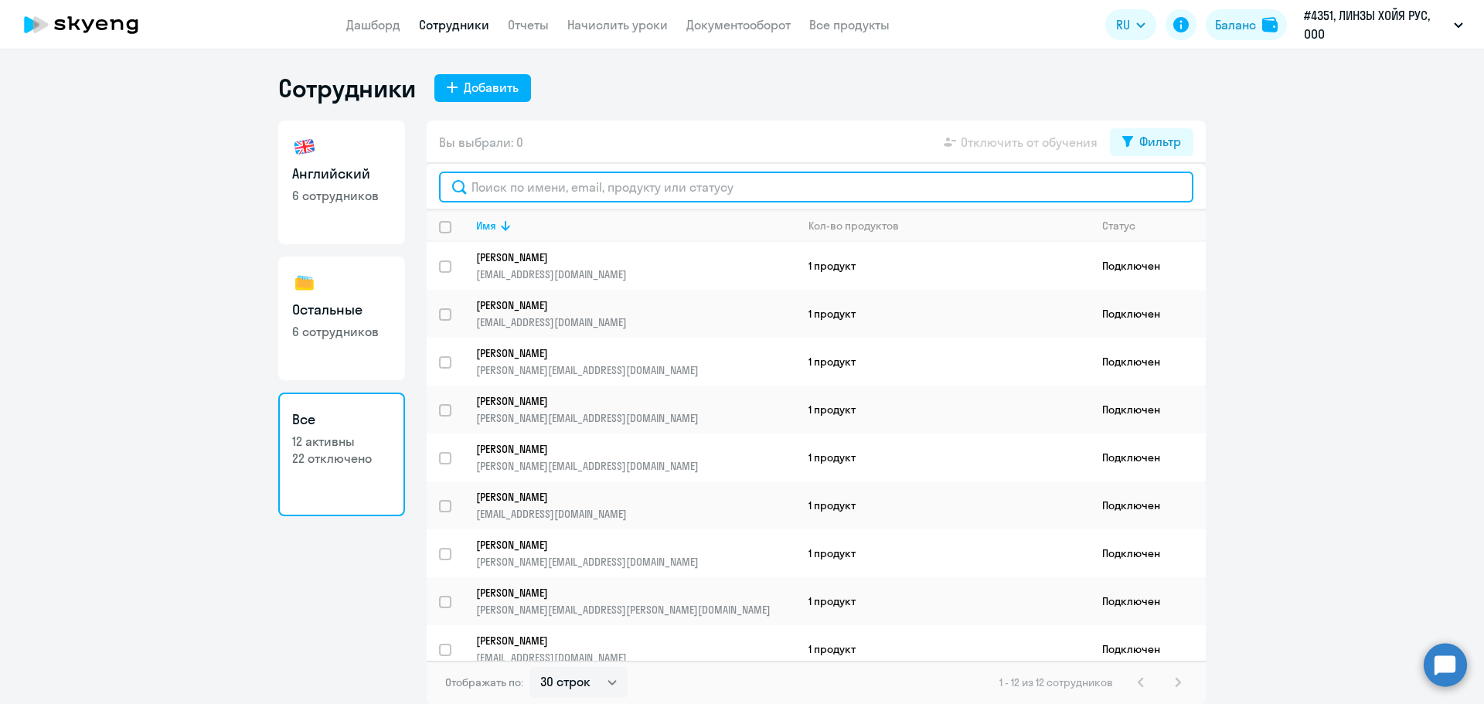
click at [519, 184] on input "text" at bounding box center [816, 187] width 754 height 31
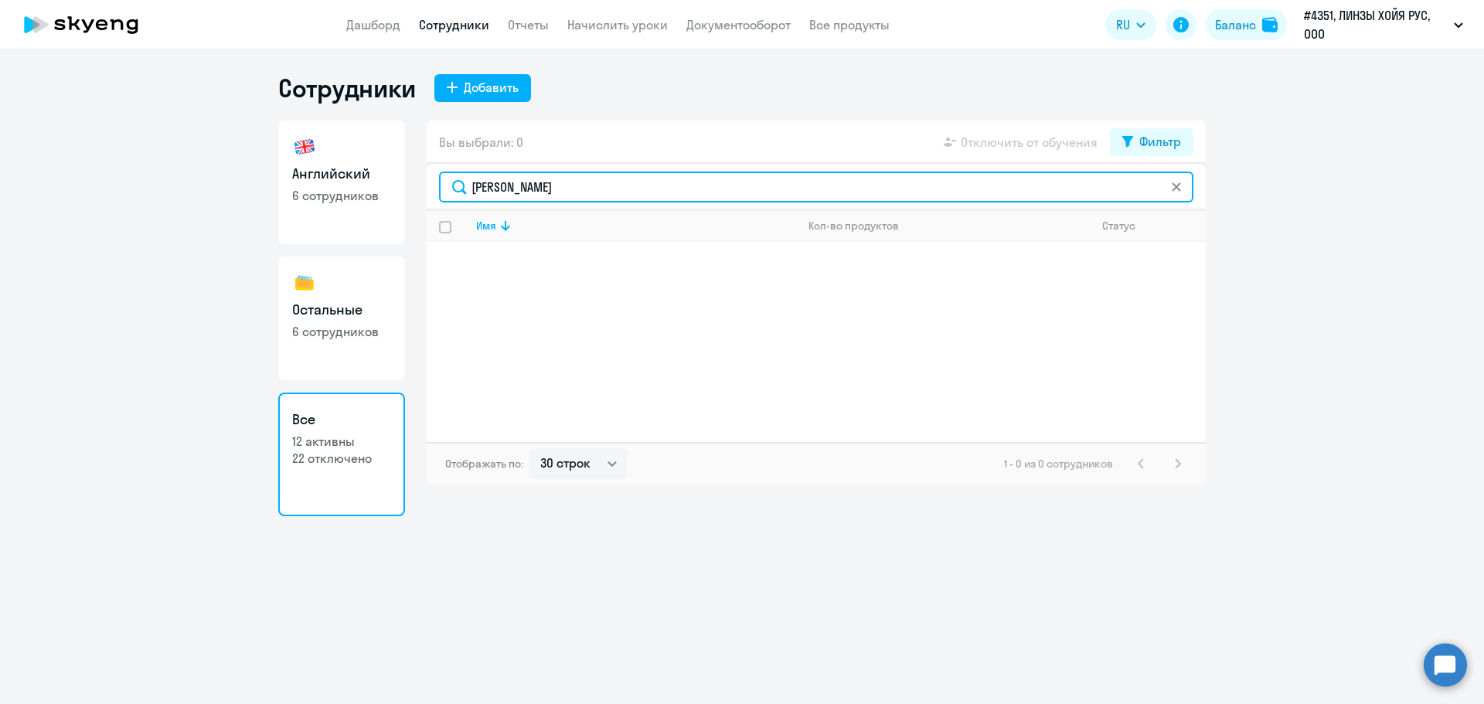
type input "[PERSON_NAME]"
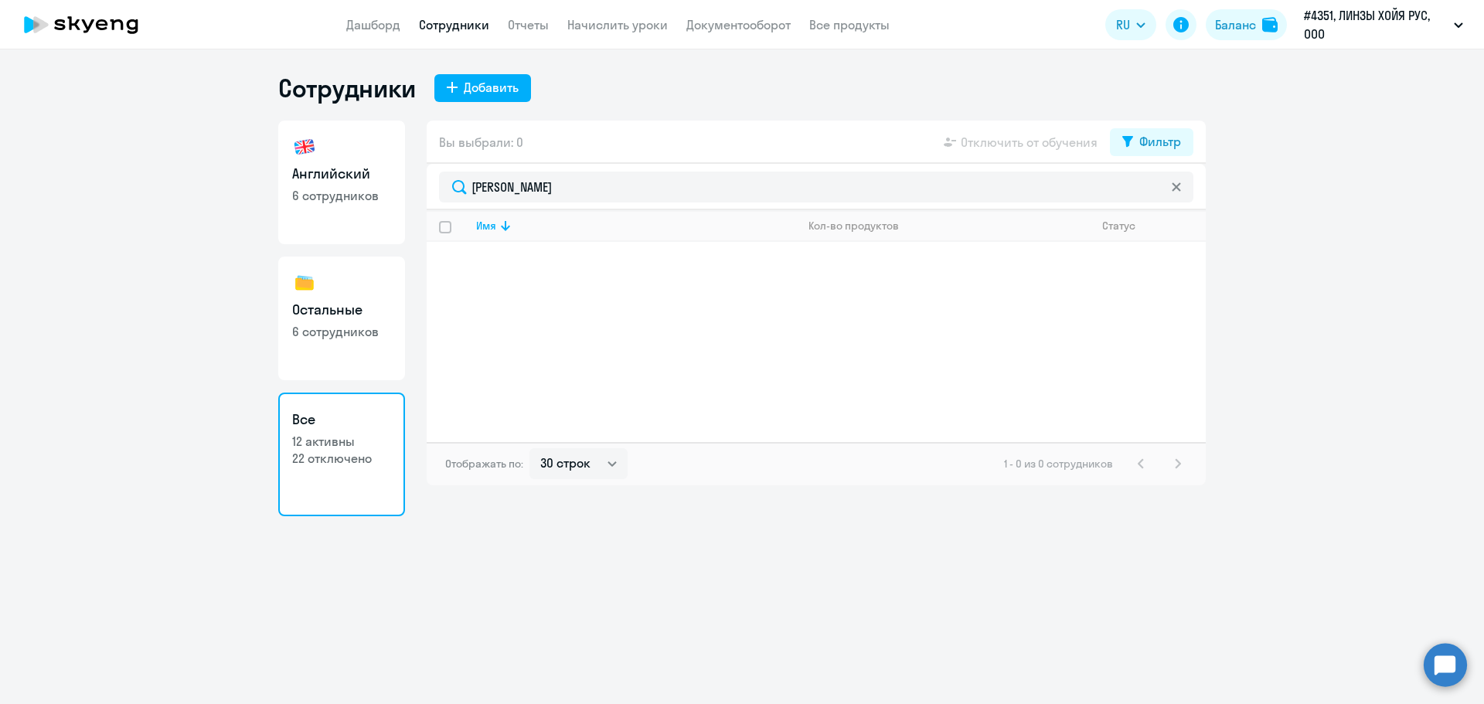
click at [325, 341] on link "Остальные 6 сотрудников" at bounding box center [341, 319] width 127 height 124
select select "30"
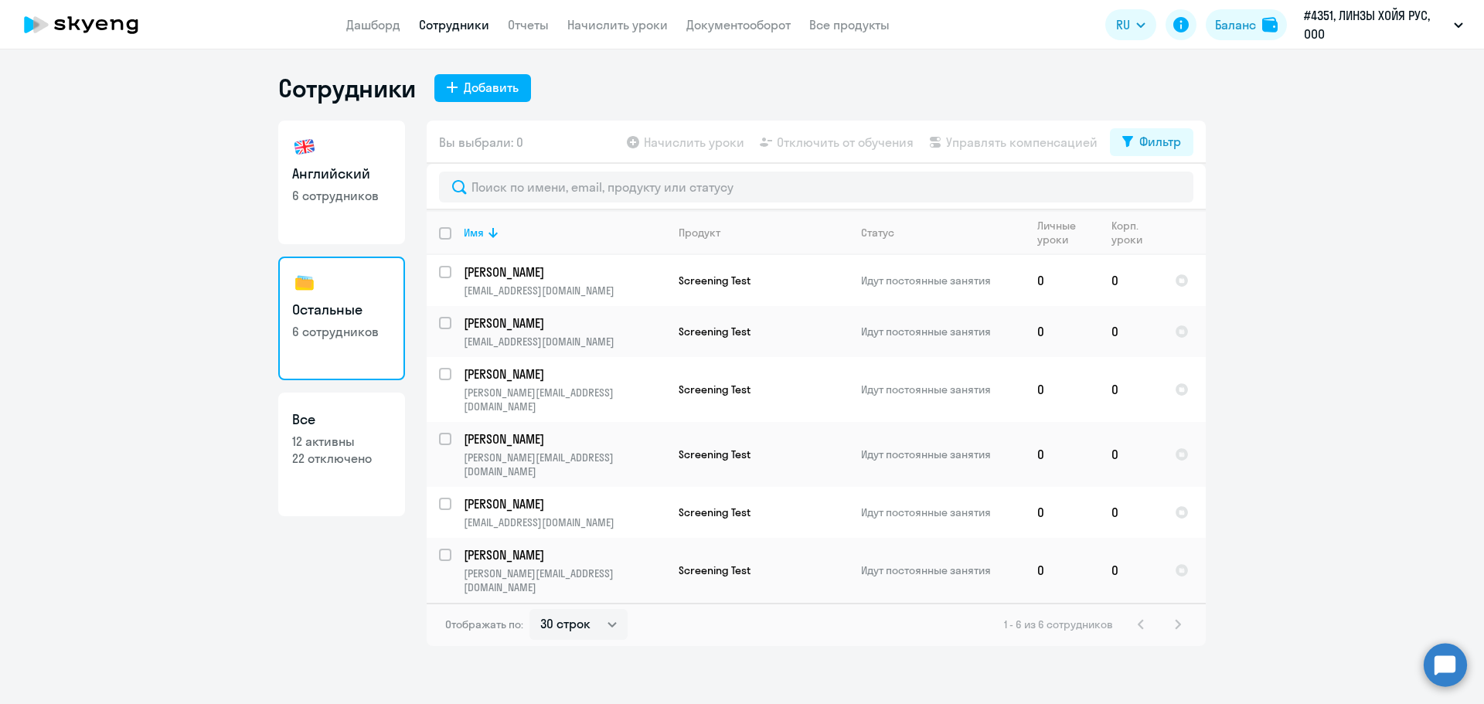
click at [353, 461] on p "22 отключено" at bounding box center [341, 458] width 99 height 17
select select "30"
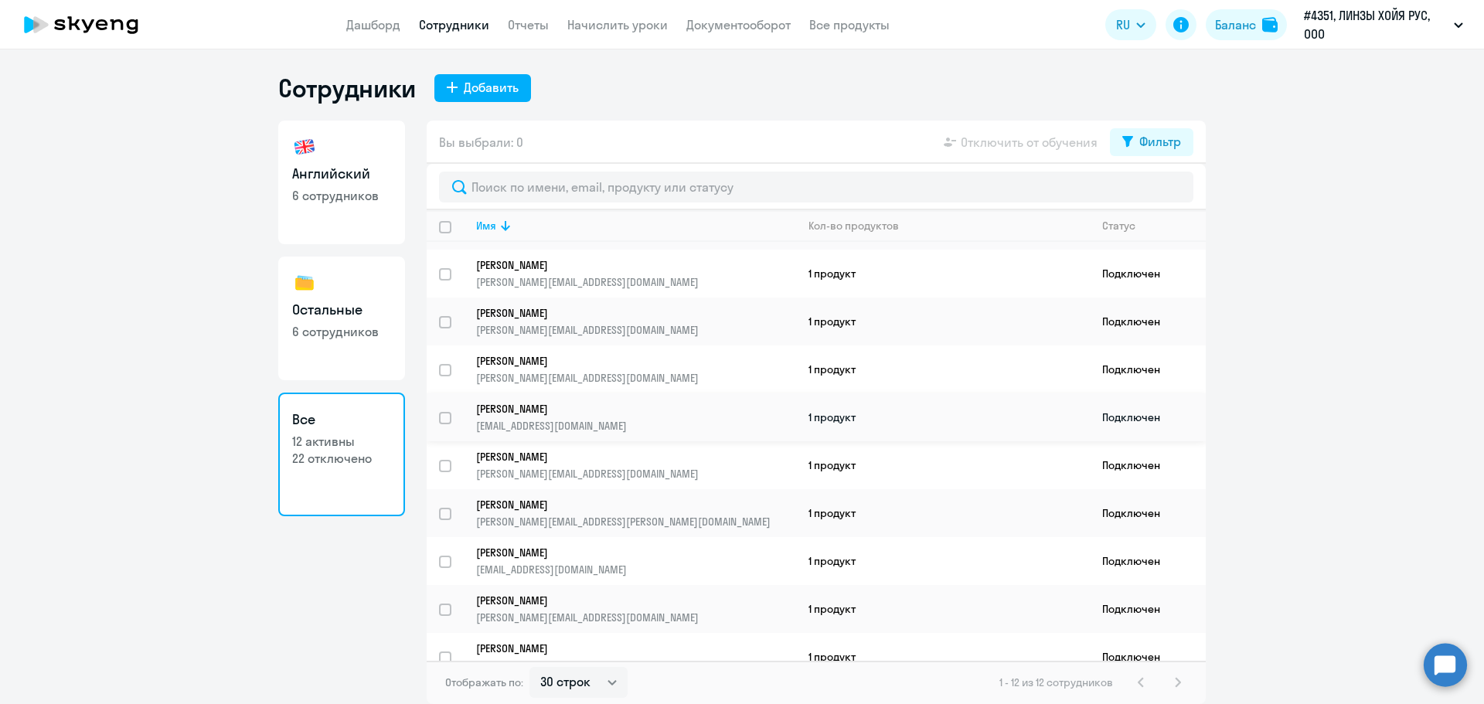
scroll to position [156, 0]
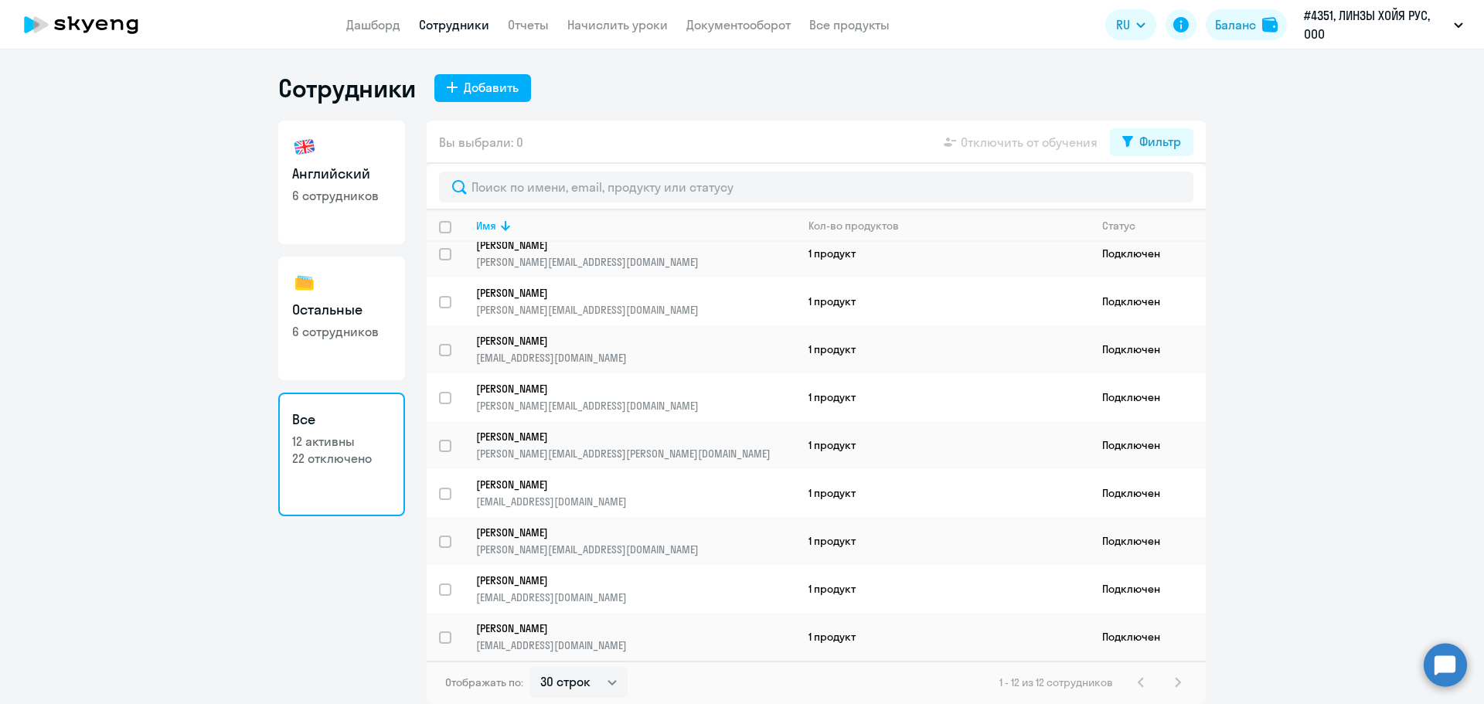
click at [1180, 684] on div "1 - 12 из 12 сотрудников" at bounding box center [1094, 682] width 188 height 19
click at [1171, 683] on div "1 - 12 из 12 сотрудников" at bounding box center [1094, 682] width 188 height 19
click at [1180, 684] on div "1 - 12 из 12 сотрудников" at bounding box center [1094, 682] width 188 height 19
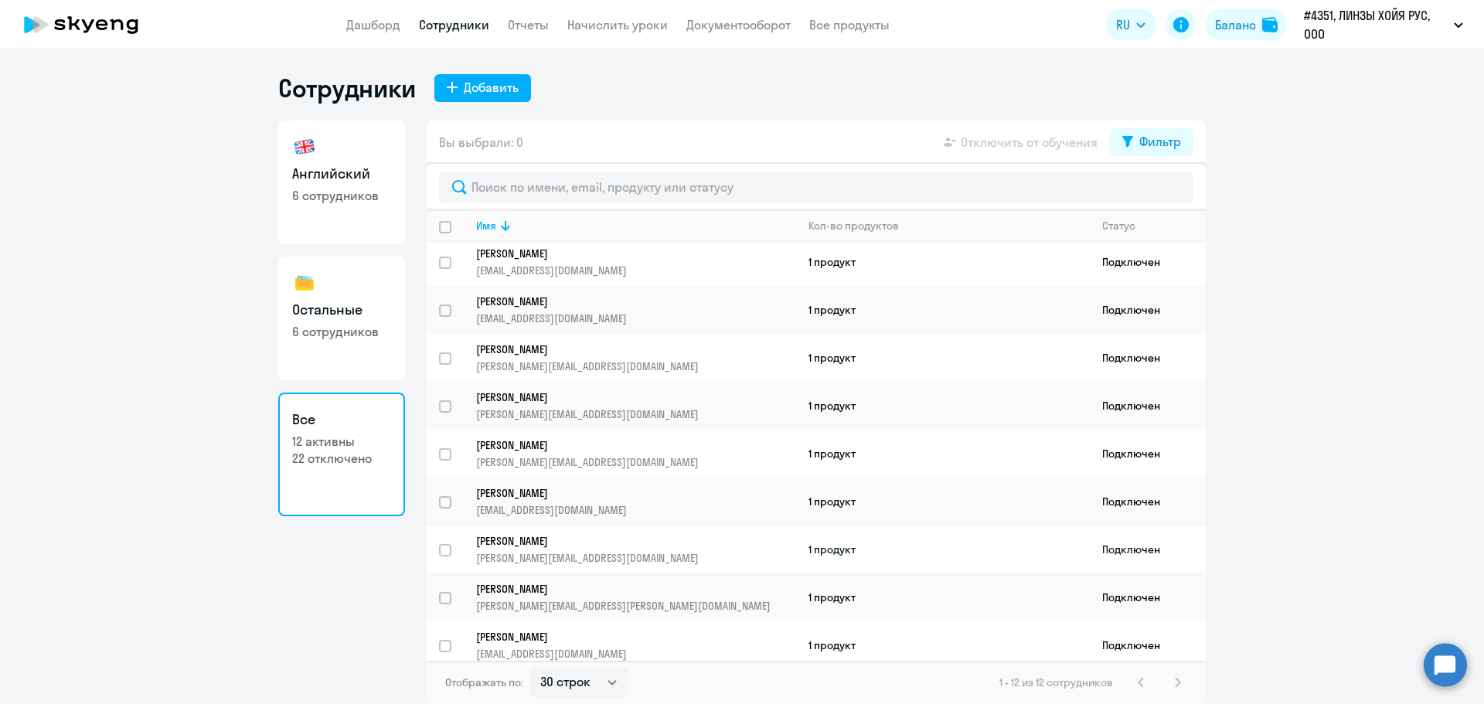
scroll to position [0, 0]
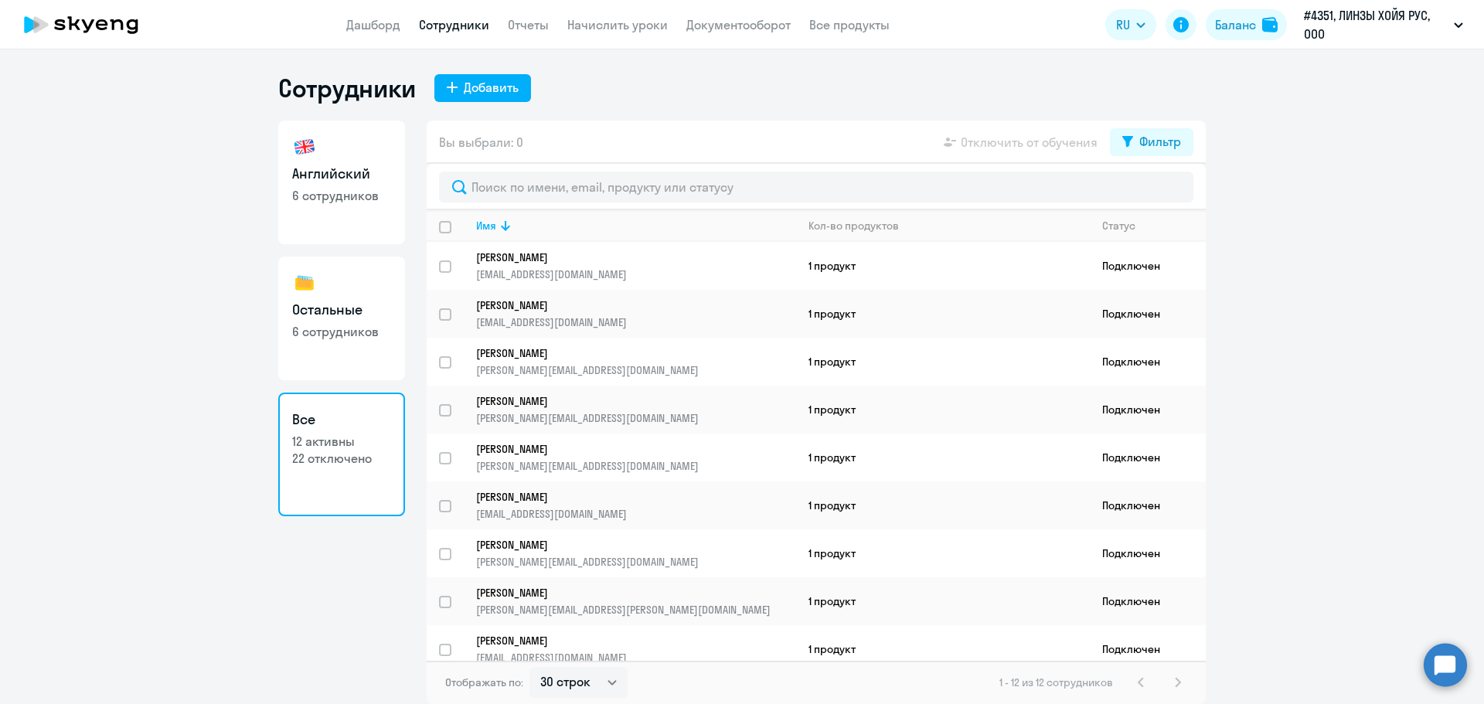
click at [375, 323] on p "6 сотрудников" at bounding box center [341, 331] width 99 height 17
select select "30"
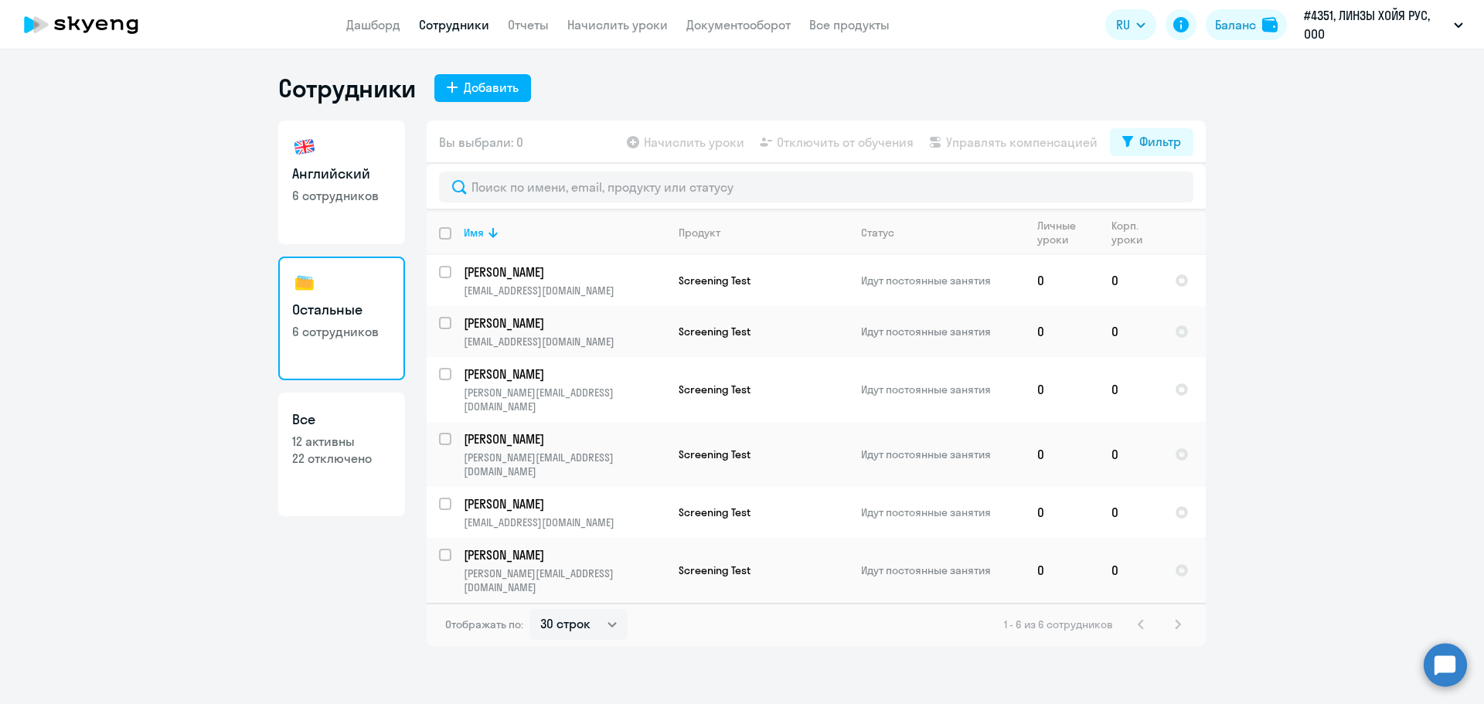
click at [345, 447] on p "12 активны" at bounding box center [341, 441] width 99 height 17
select select "30"
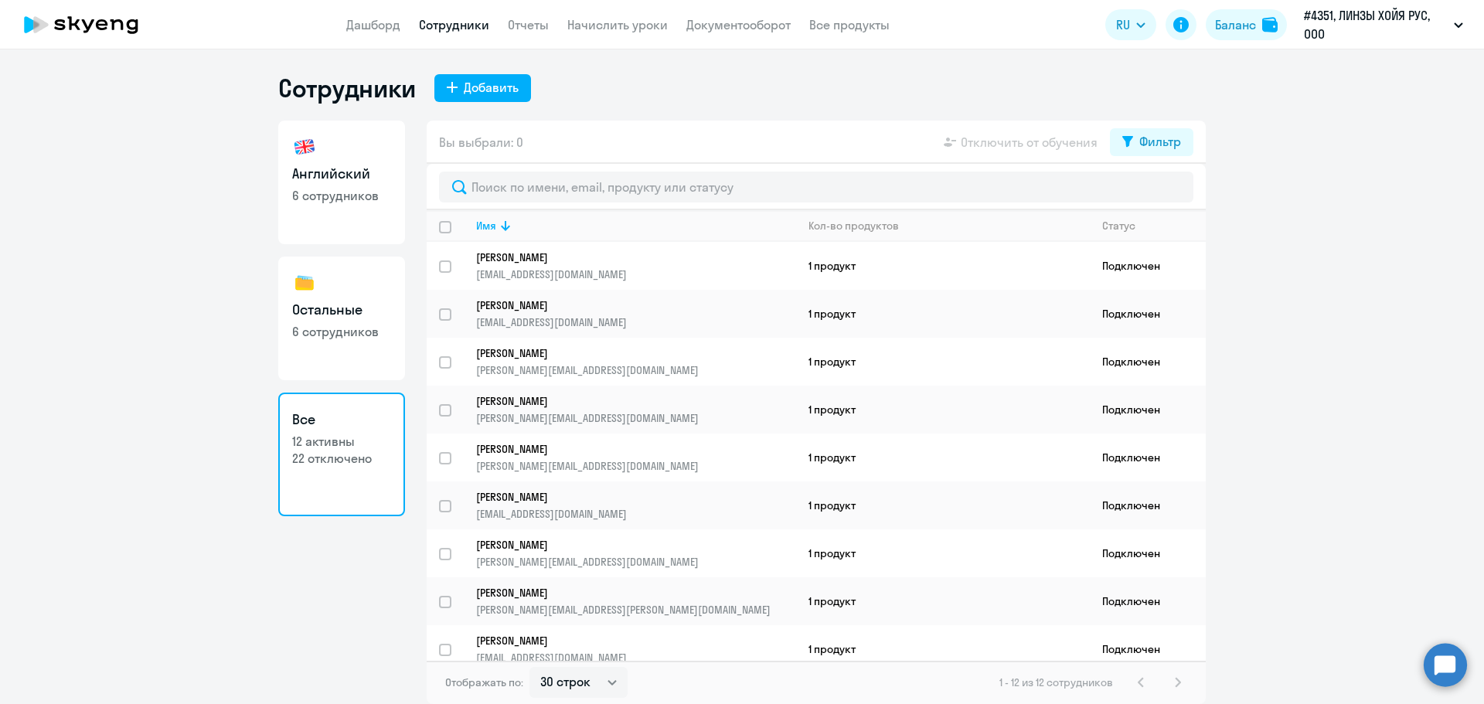
click at [461, 29] on link "Сотрудники" at bounding box center [454, 24] width 70 height 15
select select "30"
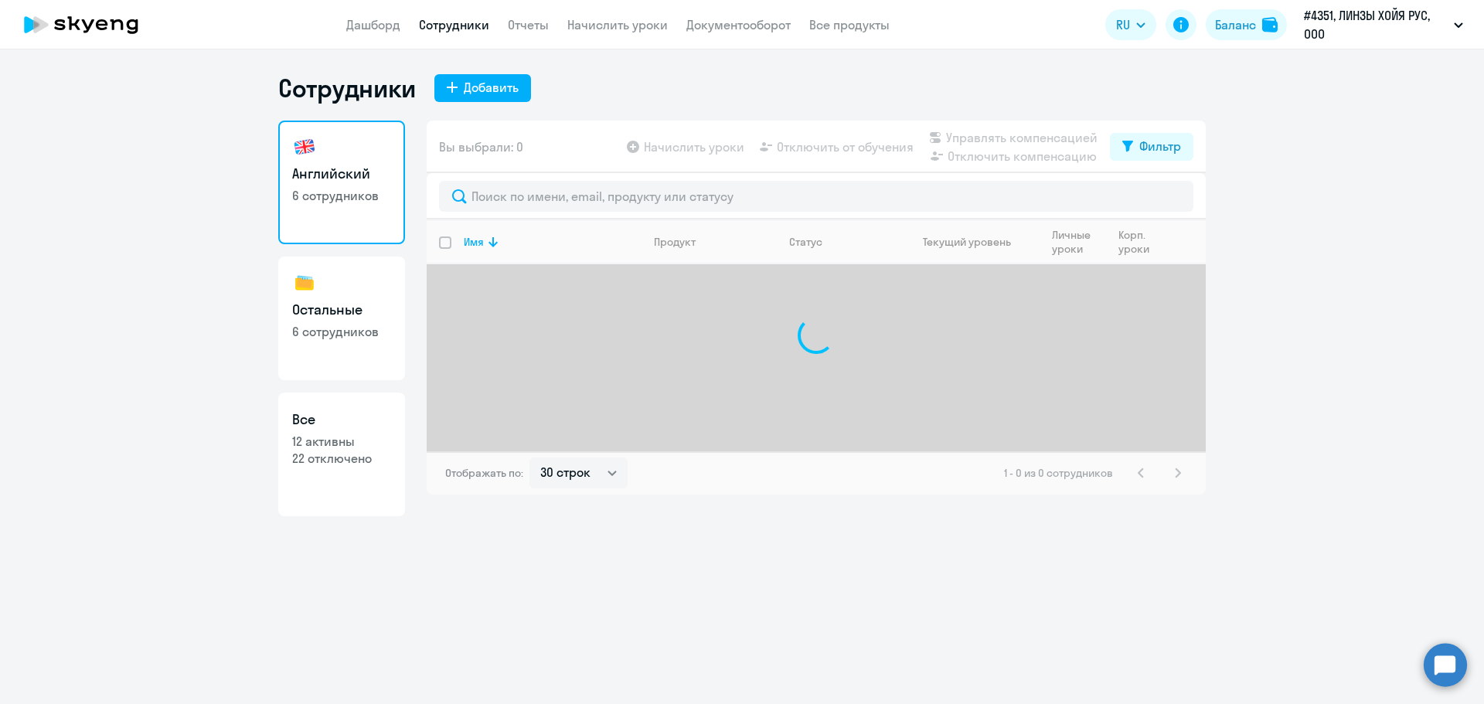
click at [461, 26] on link "Сотрудники" at bounding box center [454, 24] width 70 height 15
click at [322, 345] on link "Остальные 6 сотрудников" at bounding box center [341, 319] width 127 height 124
select select "30"
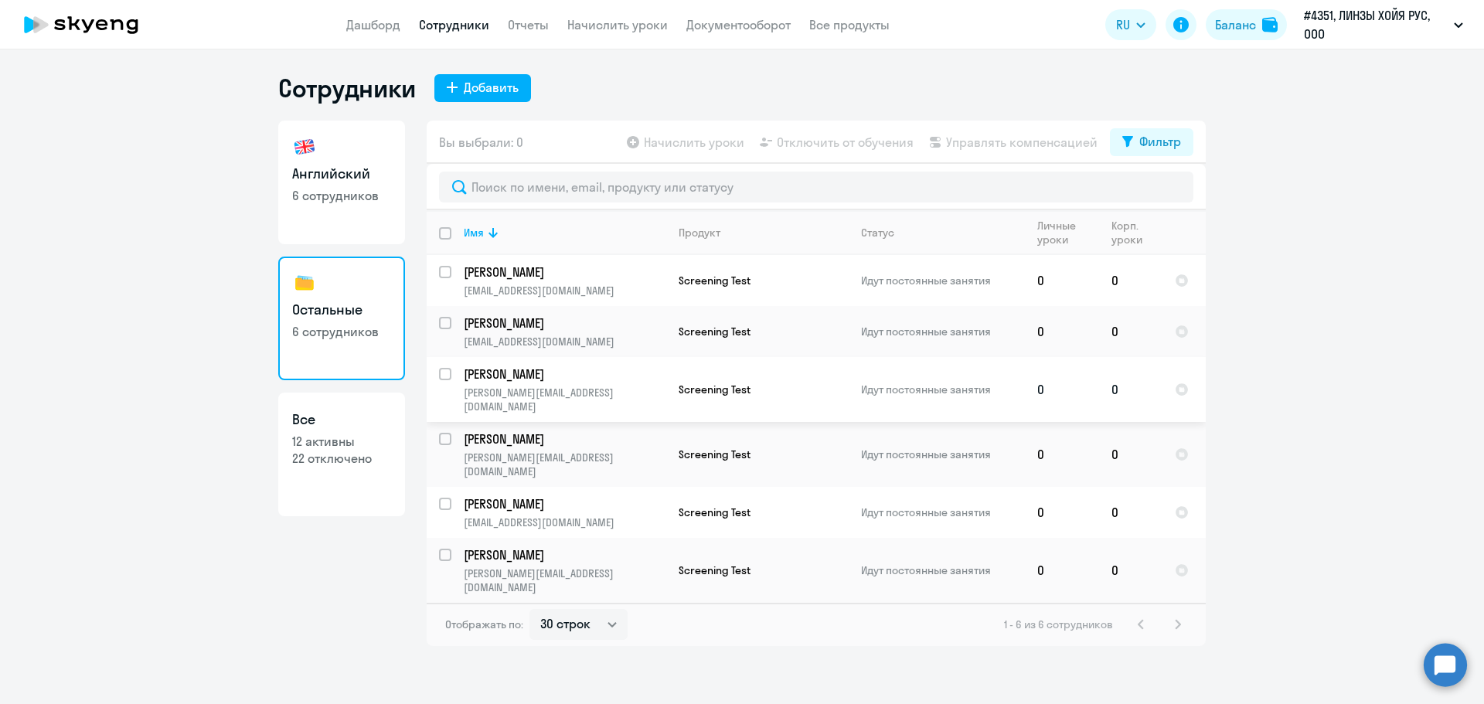
click at [533, 390] on p "[PERSON_NAME][EMAIL_ADDRESS][DOMAIN_NAME]" at bounding box center [565, 400] width 202 height 28
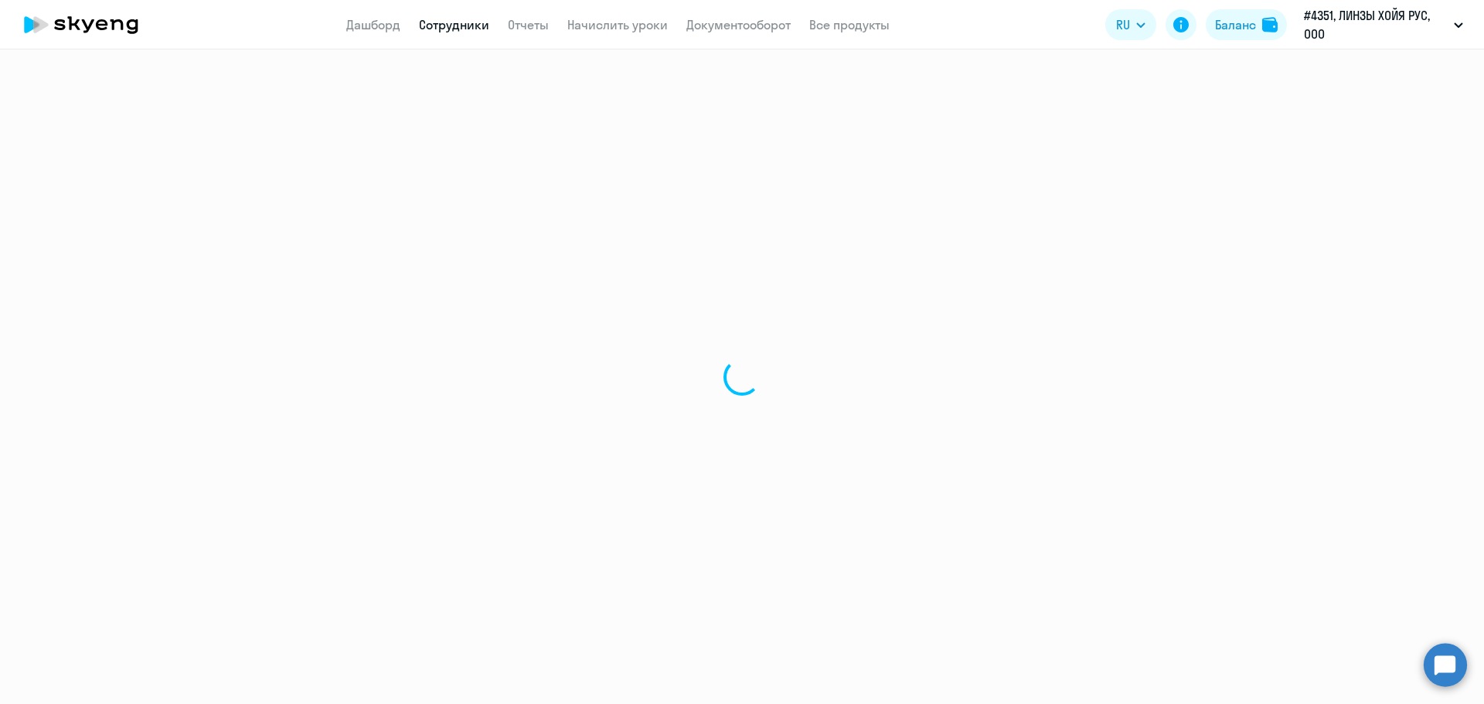
select select "english"
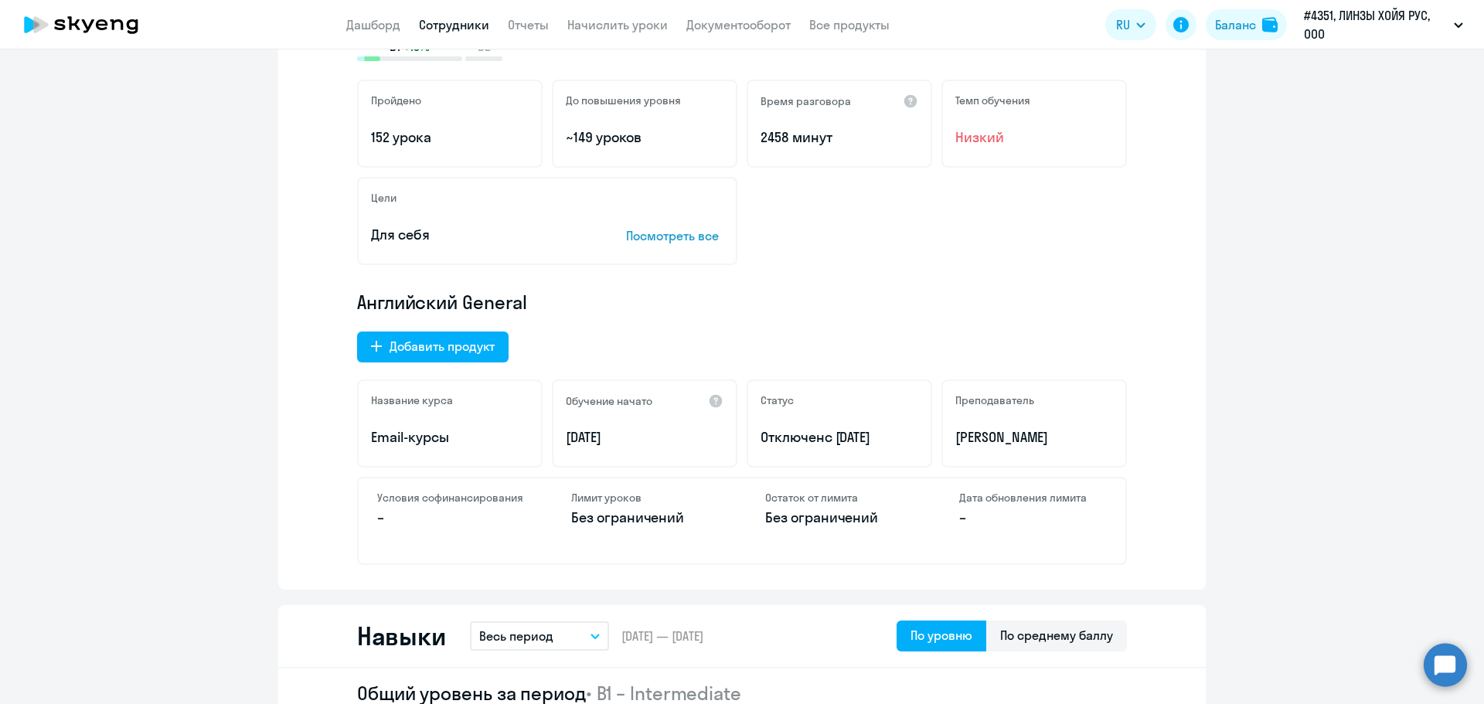
scroll to position [309, 0]
